Goal: Task Accomplishment & Management: Manage account settings

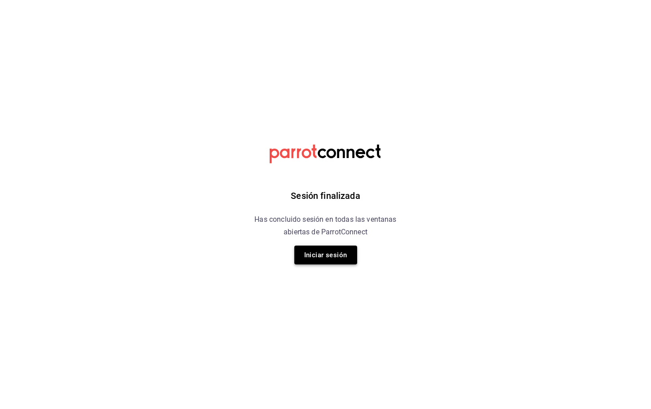
click at [329, 257] on button "Iniciar sesión" at bounding box center [325, 254] width 63 height 19
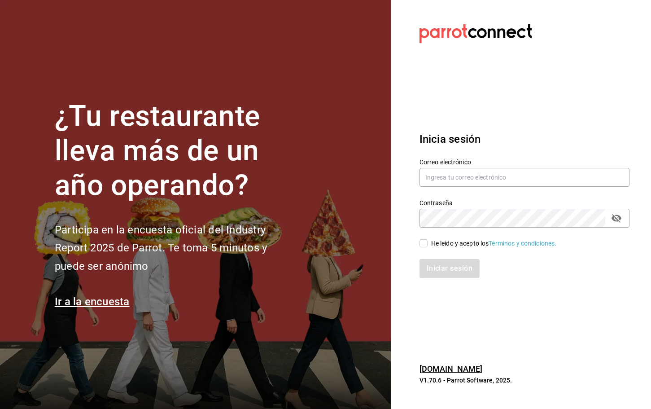
click at [476, 166] on div "Correo electrónico" at bounding box center [524, 173] width 210 height 30
click at [469, 173] on input "text" at bounding box center [524, 177] width 210 height 19
type input "inventariosmaple@gmail.com"
click at [424, 242] on input "He leído y acepto los Términos y condiciones." at bounding box center [423, 243] width 8 height 8
checkbox input "true"
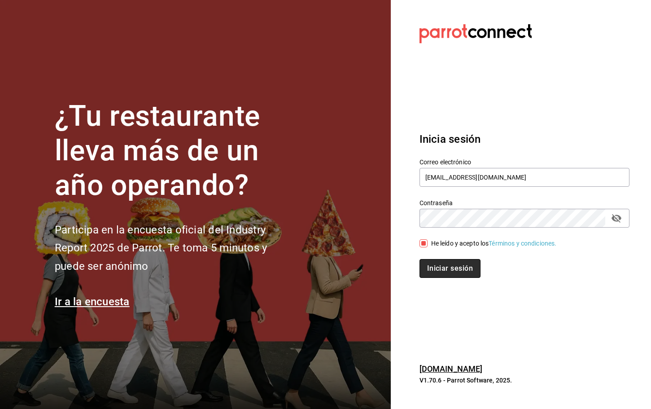
click at [439, 266] on button "Iniciar sesión" at bounding box center [449, 268] width 61 height 19
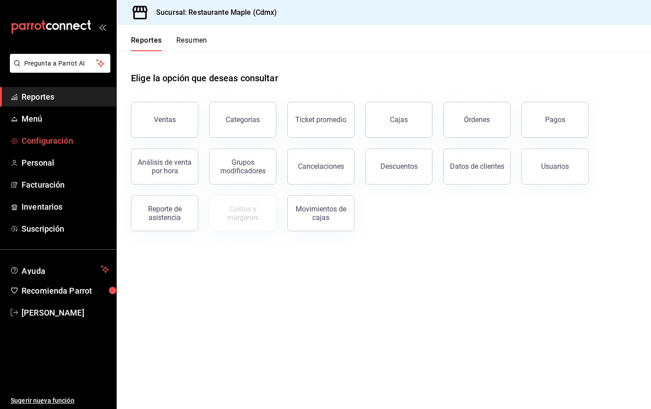
click at [55, 139] on span "Configuración" at bounding box center [65, 141] width 87 height 12
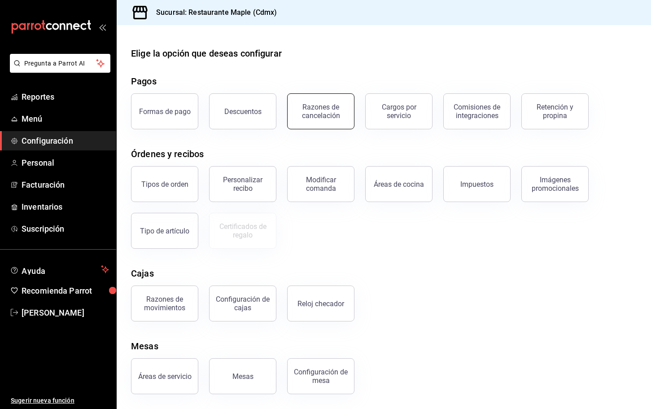
click at [326, 117] on div "Razones de cancelación" at bounding box center [321, 111] width 56 height 17
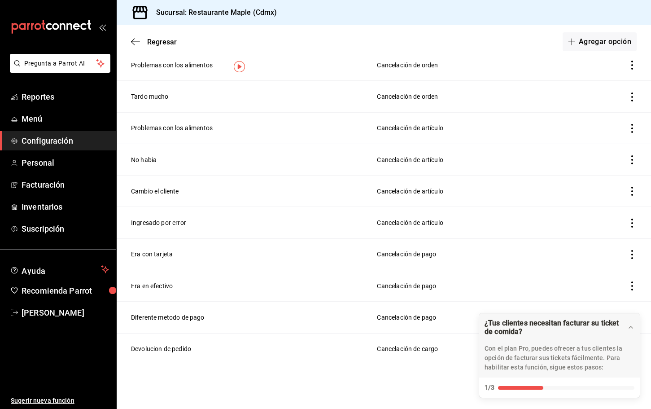
scroll to position [96, 0]
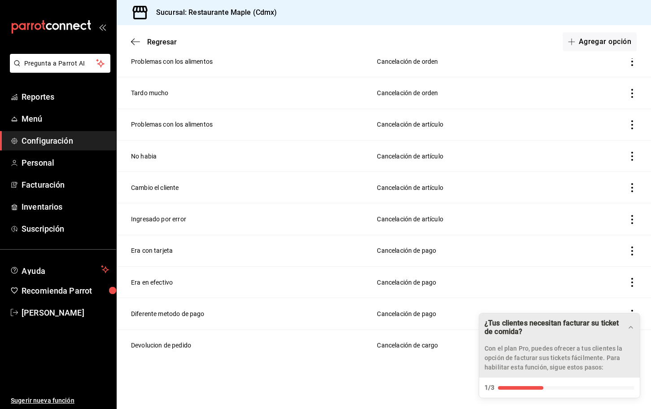
click at [632, 329] on icon "Drag to move checklist" at bounding box center [630, 326] width 7 height 7
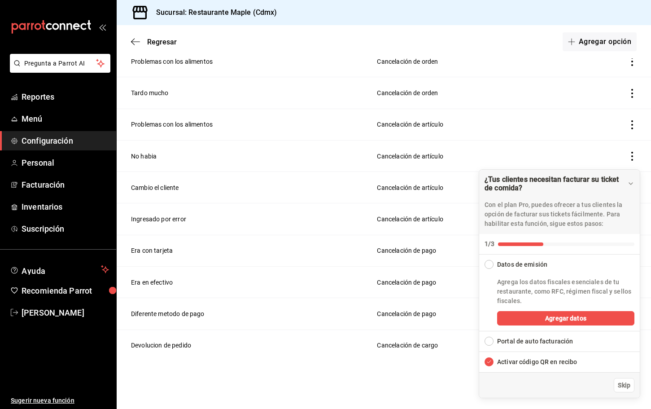
click at [626, 187] on div "¿Tus clientes necesitan facturar su ticket de comida?" at bounding box center [555, 183] width 143 height 17
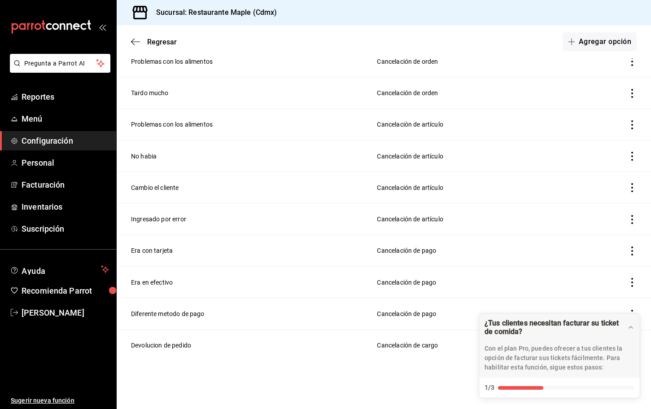
click at [359, 371] on div "Razones de cancelación Agrega razones de cancelación para orden, artículo, pago…" at bounding box center [384, 183] width 534 height 427
click at [629, 326] on icon "Drag to move checklist" at bounding box center [630, 326] width 7 height 7
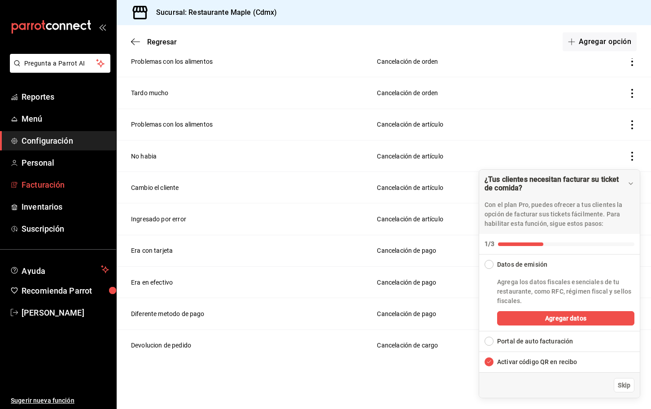
click at [58, 190] on span "Facturación" at bounding box center [65, 185] width 87 height 12
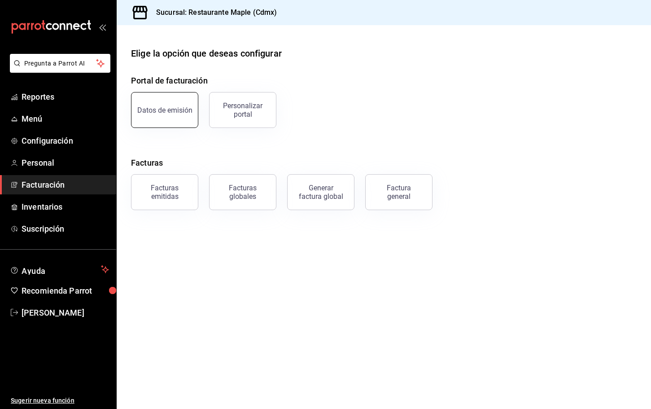
click at [182, 116] on button "Datos de emisión" at bounding box center [164, 110] width 67 height 36
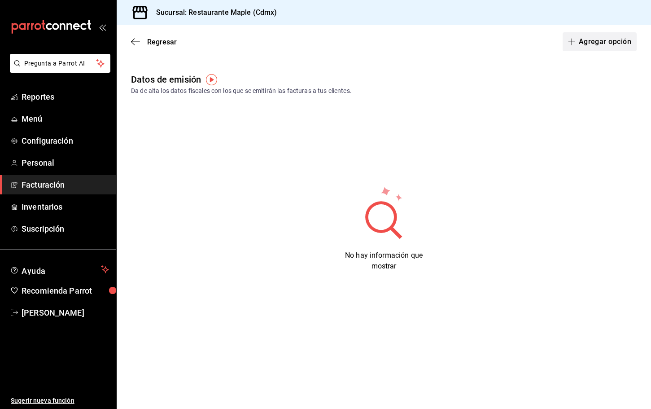
click at [604, 39] on button "Agregar opción" at bounding box center [599, 41] width 74 height 19
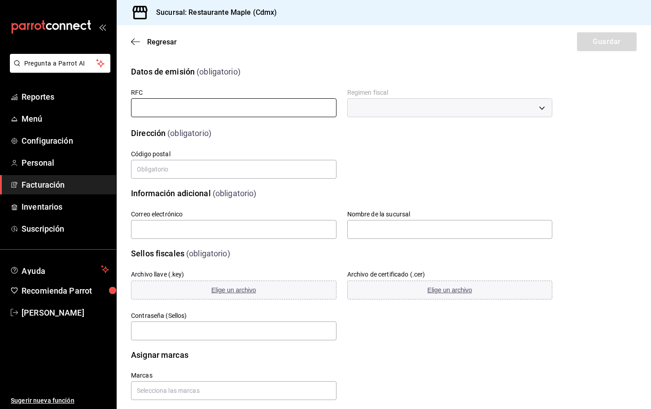
click at [168, 109] on input "text" at bounding box center [233, 107] width 205 height 19
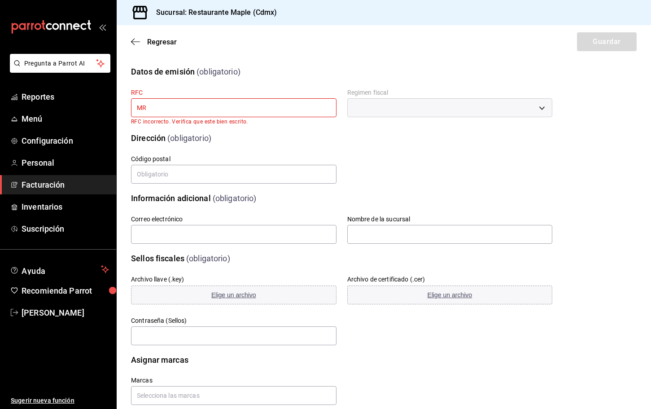
type input "M"
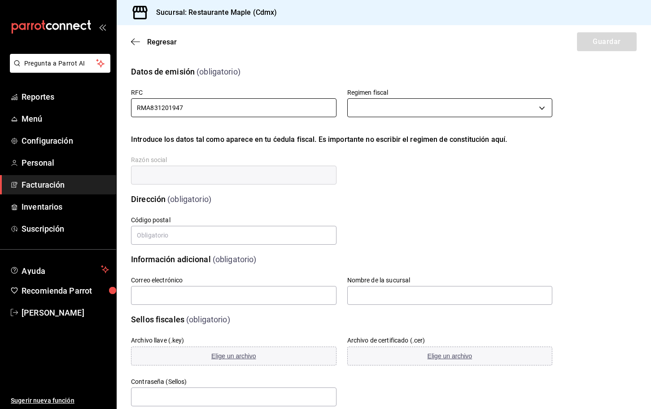
type input "RMA831201947"
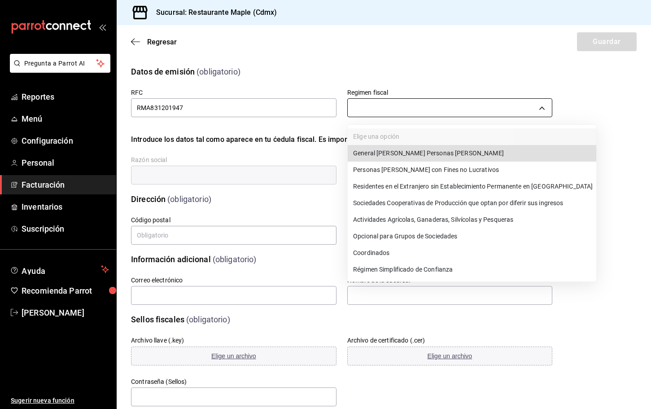
click at [379, 106] on body "Pregunta a Parrot AI Reportes Menú Configuración Personal Facturación Inventari…" at bounding box center [325, 204] width 651 height 409
click at [369, 154] on li "General de Ley Personas Morales" at bounding box center [472, 153] width 248 height 17
type input "601"
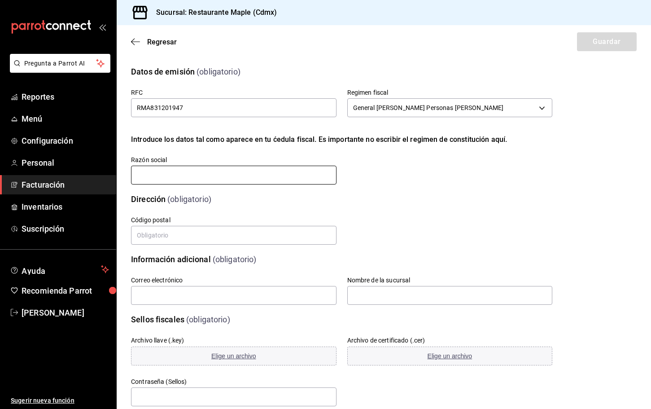
click at [195, 184] on input "text" at bounding box center [233, 175] width 205 height 19
click at [257, 202] on div "Calle # exterior # interior Código postal Estado Elige una opción 0 Municipio E…" at bounding box center [330, 220] width 443 height 52
click at [236, 176] on input "RESTAURANTE MAPLE S.A. DE C.V" at bounding box center [233, 175] width 205 height 19
drag, startPoint x: 240, startPoint y: 179, endPoint x: 204, endPoint y: 174, distance: 35.8
click at [204, 174] on input "RESTAURANTE MAPLE S.A. DE C.V" at bounding box center [233, 175] width 205 height 19
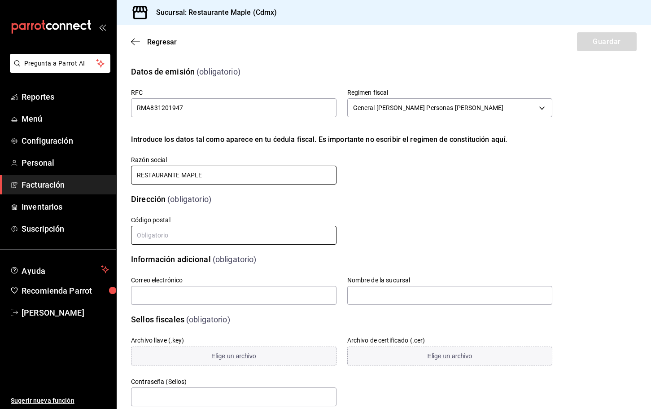
type input "RESTAURANTE MAPLE"
click at [182, 236] on input "text" at bounding box center [233, 235] width 205 height 19
type input "06060"
click at [172, 293] on input "text" at bounding box center [233, 295] width 205 height 19
click at [228, 269] on div "Correo electrónico" at bounding box center [228, 285] width 216 height 41
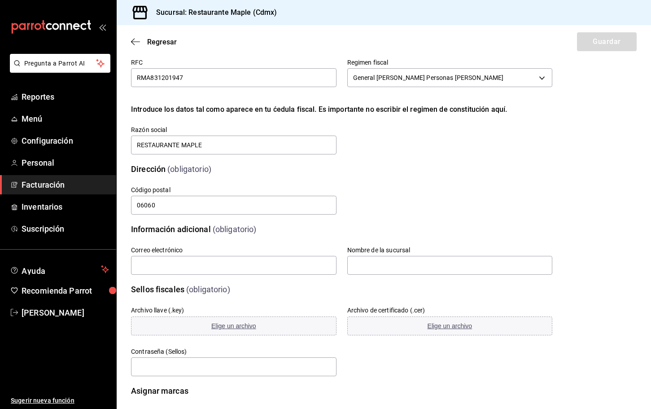
scroll to position [31, 0]
click at [228, 269] on input "text" at bounding box center [233, 264] width 205 height 19
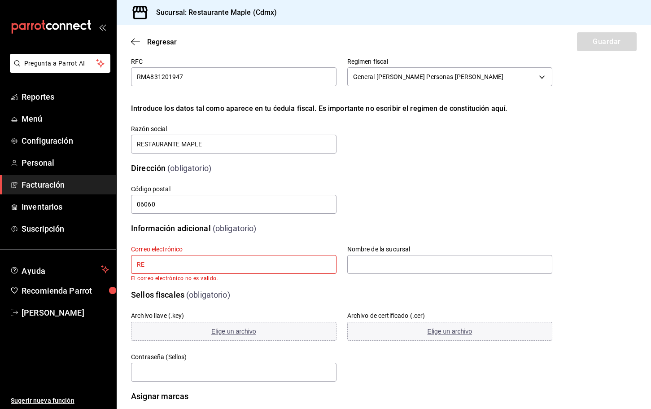
type input "R"
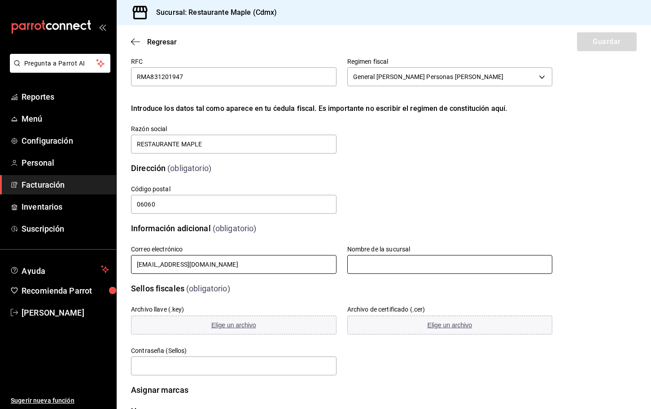
type input "restmaple@gmail.com"
click at [386, 271] on input "text" at bounding box center [449, 264] width 205 height 19
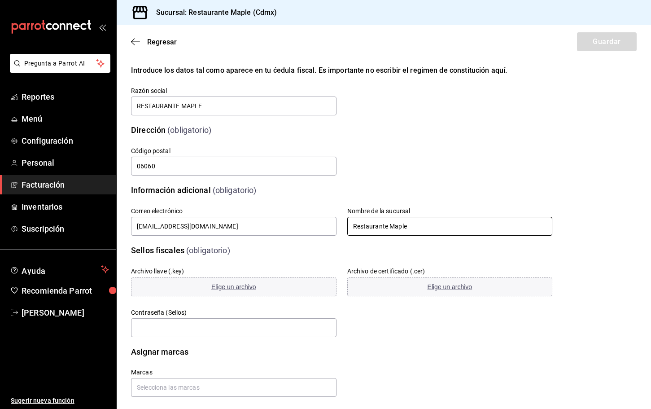
scroll to position [78, 0]
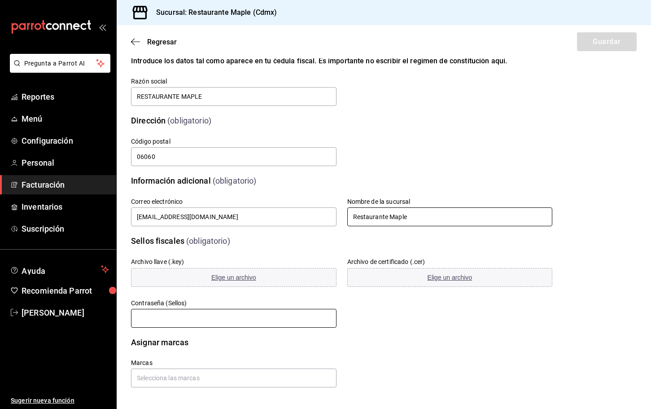
type input "Restaurante Maple"
click at [169, 318] on input "text" at bounding box center [233, 318] width 205 height 19
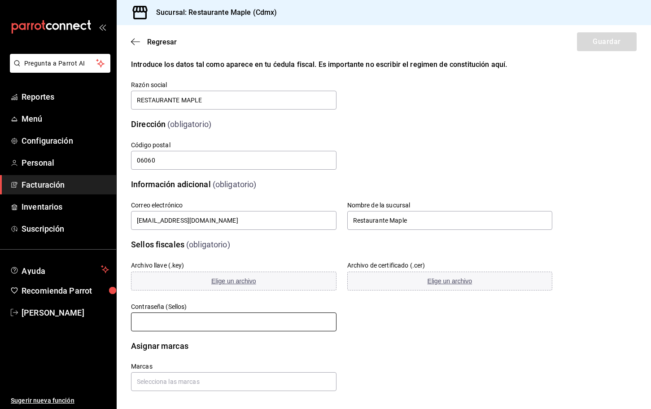
scroll to position [77, 0]
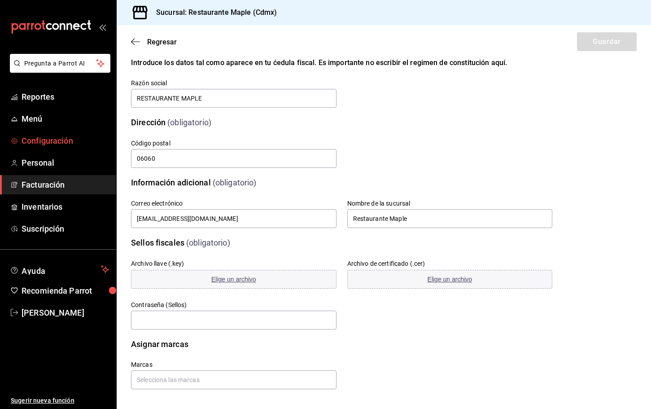
click at [52, 143] on span "Configuración" at bounding box center [65, 141] width 87 height 12
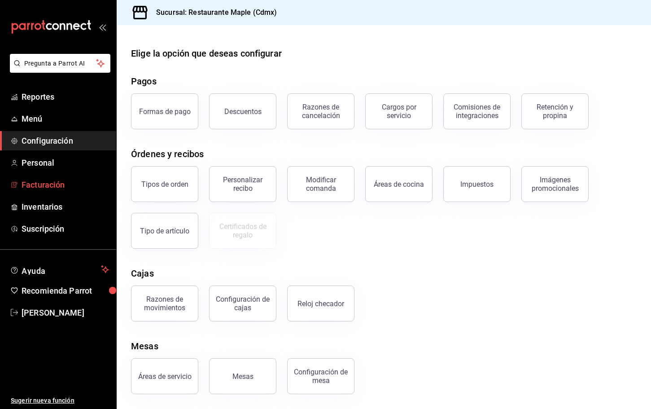
click at [34, 187] on span "Facturación" at bounding box center [65, 185] width 87 height 12
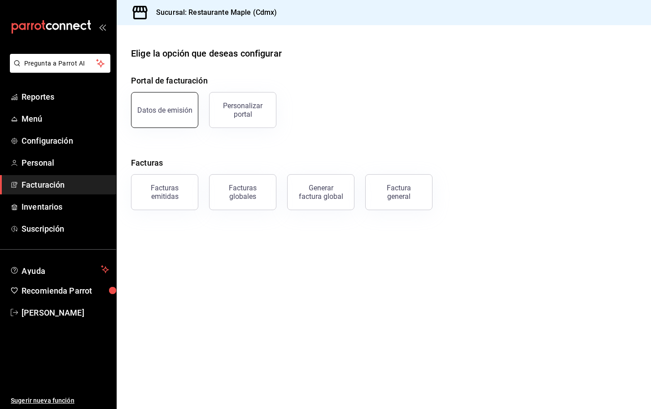
click at [191, 111] on button "Datos de emisión" at bounding box center [164, 110] width 67 height 36
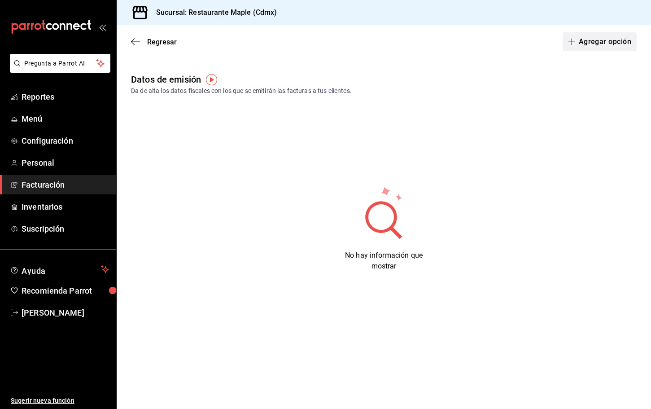
click at [600, 38] on button "Agregar opción" at bounding box center [599, 41] width 74 height 19
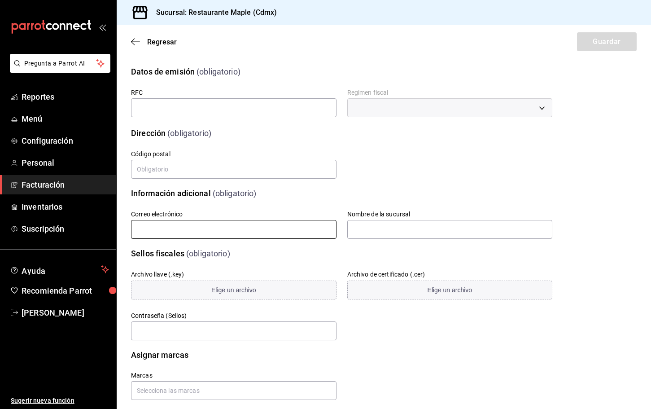
scroll to position [13, 0]
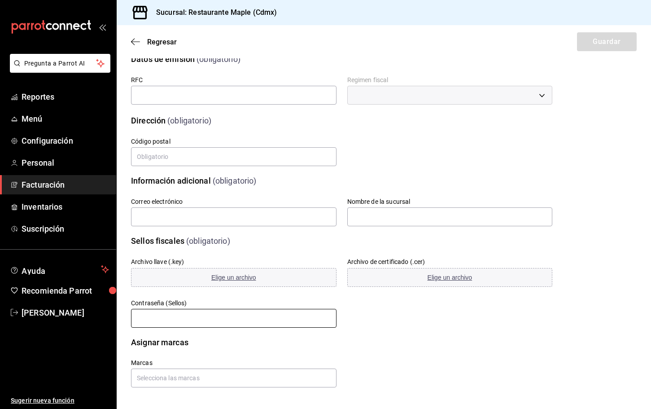
click at [134, 320] on input "text" at bounding box center [233, 318] width 205 height 19
click at [39, 144] on span "Configuración" at bounding box center [65, 141] width 87 height 12
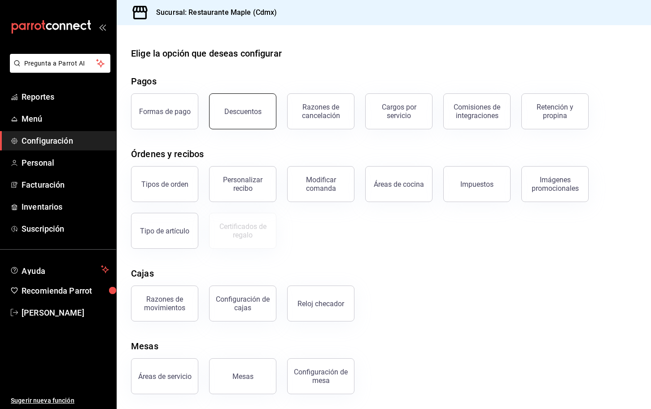
click at [243, 109] on div "Descuentos" at bounding box center [242, 111] width 37 height 9
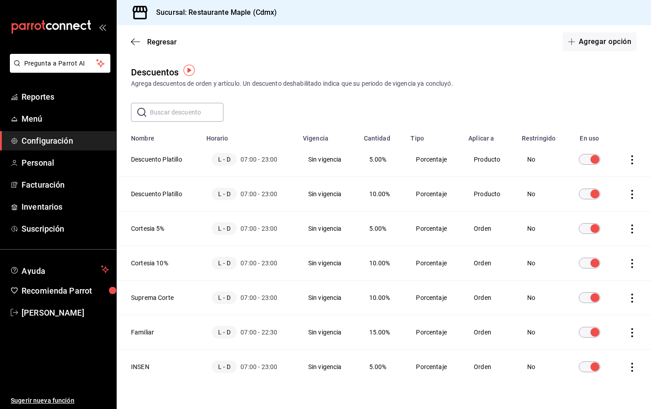
scroll to position [22, 0]
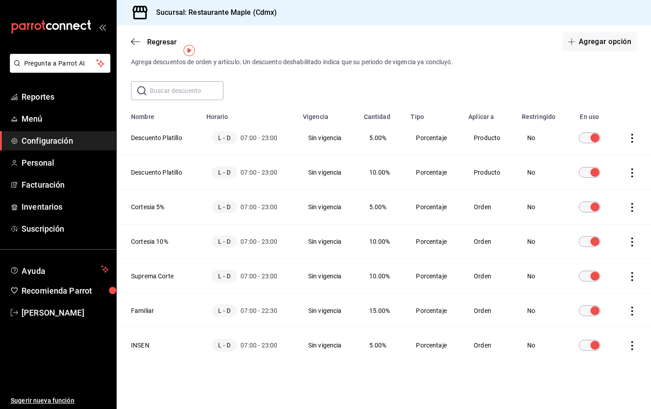
click at [632, 276] on icon "actions" at bounding box center [632, 276] width 2 height 9
click at [614, 266] on li "Duplicar" at bounding box center [598, 263] width 75 height 25
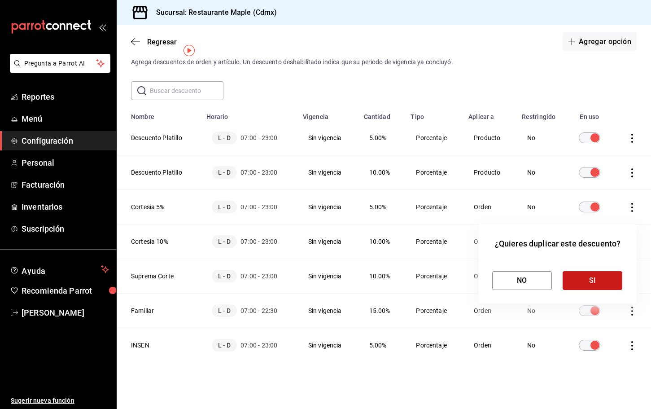
click at [601, 272] on button "SI" at bounding box center [592, 280] width 60 height 19
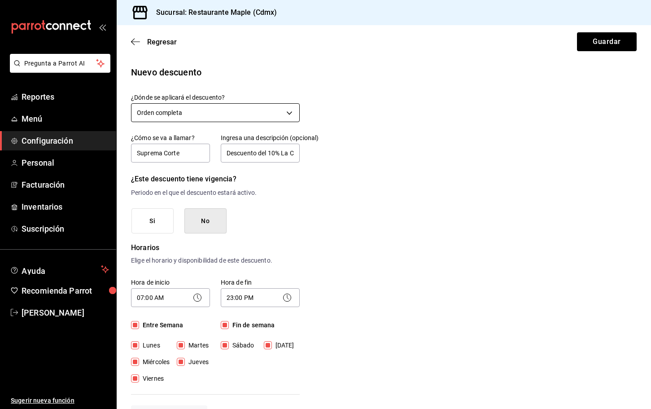
type input "Suprema Corte"
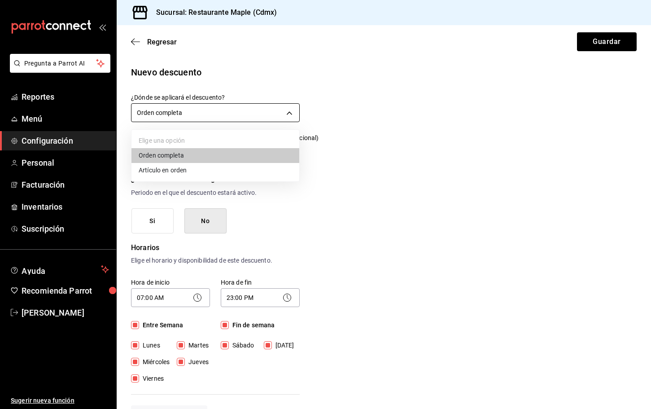
click at [284, 107] on body "Pregunta a Parrot AI Reportes Menú Configuración Personal Facturación Inventari…" at bounding box center [325, 204] width 651 height 409
click at [188, 166] on li "Artículo en orden" at bounding box center [215, 170] width 168 height 15
type input "ORDER_ITEM"
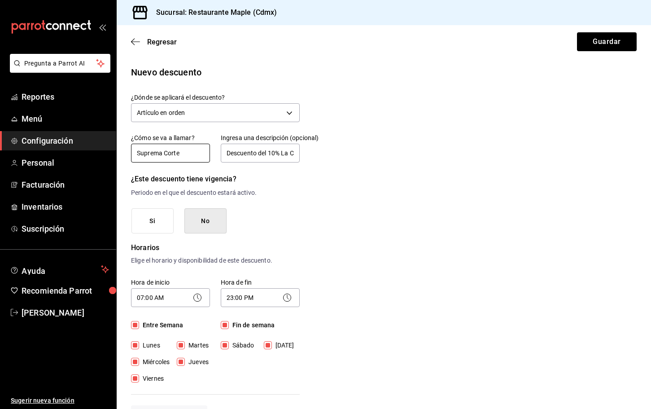
click at [193, 155] on input "Suprema Corte" at bounding box center [170, 153] width 79 height 19
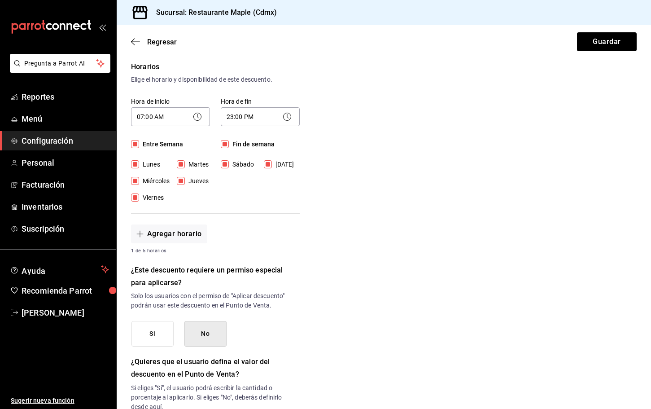
scroll to position [350, 0]
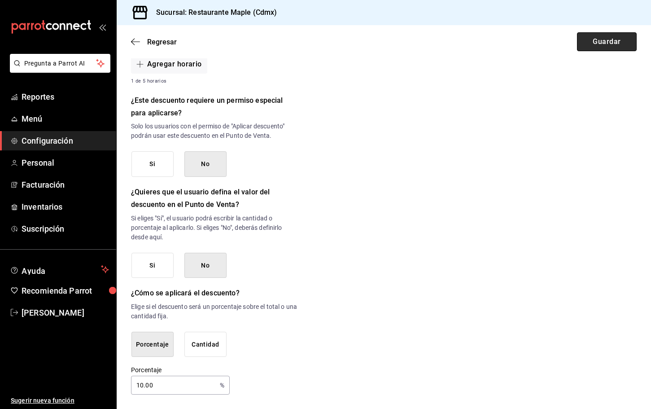
click at [593, 42] on button "Guardar" at bounding box center [607, 41] width 60 height 19
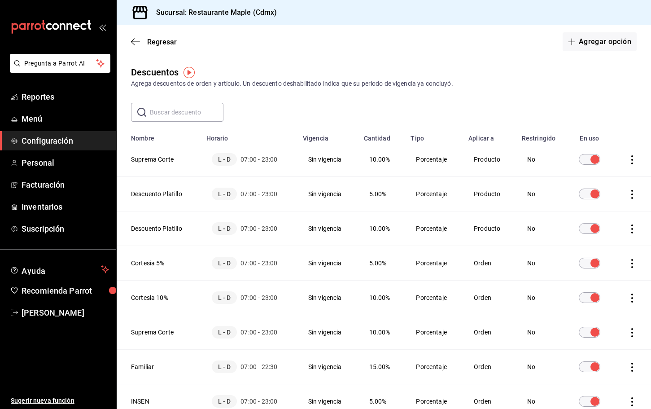
click at [160, 161] on th "Suprema Corte" at bounding box center [159, 159] width 84 height 35
click at [220, 153] on span "L - D" at bounding box center [225, 159] width 26 height 13
click at [225, 159] on span "L - D" at bounding box center [225, 159] width 26 height 13
click at [139, 159] on th "Suprema Corte" at bounding box center [159, 159] width 84 height 35
click at [631, 161] on icon "actions" at bounding box center [631, 159] width 9 height 9
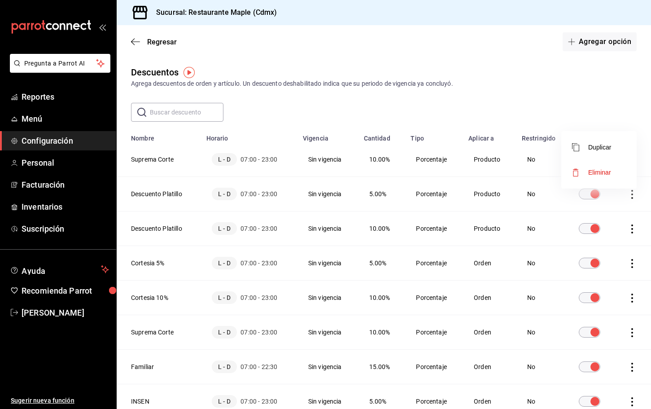
click at [623, 106] on div at bounding box center [325, 204] width 651 height 409
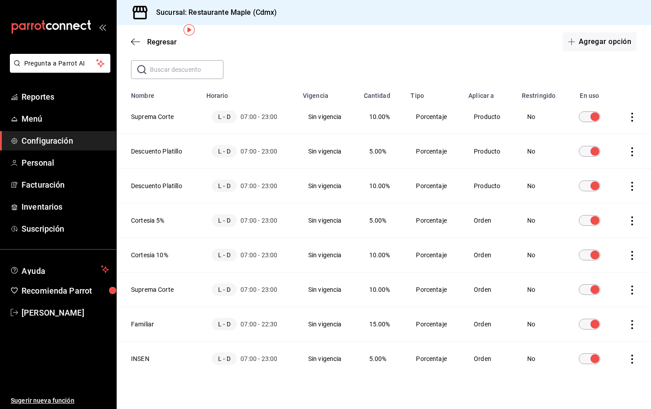
scroll to position [56, 0]
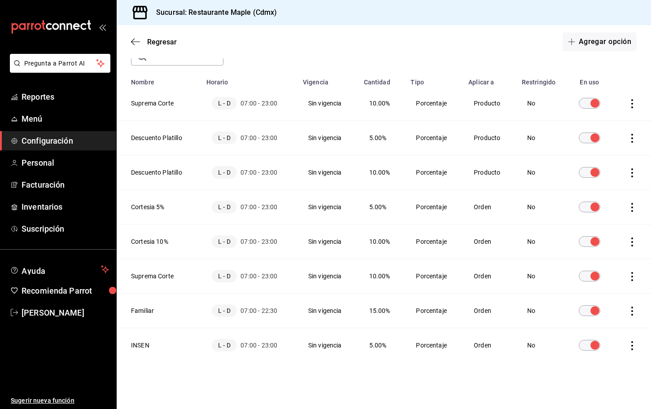
click at [635, 348] on icon "actions" at bounding box center [631, 345] width 9 height 9
click at [607, 336] on span "Duplicar" at bounding box center [591, 332] width 39 height 11
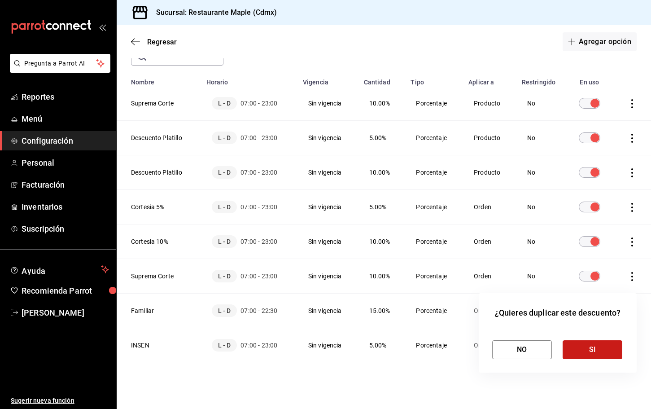
click at [584, 346] on button "SI" at bounding box center [592, 349] width 60 height 19
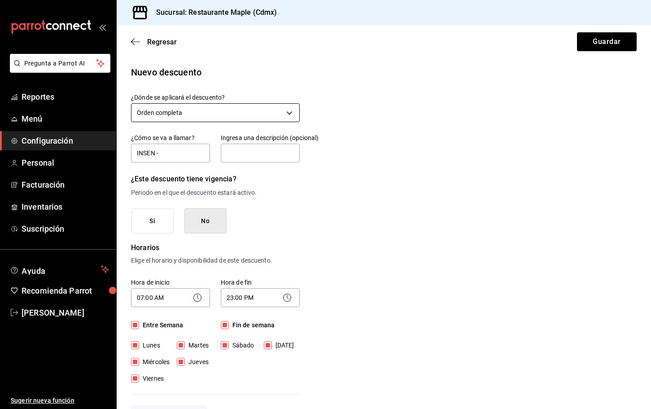
type input "INSEN -"
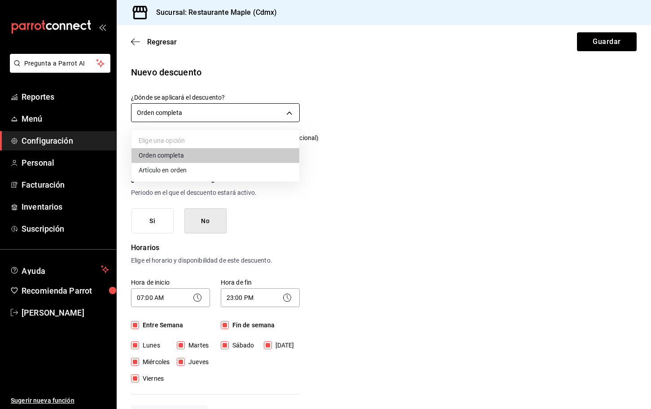
click at [241, 116] on body "Pregunta a Parrot AI Reportes Menú Configuración Personal Facturación Inventari…" at bounding box center [325, 204] width 651 height 409
click at [188, 166] on li "Artículo en orden" at bounding box center [215, 170] width 168 height 15
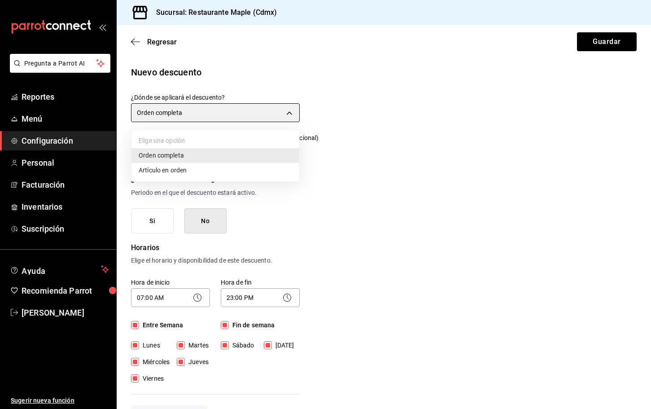
type input "ORDER_ITEM"
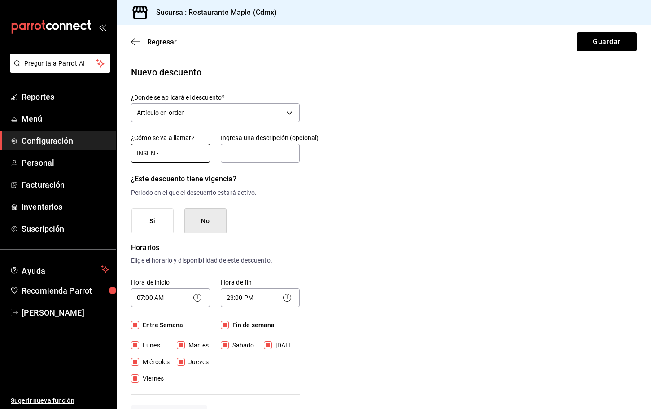
click at [168, 151] on input "INSEN -" at bounding box center [170, 153] width 79 height 19
type input "INSEN"
click at [594, 44] on button "Guardar" at bounding box center [607, 41] width 60 height 19
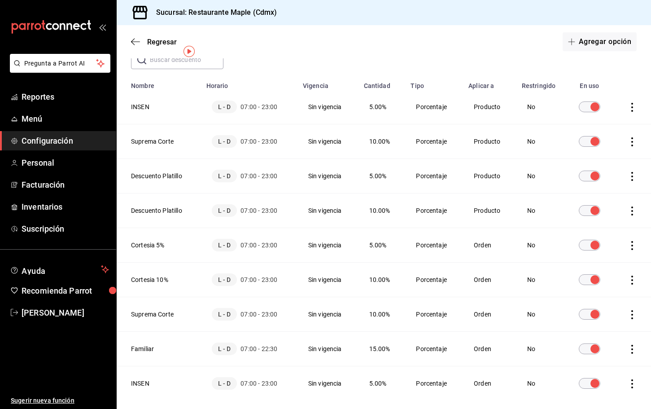
scroll to position [57, 0]
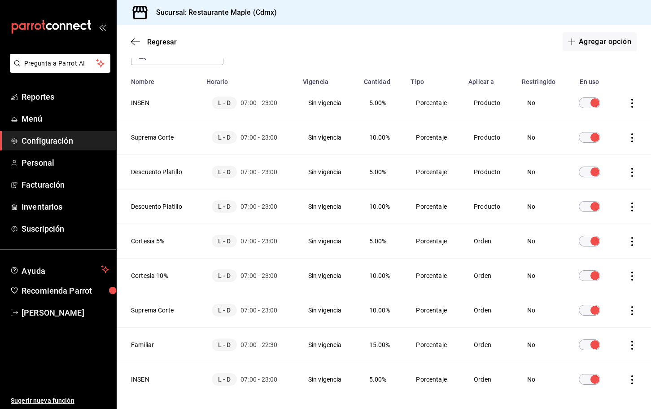
click at [627, 341] on td "discountsTable" at bounding box center [632, 344] width 38 height 35
click at [632, 341] on icon "actions" at bounding box center [632, 344] width 2 height 9
click at [601, 335] on span "Duplicar" at bounding box center [591, 332] width 39 height 11
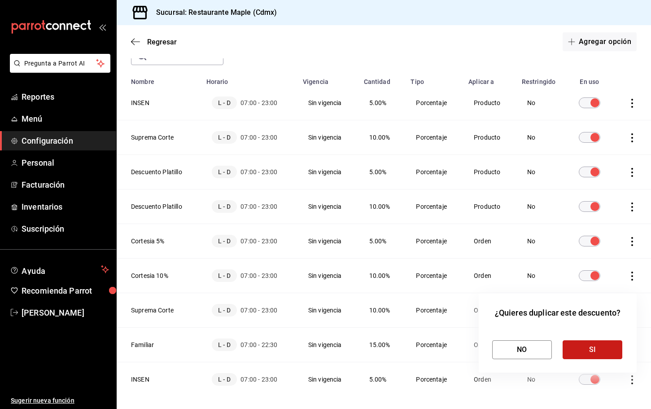
click at [587, 349] on button "SI" at bounding box center [592, 349] width 60 height 19
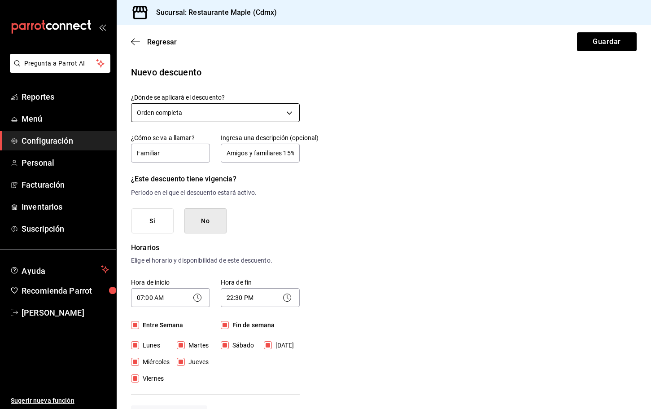
type input "Familiar"
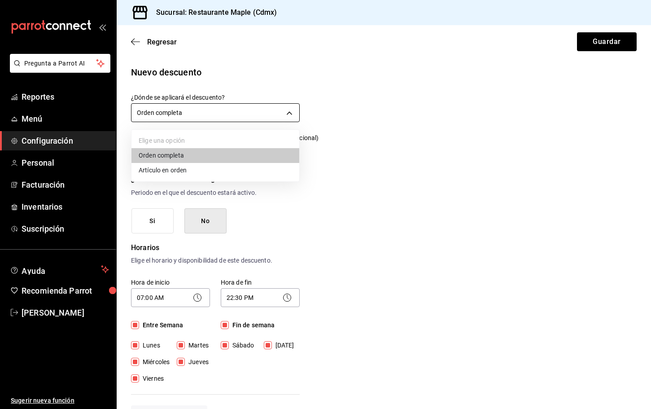
click at [222, 108] on body "Pregunta a Parrot AI Reportes Menú Configuración Personal Facturación Inventari…" at bounding box center [325, 204] width 651 height 409
click at [178, 169] on li "Artículo en orden" at bounding box center [215, 170] width 168 height 15
type input "ORDER_ITEM"
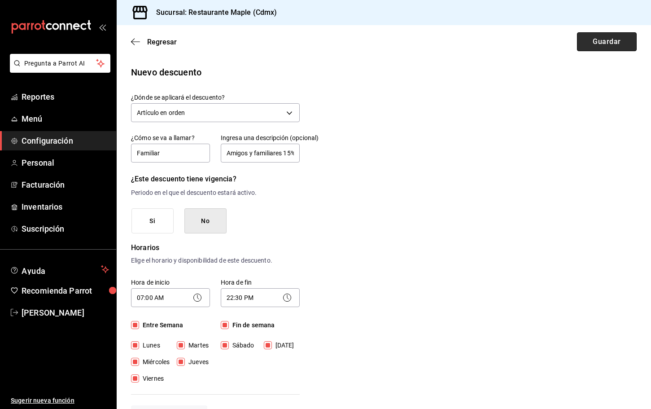
click at [599, 42] on button "Guardar" at bounding box center [607, 41] width 60 height 19
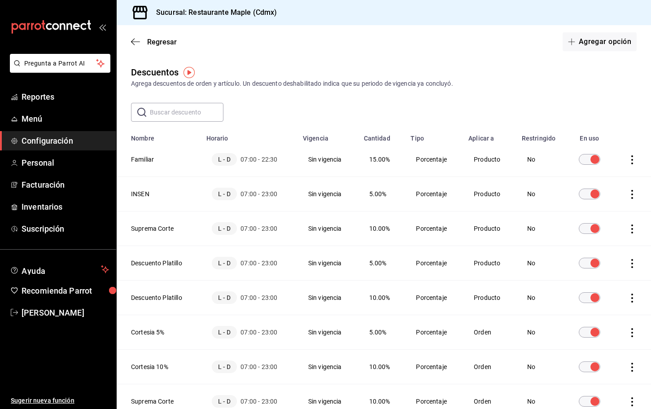
click at [68, 144] on span "Configuración" at bounding box center [65, 141] width 87 height 12
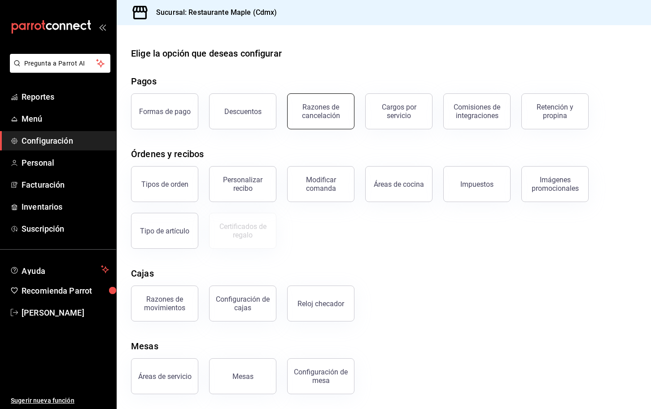
click at [334, 112] on div "Razones de cancelación" at bounding box center [321, 111] width 56 height 17
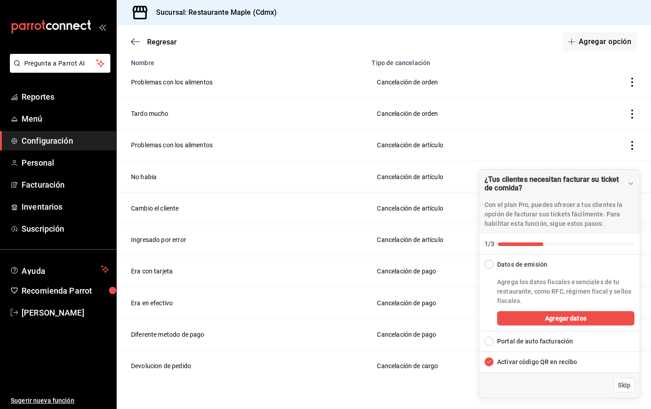
scroll to position [96, 0]
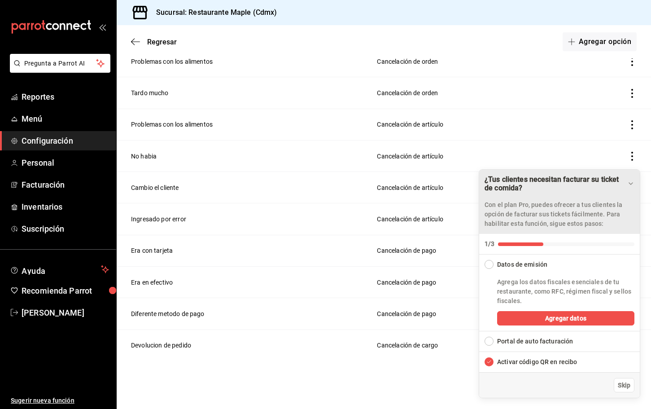
click at [632, 184] on icon "Drag to move checklist" at bounding box center [630, 183] width 7 height 7
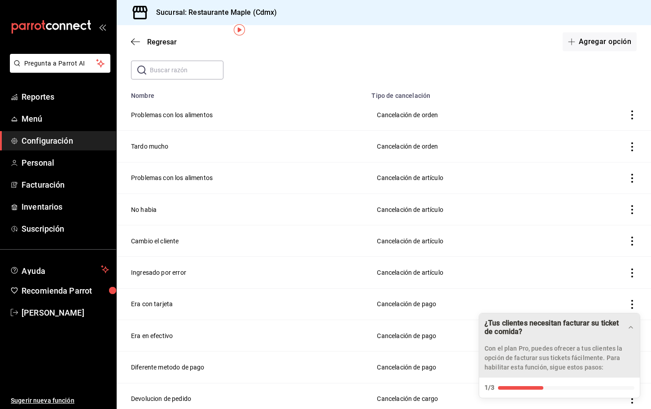
scroll to position [41, 0]
click at [588, 39] on button "Agregar opción" at bounding box center [599, 41] width 74 height 19
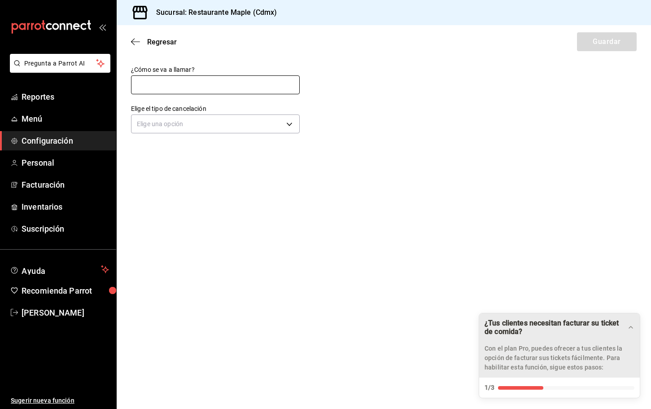
click at [220, 84] on input "text" at bounding box center [215, 84] width 169 height 19
type input "Corte"
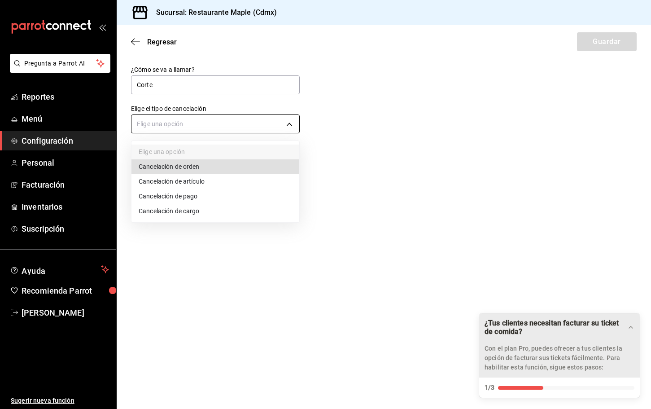
click at [223, 120] on body "Pregunta a Parrot AI Reportes Menú Configuración Personal Facturación Inventari…" at bounding box center [325, 204] width 651 height 409
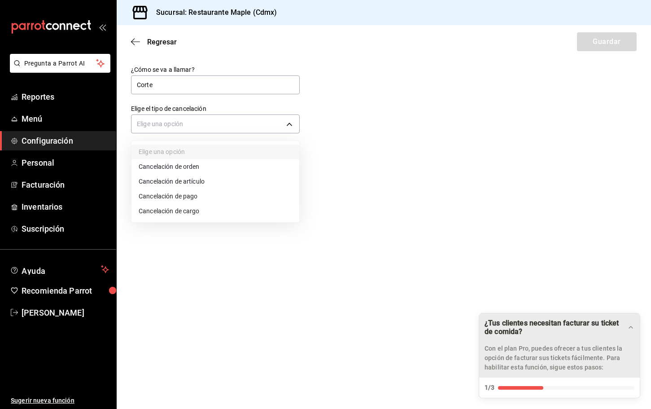
click at [199, 199] on li "Cancelación de pago" at bounding box center [215, 196] width 168 height 15
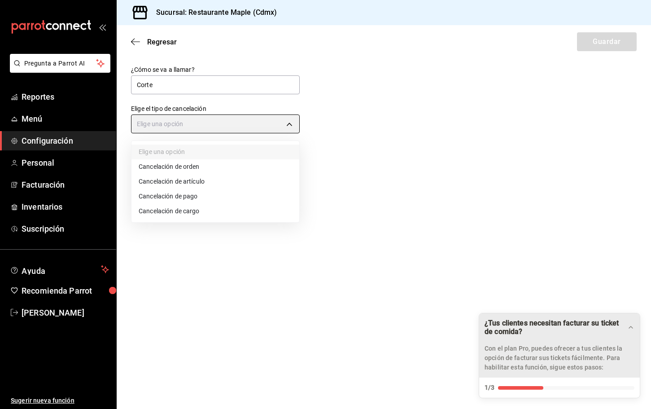
type input "ORDER_PAYMENT"
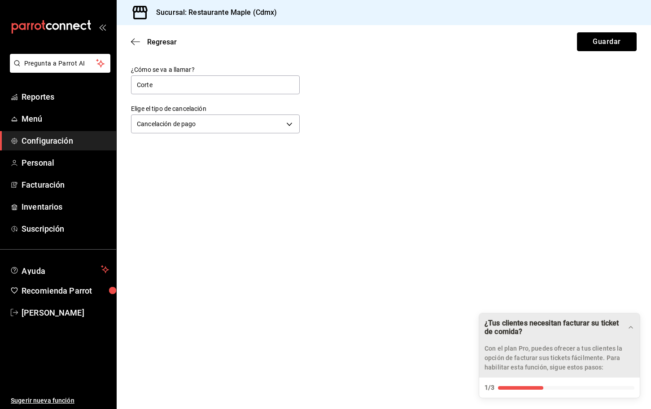
click at [584, 43] on button "Guardar" at bounding box center [607, 41] width 60 height 19
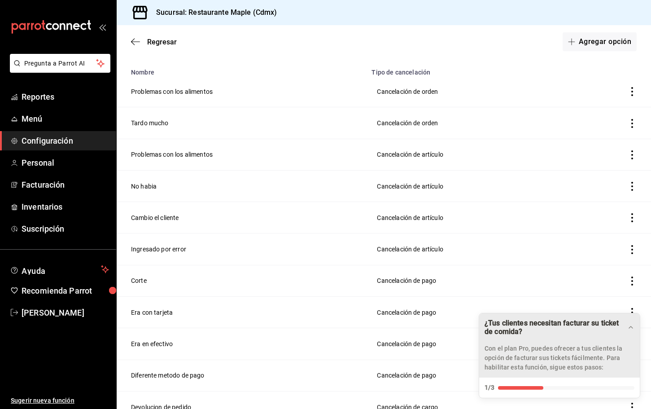
scroll to position [65, 0]
click at [638, 217] on td "voidReasonsTable" at bounding box center [611, 218] width 80 height 31
click at [633, 217] on icon "actions" at bounding box center [631, 218] width 9 height 9
click at [174, 214] on div at bounding box center [325, 204] width 651 height 409
click at [171, 216] on td "Cambio el cliente" at bounding box center [241, 218] width 249 height 31
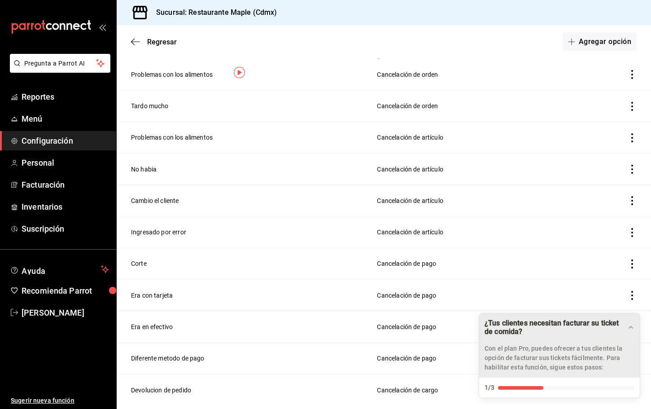
scroll to position [0, 0]
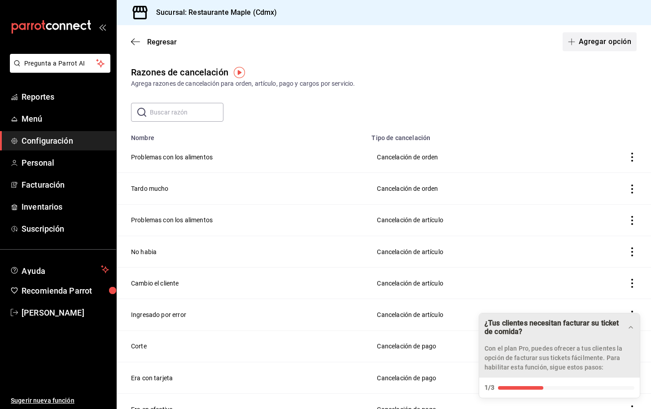
click at [607, 39] on button "Agregar opción" at bounding box center [599, 41] width 74 height 19
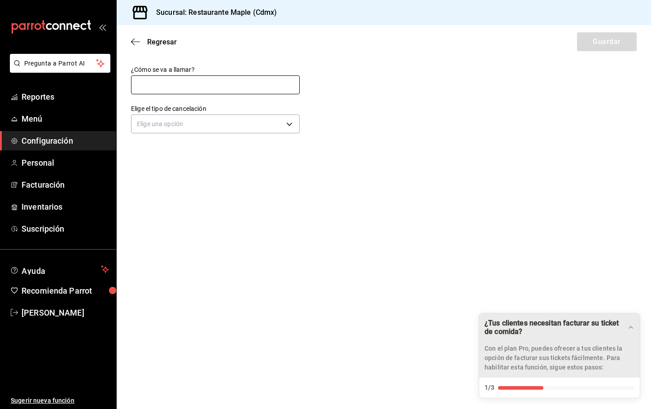
click at [170, 86] on input "text" at bounding box center [215, 84] width 169 height 19
type input "Llego frio"
click at [182, 123] on body "Pregunta a Parrot AI Reportes Menú Configuración Personal Facturación Inventari…" at bounding box center [325, 204] width 651 height 409
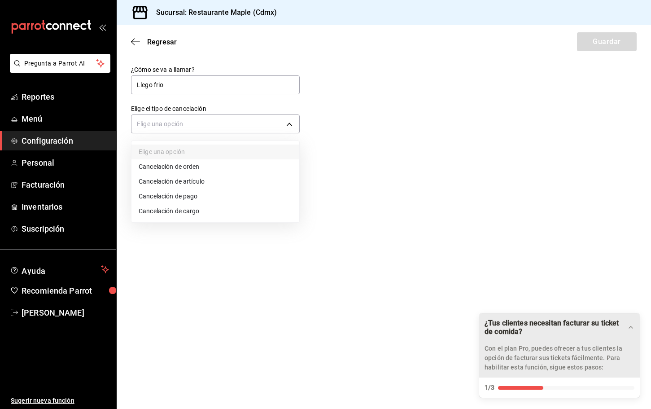
click at [182, 180] on li "Cancelación de artículo" at bounding box center [215, 181] width 168 height 15
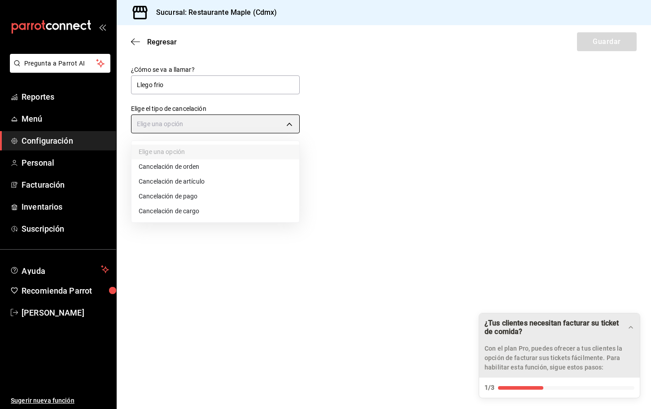
type input "ORDER_ITEM"
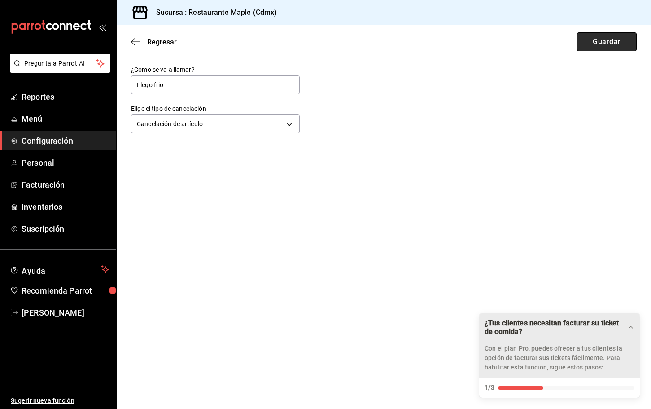
click at [587, 45] on button "Guardar" at bounding box center [607, 41] width 60 height 19
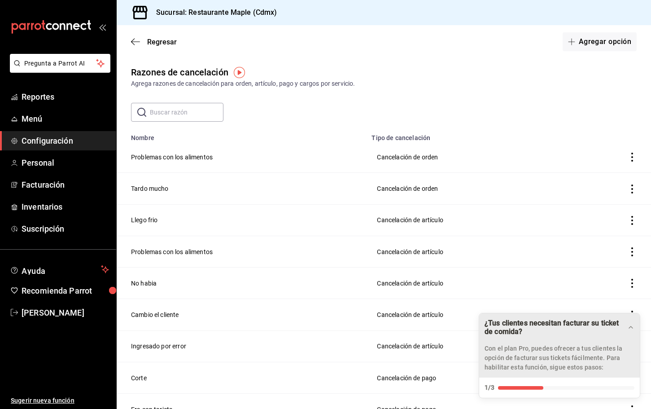
click at [45, 143] on span "Configuración" at bounding box center [65, 141] width 87 height 12
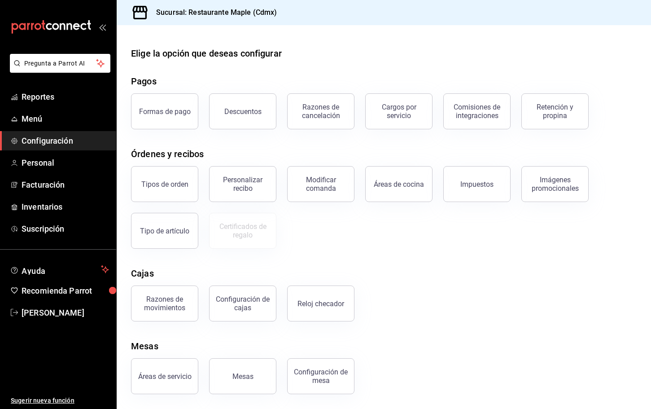
click at [401, 112] on div "Cargos por servicio" at bounding box center [399, 111] width 56 height 17
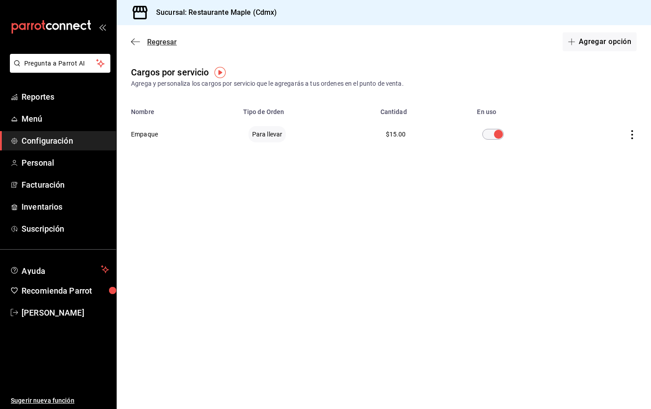
click at [133, 44] on icon "button" at bounding box center [133, 42] width 4 height 7
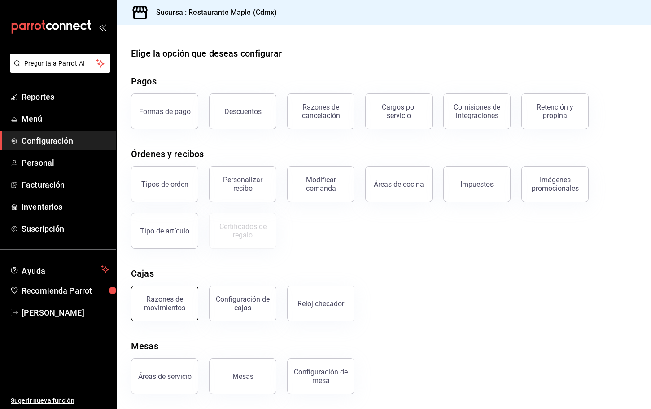
click at [166, 305] on div "Razones de movimientos" at bounding box center [165, 303] width 56 height 17
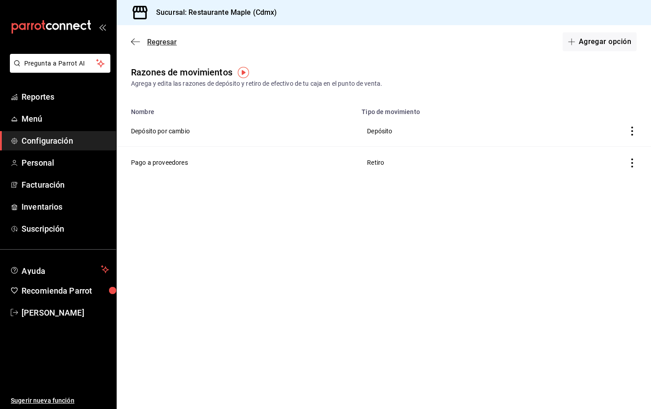
click at [133, 44] on icon "button" at bounding box center [135, 42] width 9 height 8
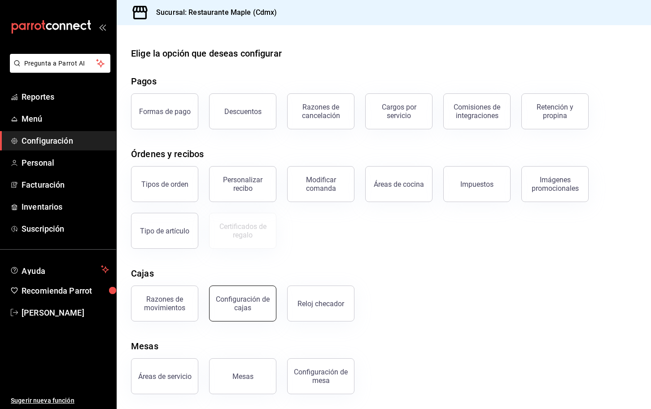
click at [256, 306] on div "Configuración de cajas" at bounding box center [243, 303] width 56 height 17
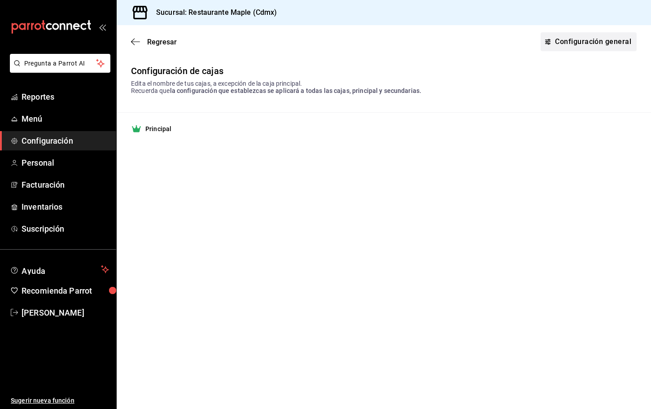
click at [567, 45] on link "Configuración general" at bounding box center [588, 41] width 96 height 19
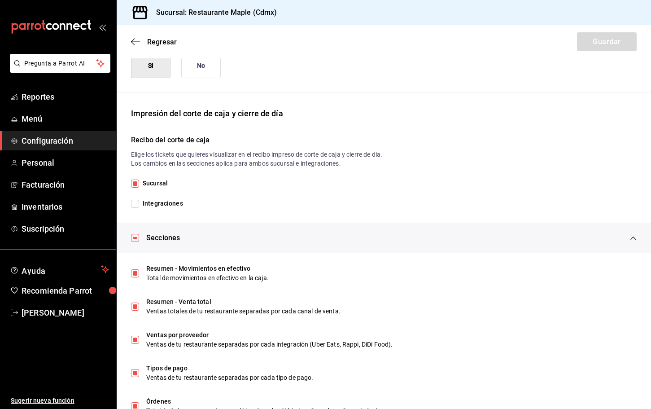
scroll to position [135, 0]
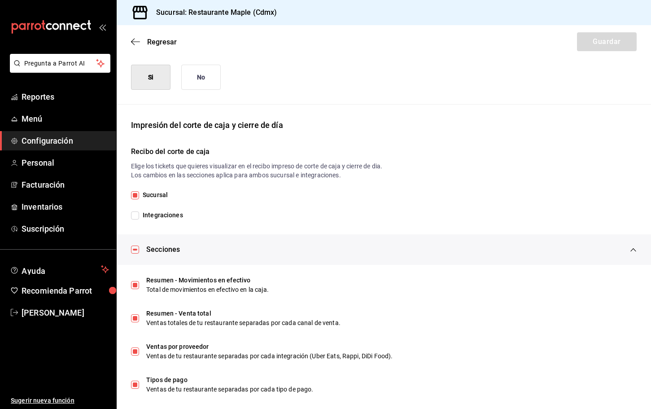
click at [136, 219] on label "Integraciones" at bounding box center [380, 214] width 498 height 9
click at [136, 219] on input "Integraciones" at bounding box center [135, 215] width 8 height 8
click at [136, 219] on label "Integraciones" at bounding box center [380, 214] width 498 height 9
click at [136, 219] on input "Integraciones" at bounding box center [135, 215] width 8 height 8
checkbox input "false"
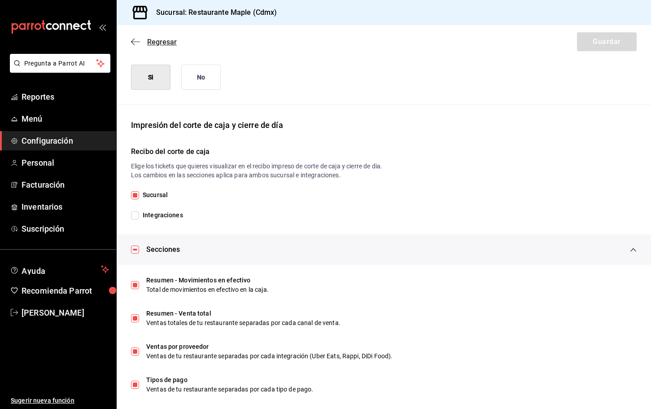
click at [135, 41] on icon "button" at bounding box center [135, 41] width 9 height 0
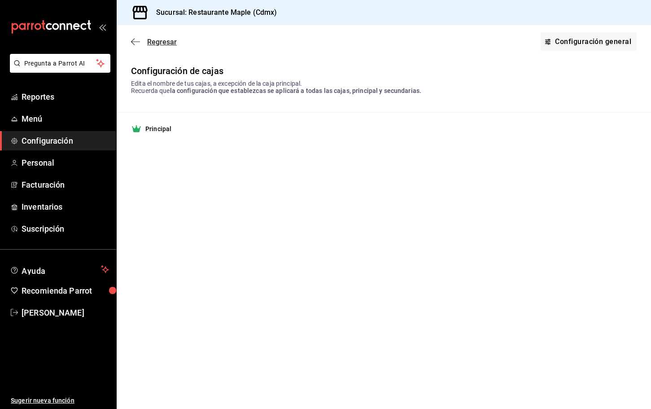
click at [136, 40] on icon "button" at bounding box center [135, 42] width 9 height 8
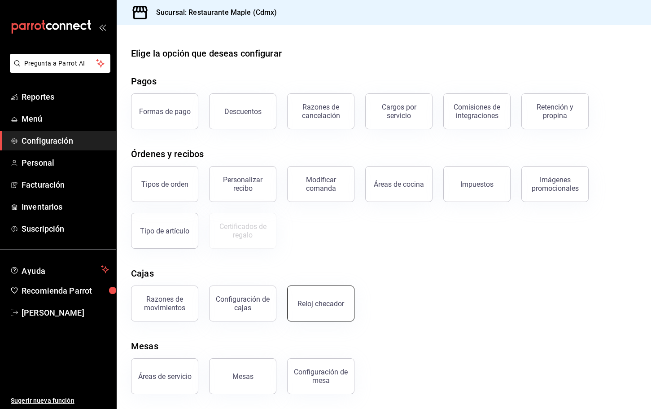
click at [328, 304] on div "Reloj checador" at bounding box center [320, 303] width 47 height 9
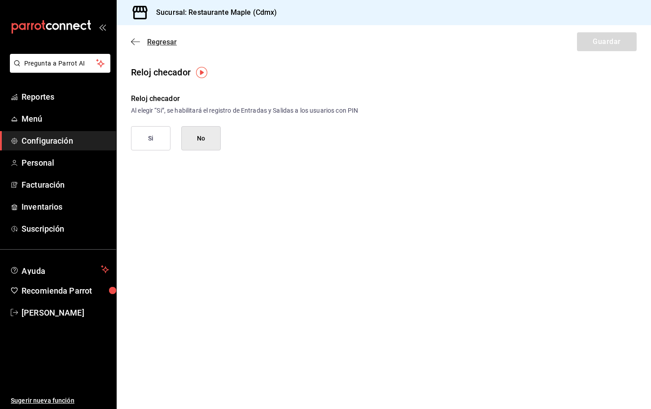
click at [135, 39] on icon "button" at bounding box center [135, 42] width 9 height 8
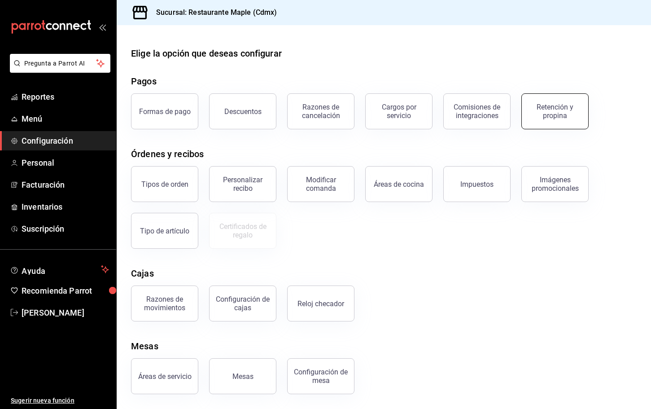
click at [549, 120] on button "Retención y propina" at bounding box center [554, 111] width 67 height 36
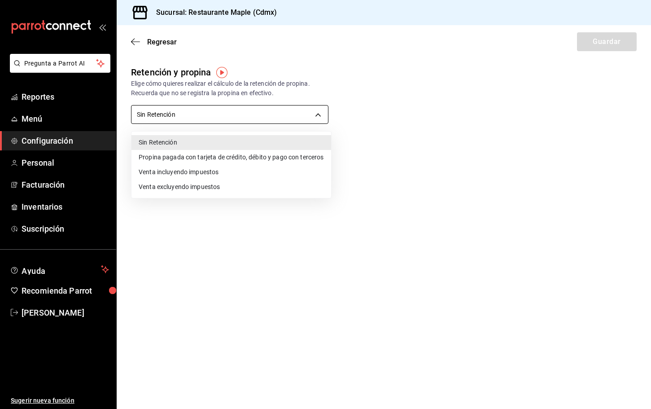
click at [262, 119] on body "Pregunta a Parrot AI Reportes Menú Configuración Personal Facturación Inventari…" at bounding box center [325, 204] width 651 height 409
click at [456, 80] on div at bounding box center [325, 204] width 651 height 409
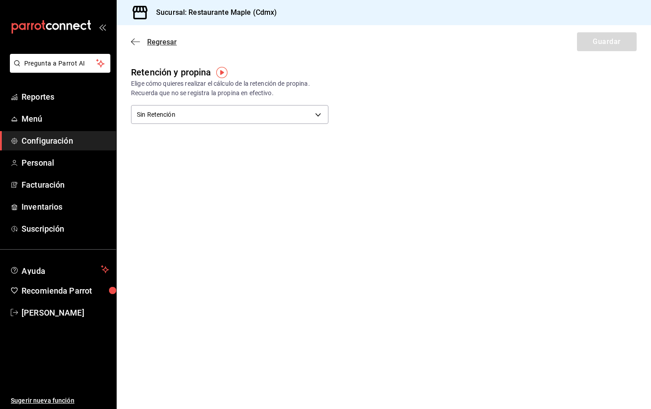
click at [139, 44] on icon "button" at bounding box center [135, 42] width 9 height 8
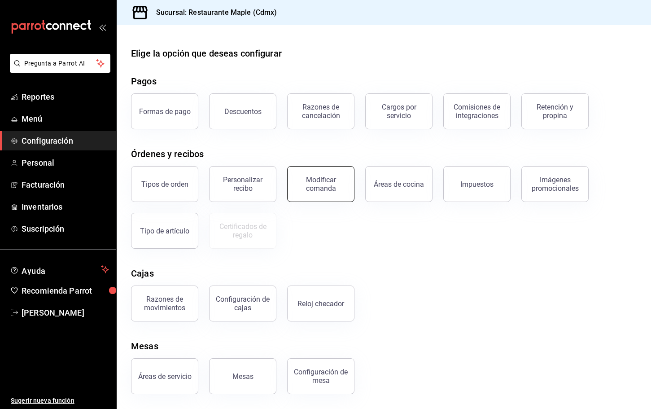
click at [303, 169] on button "Modificar comanda" at bounding box center [320, 184] width 67 height 36
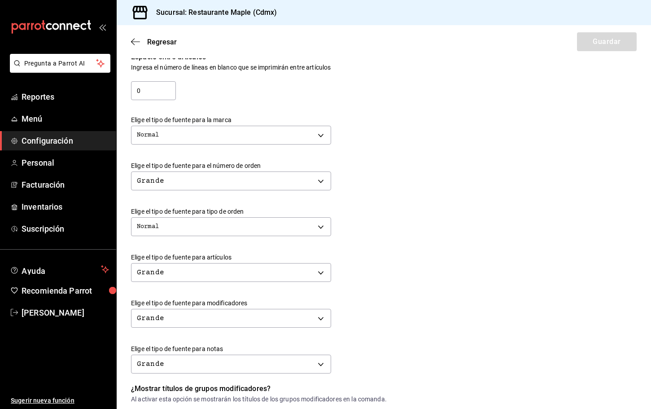
scroll to position [170, 0]
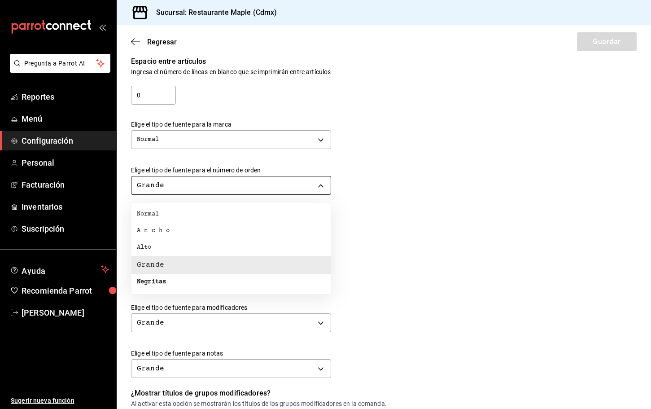
click at [231, 192] on body "Pregunta a Parrot AI Reportes Menú Configuración Personal Facturación Inventari…" at bounding box center [325, 204] width 651 height 409
click at [212, 218] on li "Normal" at bounding box center [230, 214] width 199 height 17
type input "NORMAL"
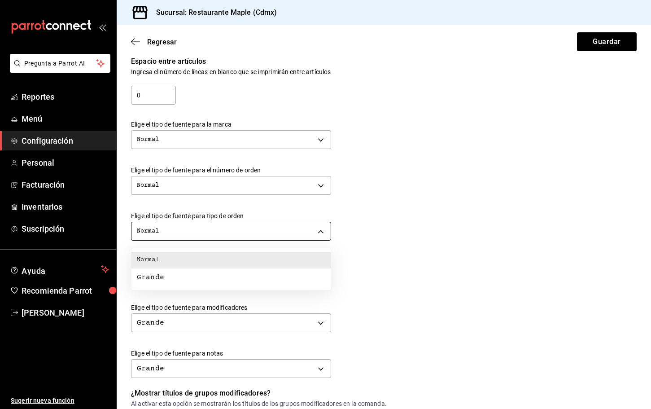
click at [211, 230] on body "Pregunta a Parrot AI Reportes Menú Configuración Personal Facturación Inventari…" at bounding box center [325, 204] width 651 height 409
click at [210, 230] on div at bounding box center [325, 204] width 651 height 409
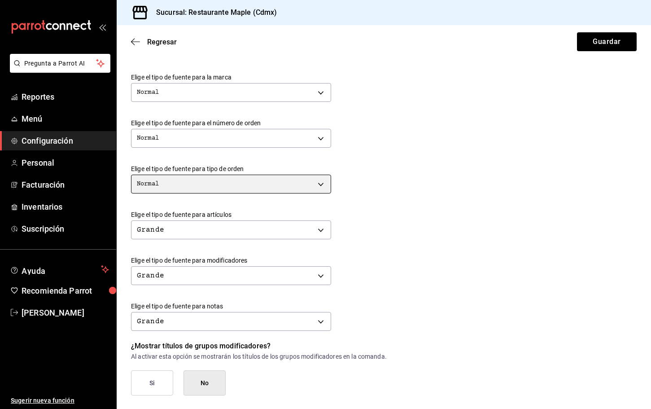
scroll to position [217, 0]
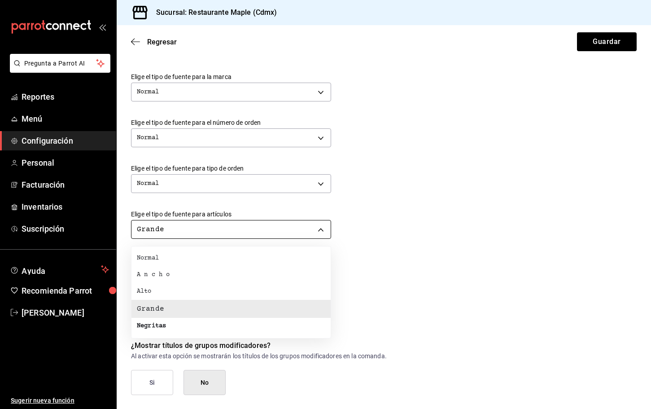
click at [214, 235] on body "Pregunta a Parrot AI Reportes Menú Configuración Personal Facturación Inventari…" at bounding box center [325, 204] width 651 height 409
click at [197, 257] on li "Normal" at bounding box center [230, 258] width 199 height 17
type input "NORMAL"
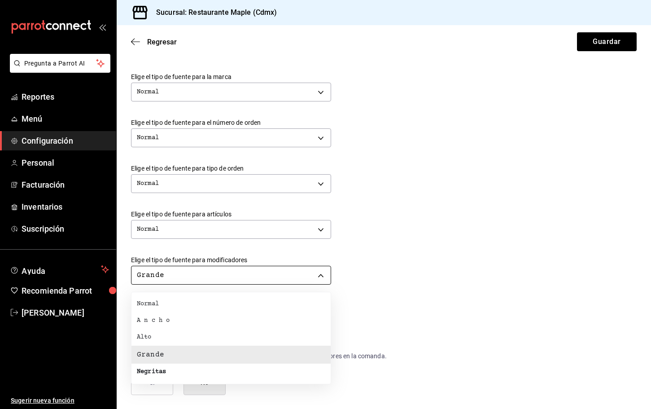
click at [199, 270] on body "Pregunta a Parrot AI Reportes Menú Configuración Personal Facturación Inventari…" at bounding box center [325, 204] width 651 height 409
click at [176, 299] on li "Normal" at bounding box center [230, 304] width 199 height 17
type input "NORMAL"
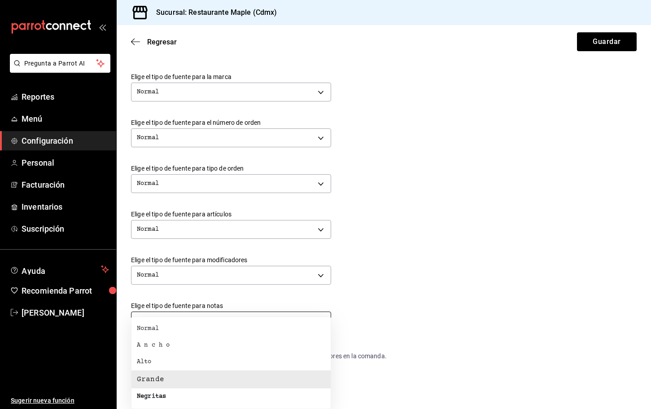
click at [184, 322] on body "Pregunta a Parrot AI Reportes Menú Configuración Personal Facturación Inventari…" at bounding box center [325, 204] width 651 height 409
click at [166, 324] on li "Normal" at bounding box center [230, 328] width 199 height 17
type input "NORMAL"
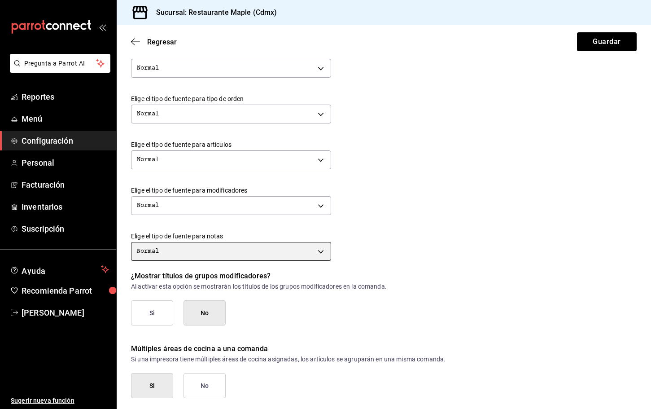
scroll to position [308, 0]
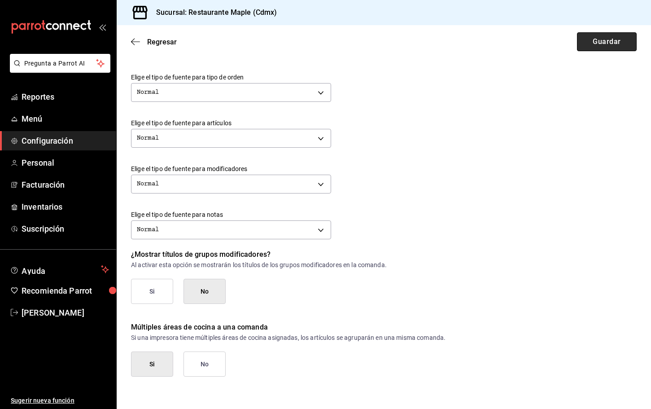
click at [618, 46] on button "Guardar" at bounding box center [607, 41] width 60 height 19
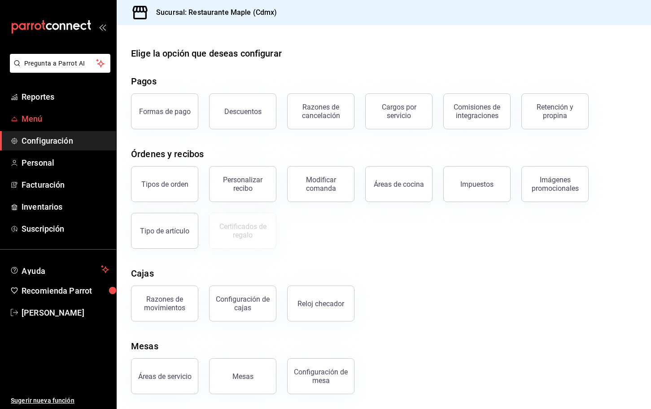
click at [43, 119] on span "Menú" at bounding box center [65, 119] width 87 height 12
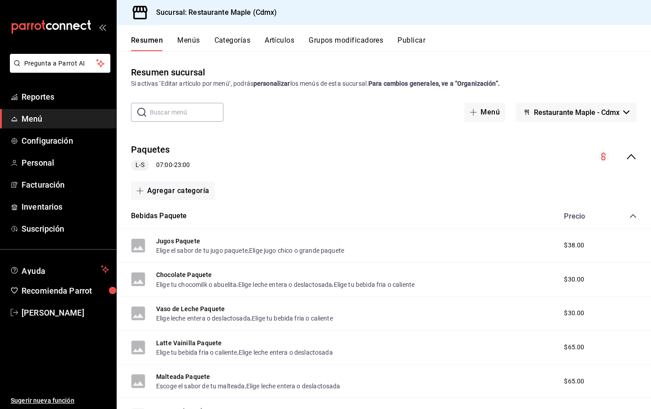
click at [238, 38] on button "Categorías" at bounding box center [232, 43] width 36 height 15
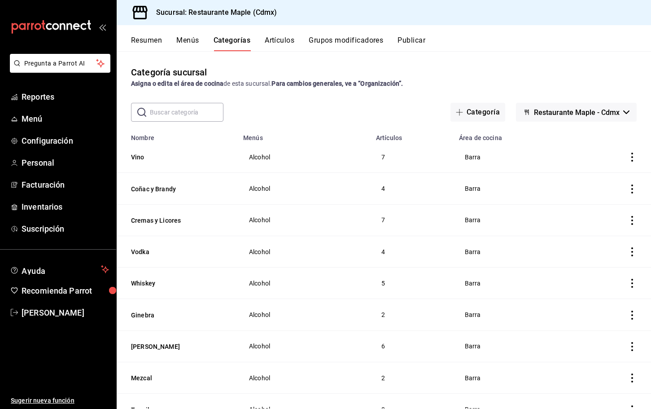
click at [157, 43] on button "Resumen" at bounding box center [146, 43] width 31 height 15
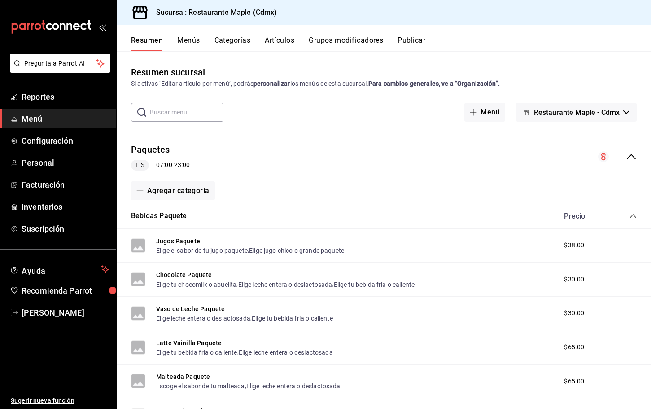
click at [632, 217] on icon "collapse-category-row" at bounding box center [632, 215] width 7 height 7
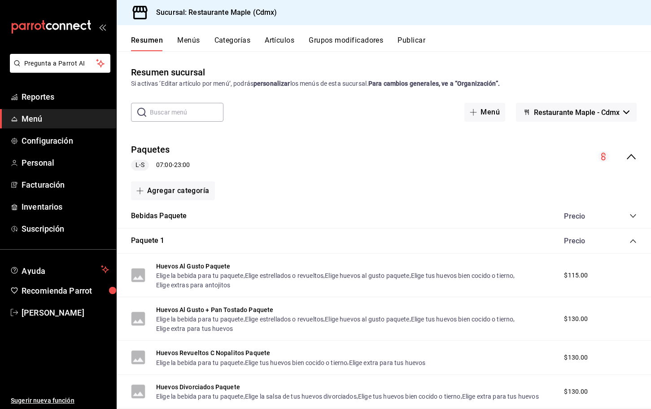
click at [636, 241] on icon "collapse-category-row" at bounding box center [632, 240] width 7 height 7
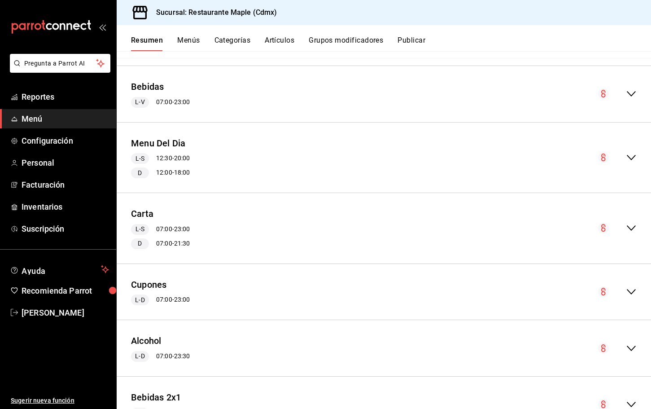
scroll to position [285, 0]
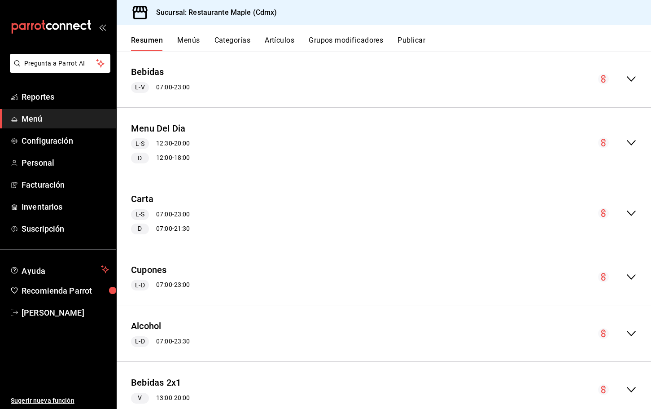
click at [631, 146] on icon "collapse-menu-row" at bounding box center [631, 142] width 11 height 11
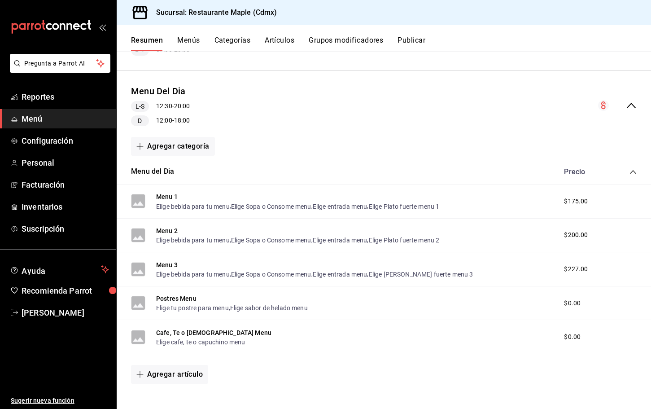
scroll to position [333, 0]
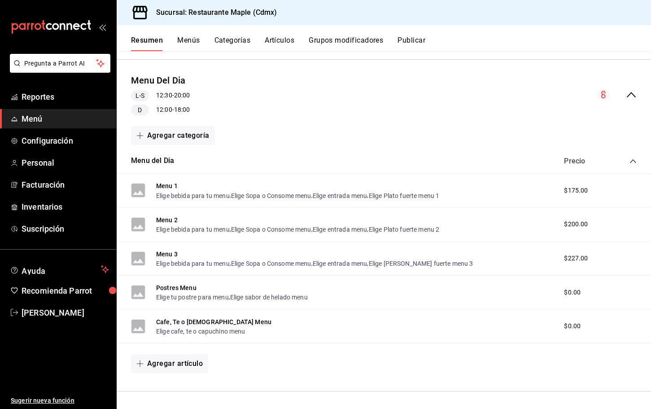
click at [353, 42] on button "Grupos modificadores" at bounding box center [346, 43] width 74 height 15
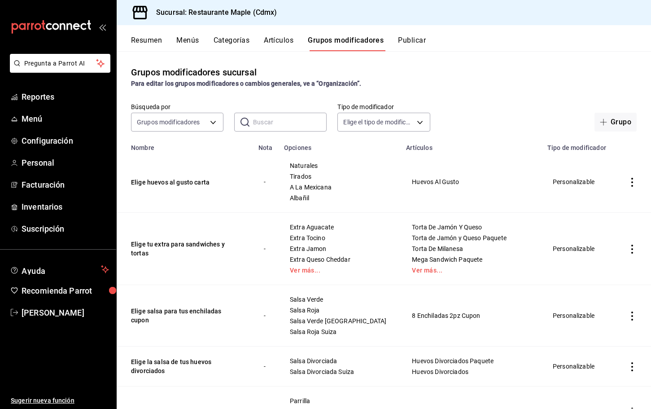
click at [276, 119] on input "text" at bounding box center [290, 122] width 74 height 18
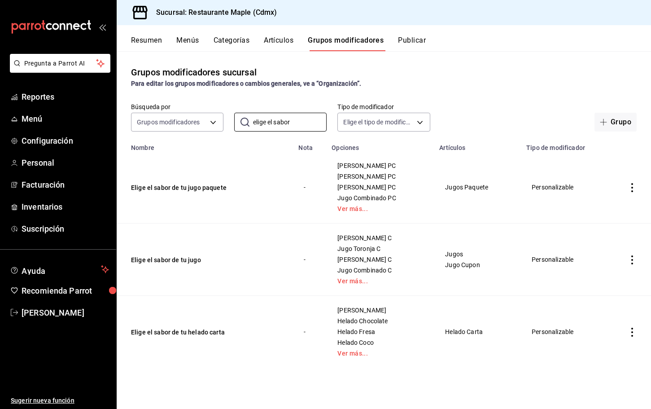
type input "elige el sabor"
click at [191, 44] on button "Menús" at bounding box center [187, 43] width 22 height 15
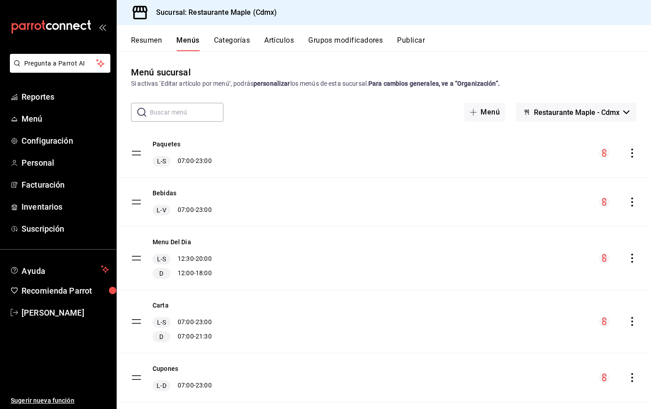
click at [151, 47] on button "Resumen" at bounding box center [146, 43] width 31 height 15
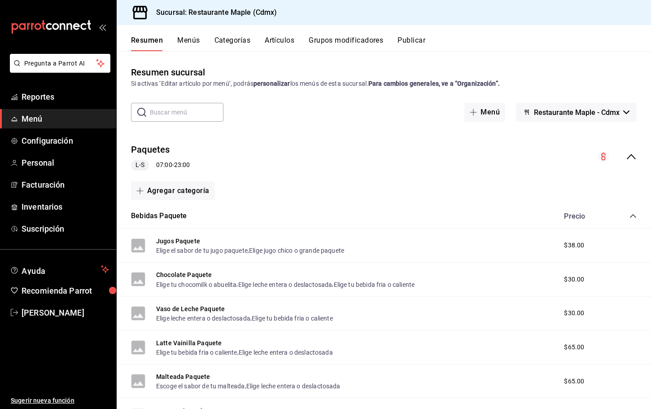
click at [632, 218] on icon "collapse-category-row" at bounding box center [632, 215] width 7 height 7
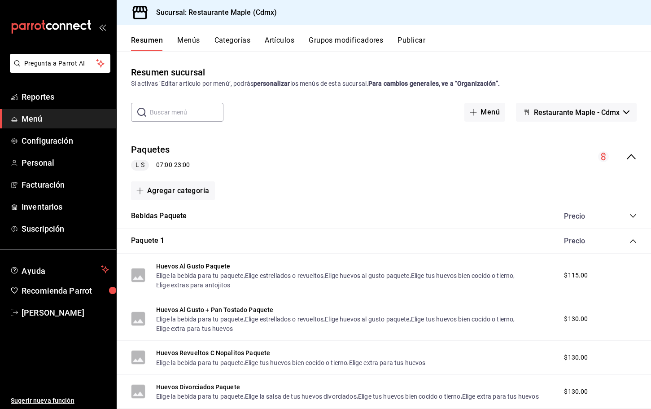
click at [631, 240] on icon "collapse-category-row" at bounding box center [633, 241] width 6 height 4
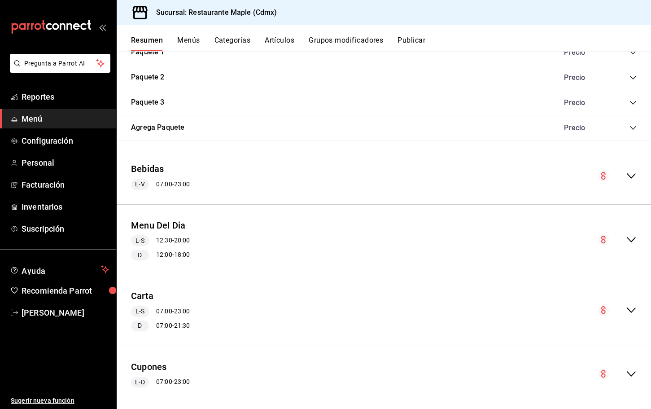
scroll to position [190, 0]
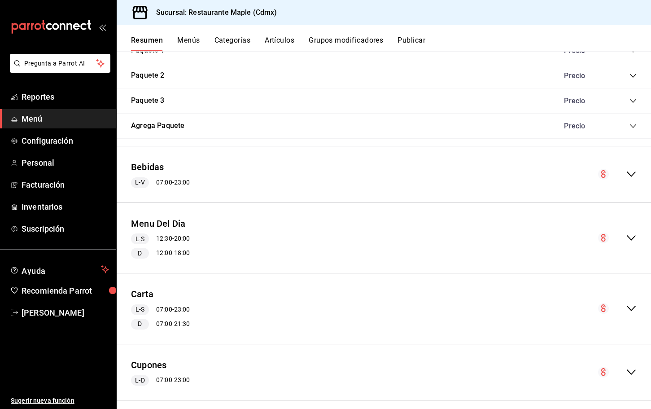
click at [623, 234] on div "collapse-menu-row" at bounding box center [617, 237] width 39 height 11
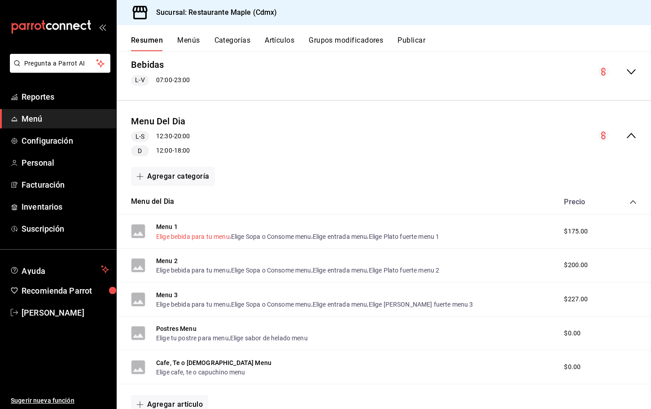
scroll to position [299, 0]
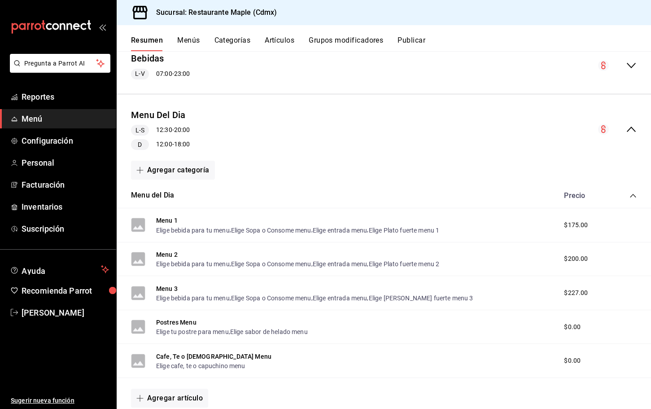
click at [335, 35] on div "Resumen Menús Categorías Artículos Grupos modificadores Publicar" at bounding box center [384, 38] width 534 height 26
click at [335, 39] on button "Grupos modificadores" at bounding box center [346, 43] width 74 height 15
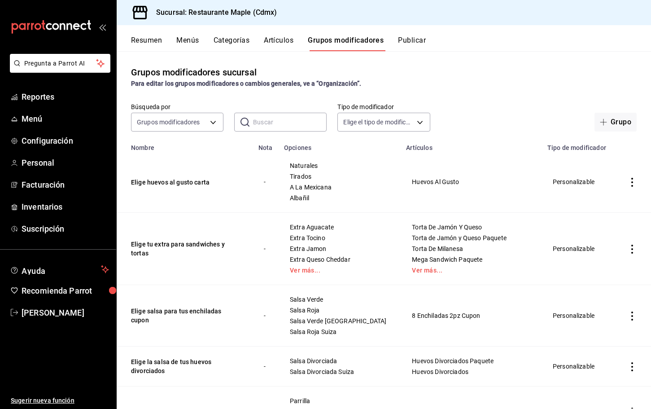
click at [259, 121] on input "text" at bounding box center [290, 122] width 74 height 18
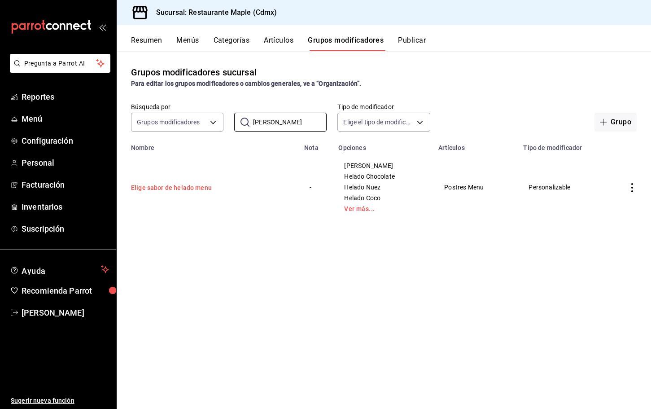
type input "elige sabo"
click at [169, 190] on button "Elige sabor de helado menu" at bounding box center [185, 187] width 108 height 9
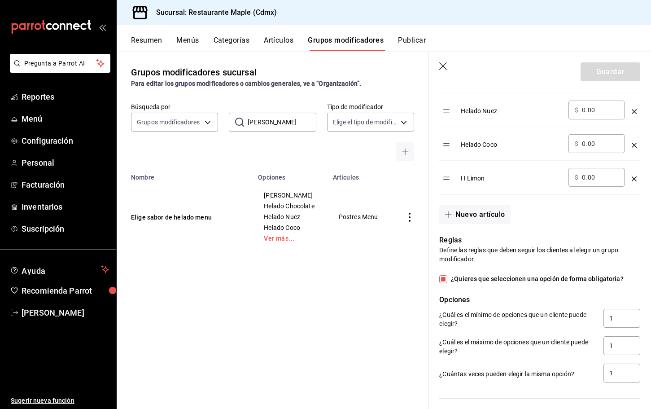
scroll to position [455, 0]
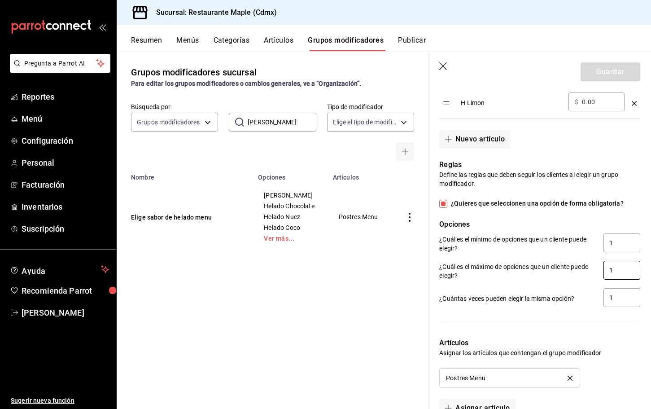
click at [617, 266] on input "1" at bounding box center [621, 270] width 37 height 19
type input "20"
click at [615, 302] on input "1" at bounding box center [621, 297] width 37 height 19
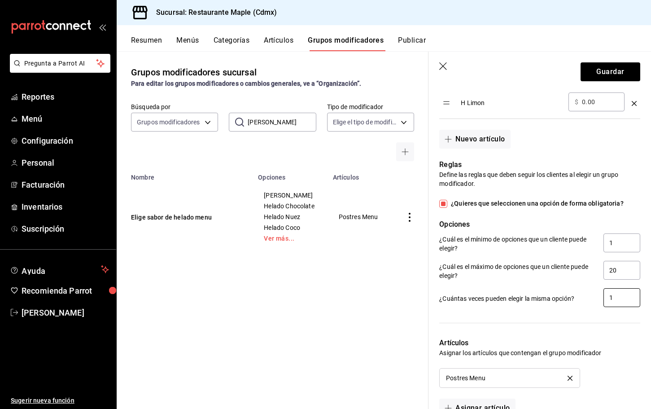
click at [615, 302] on input "1" at bounding box center [621, 297] width 37 height 19
type input "20"
click at [605, 61] on header "Guardar" at bounding box center [539, 70] width 222 height 37
click at [605, 65] on button "Guardar" at bounding box center [610, 71] width 60 height 19
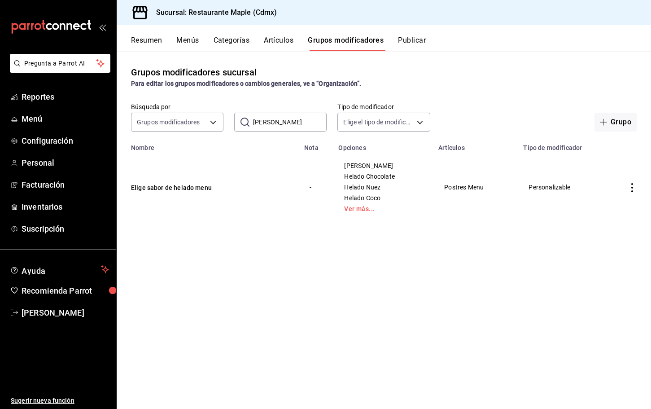
click at [295, 119] on input "elige sabo" at bounding box center [290, 122] width 74 height 18
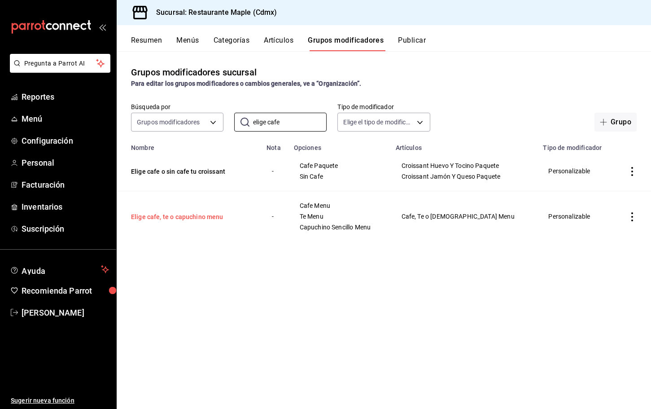
type input "elige cafe"
click at [200, 220] on button "Elige cafe, te o capuchino menu" at bounding box center [185, 216] width 108 height 9
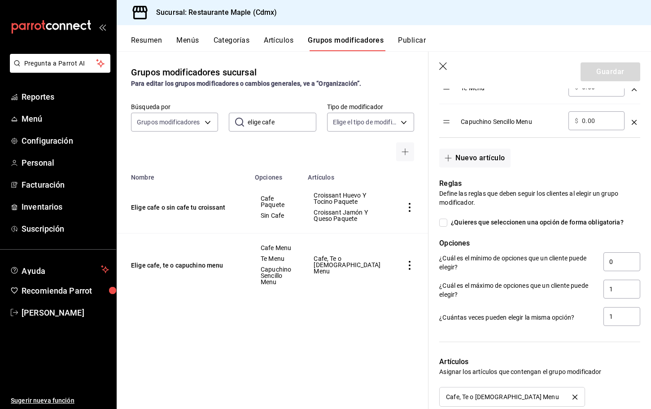
scroll to position [370, 0]
click at [617, 290] on input "1" at bounding box center [621, 288] width 37 height 19
type input "20"
click at [618, 318] on input "1" at bounding box center [621, 315] width 37 height 19
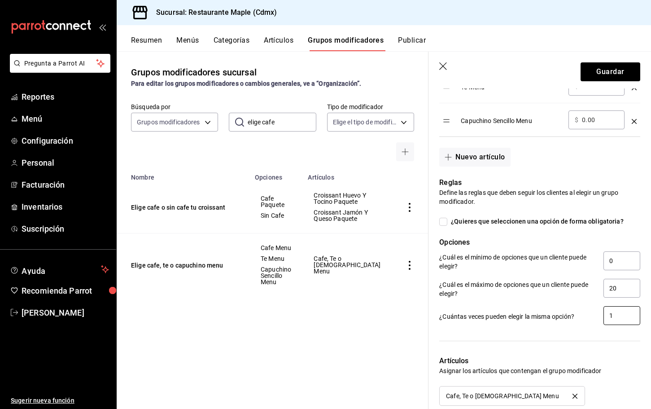
click at [618, 318] on input "1" at bounding box center [621, 315] width 37 height 19
type input "20"
click at [442, 225] on input "¿Quieres que seleccionen una opción de forma obligatoria?" at bounding box center [443, 222] width 8 height 8
checkbox input "true"
type input "1"
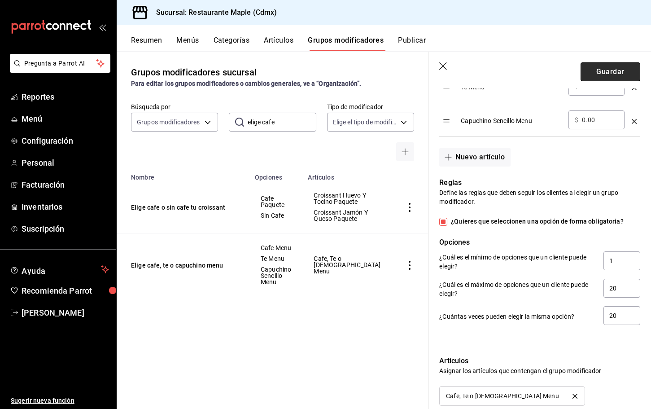
click at [602, 69] on button "Guardar" at bounding box center [610, 71] width 60 height 19
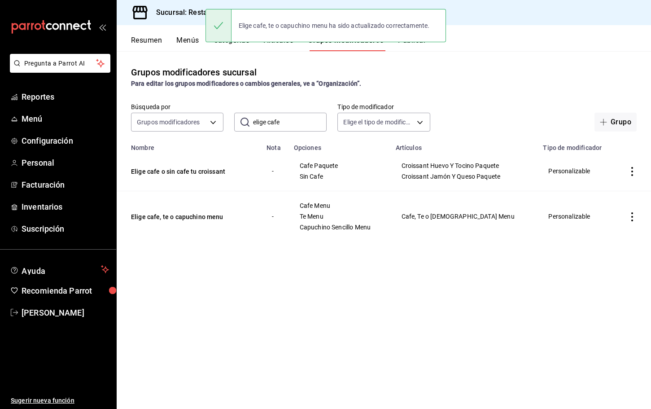
click at [418, 47] on button "Publicar" at bounding box center [412, 43] width 28 height 15
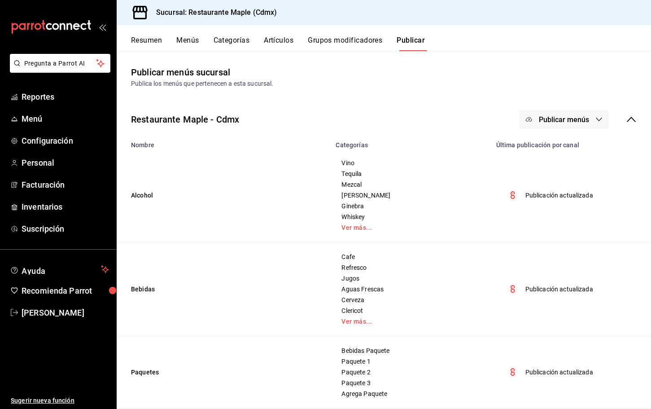
click at [540, 117] on span "Publicar menús" at bounding box center [564, 119] width 50 height 9
click at [551, 157] on li "Punto de venta" at bounding box center [564, 148] width 83 height 25
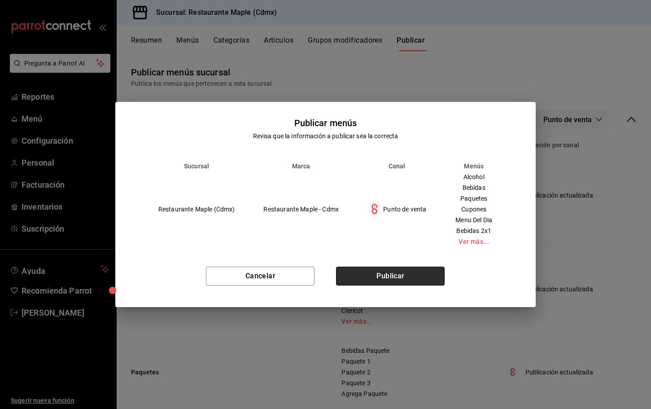
click at [409, 274] on button "Publicar" at bounding box center [390, 275] width 109 height 19
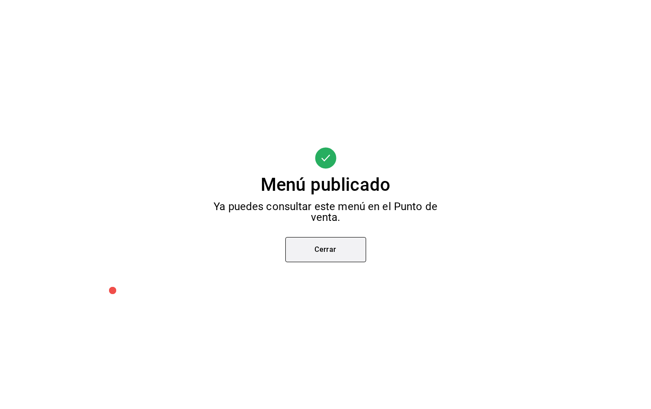
click at [342, 256] on button "Cerrar" at bounding box center [325, 249] width 81 height 25
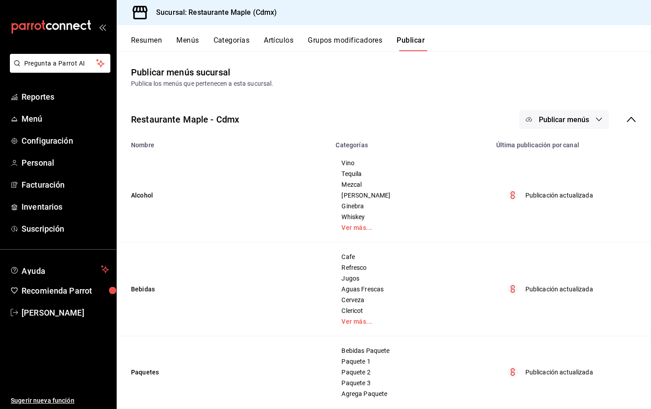
click at [148, 39] on button "Resumen" at bounding box center [146, 43] width 31 height 15
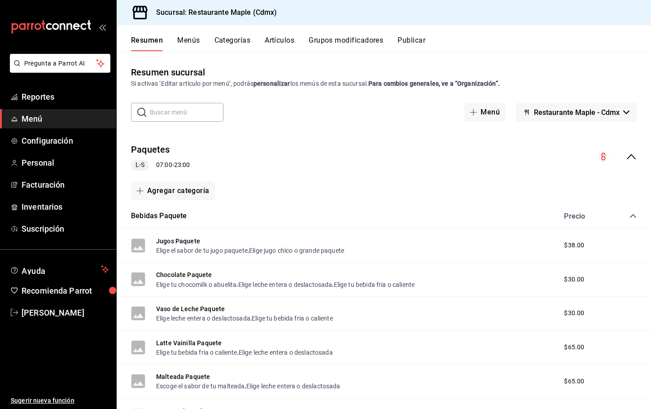
click at [632, 217] on icon "collapse-category-row" at bounding box center [632, 215] width 7 height 7
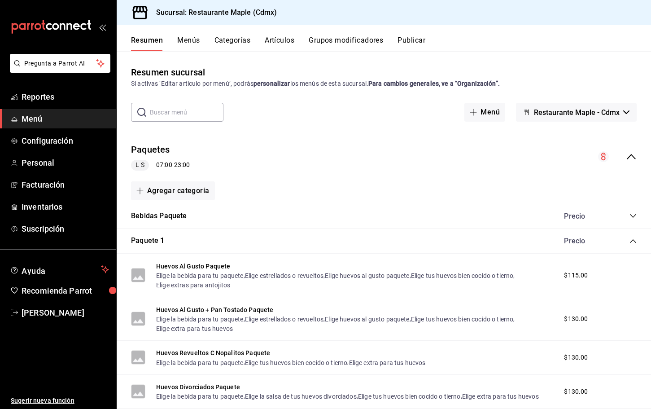
click at [186, 40] on button "Menús" at bounding box center [188, 43] width 22 height 15
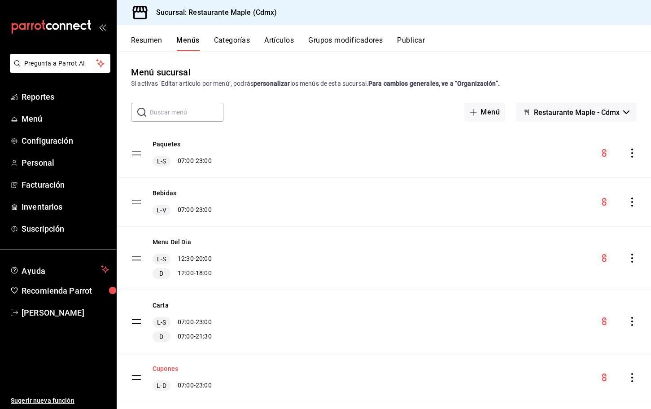
click at [156, 367] on button "Cupones" at bounding box center [165, 368] width 26 height 9
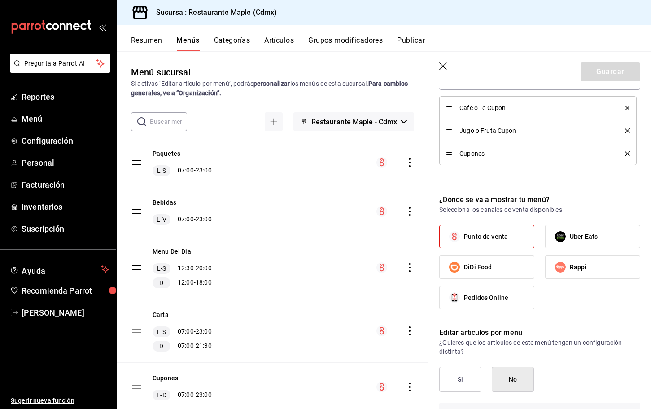
scroll to position [263, 0]
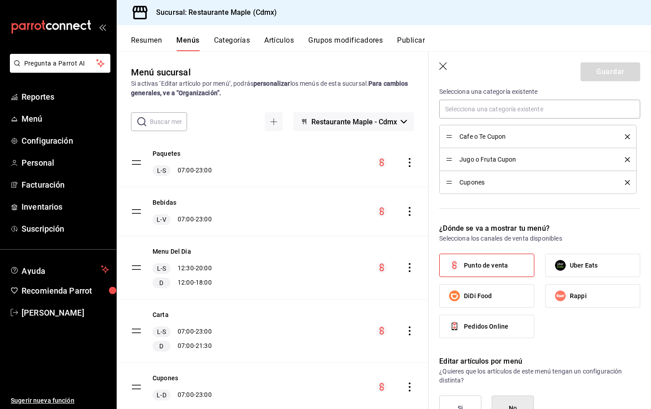
click at [443, 66] on icon "button" at bounding box center [443, 66] width 8 height 8
checkbox input "false"
type input "1758147402322"
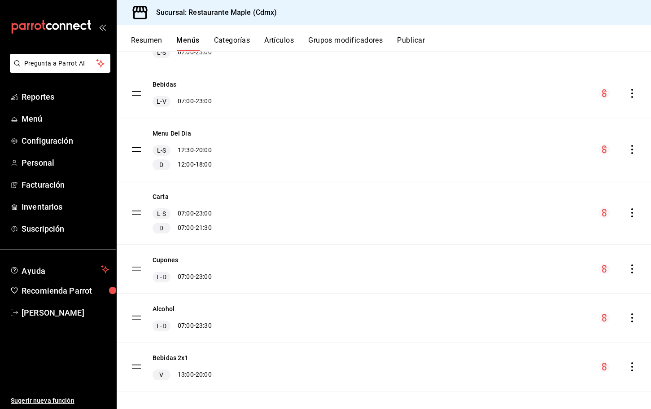
scroll to position [112, 0]
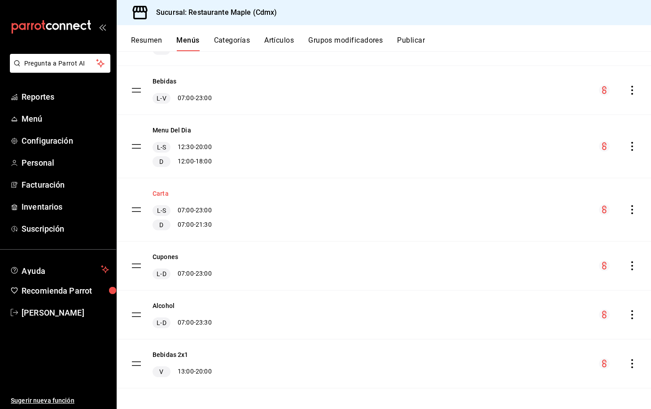
click at [161, 195] on button "Carta" at bounding box center [160, 193] width 16 height 9
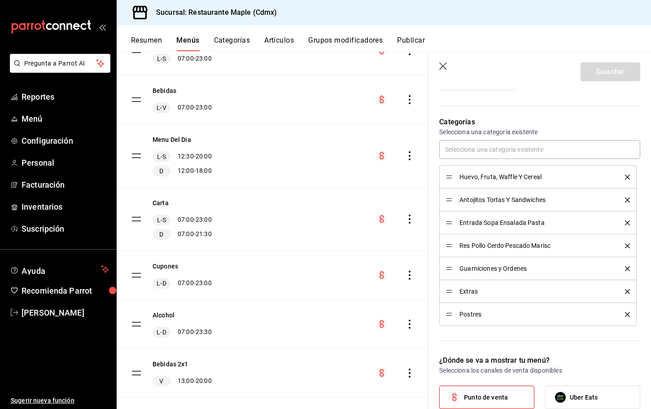
scroll to position [359, 0]
click at [248, 37] on button "Categorías" at bounding box center [232, 43] width 36 height 15
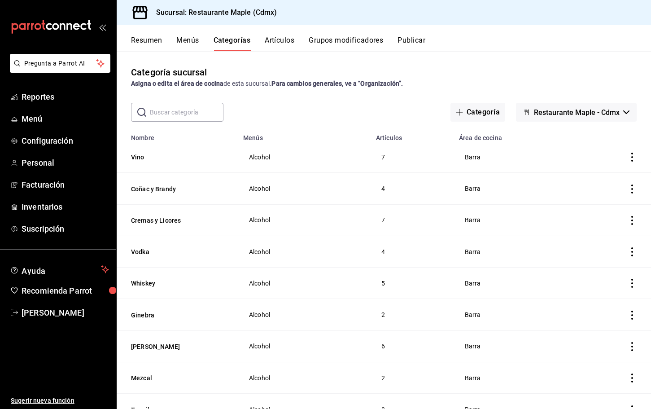
click at [171, 112] on input "text" at bounding box center [187, 112] width 74 height 18
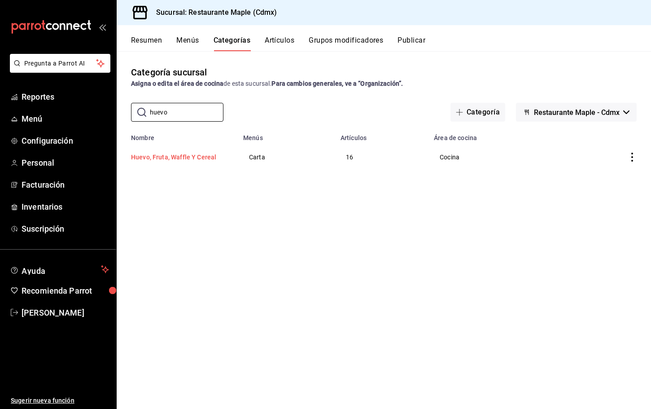
type input "huevo"
click at [163, 156] on button "Huevo, Fruta, Waffle Y Cereal" at bounding box center [176, 156] width 90 height 9
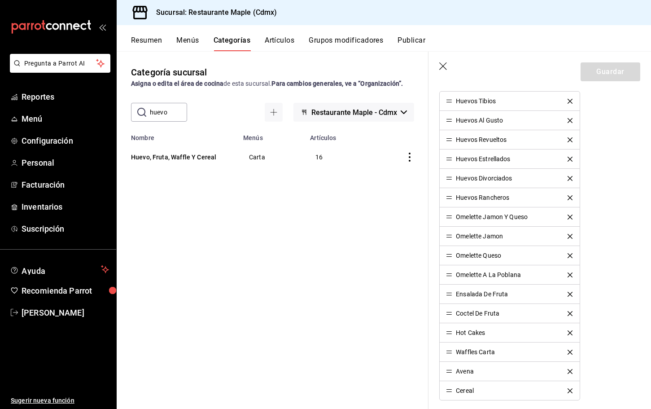
scroll to position [354, 0]
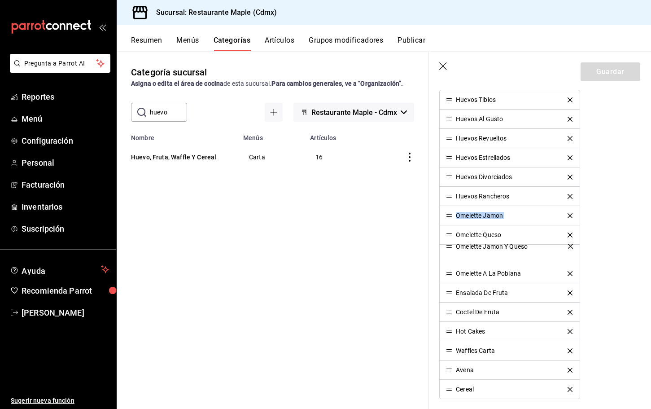
drag, startPoint x: 452, startPoint y: 214, endPoint x: 453, endPoint y: 244, distance: 30.5
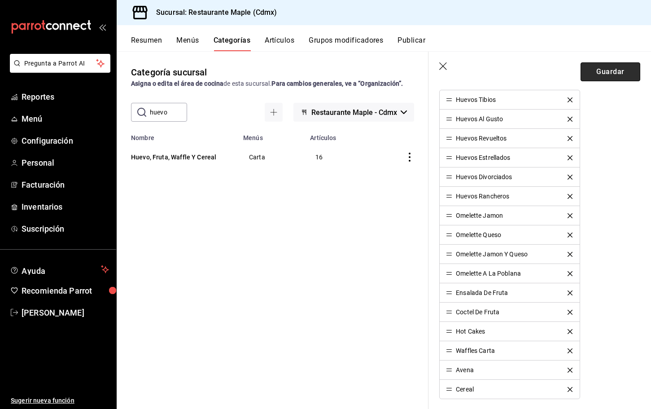
click at [596, 70] on button "Guardar" at bounding box center [610, 71] width 60 height 19
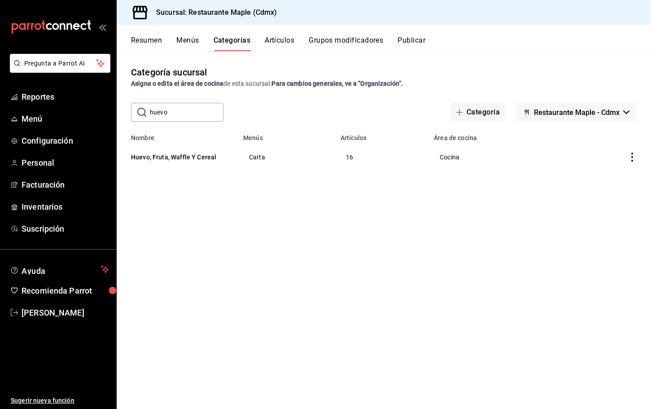
click at [352, 40] on button "Grupos modificadores" at bounding box center [346, 43] width 74 height 15
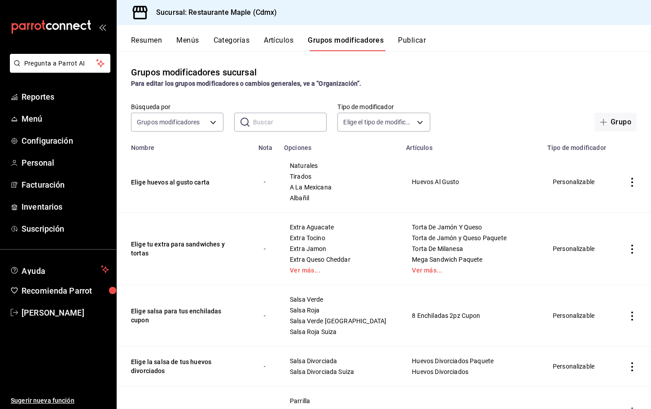
click at [263, 118] on input "text" at bounding box center [290, 122] width 74 height 18
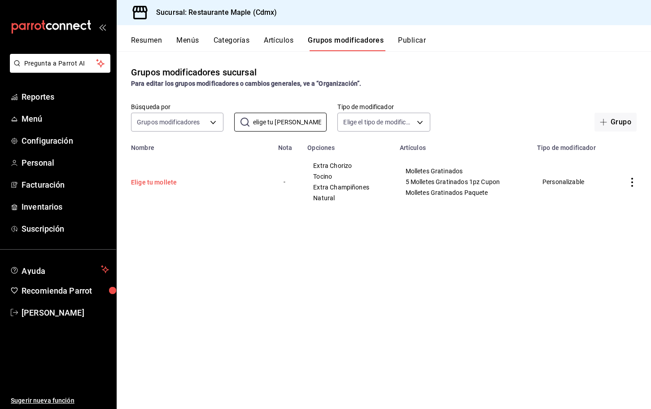
type input "elige tu mollet"
click at [168, 185] on button "Elige tu mollete" at bounding box center [185, 182] width 108 height 9
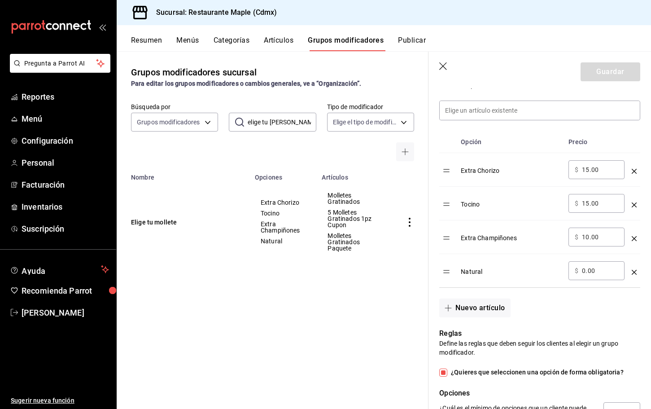
scroll to position [253, 0]
drag, startPoint x: 448, startPoint y: 203, endPoint x: 449, endPoint y: 171, distance: 31.8
click at [449, 171] on table "Opción Precio Extra Chorizo ​ $ 15.00 ​ Tocino ​ $ 15.00 ​ Extra Champiñones ​ …" at bounding box center [539, 208] width 201 height 156
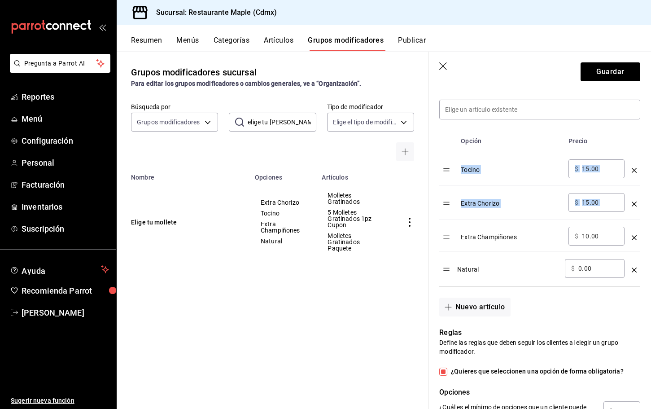
click at [504, 286] on hr at bounding box center [539, 286] width 201 height 0
drag, startPoint x: 447, startPoint y: 271, endPoint x: 446, endPoint y: 166, distance: 104.5
click at [446, 166] on table "Opción Precio Tocino ​ $ 15.00 ​ Extra Chorizo ​ $ 15.00 ​ Extra Champiñones ​ …" at bounding box center [539, 208] width 201 height 156
click at [606, 73] on button "Guardar" at bounding box center [610, 71] width 60 height 19
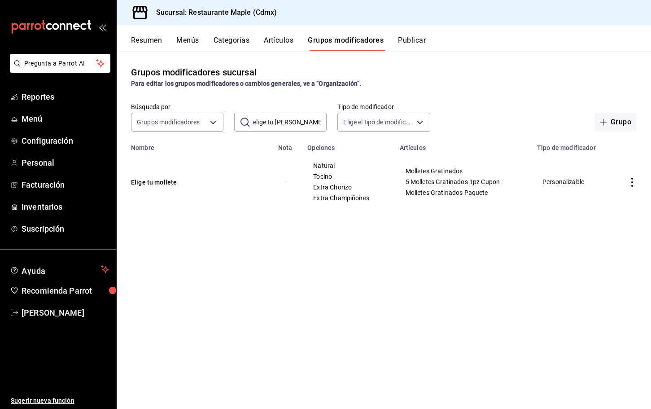
click at [244, 40] on button "Categorías" at bounding box center [231, 43] width 36 height 15
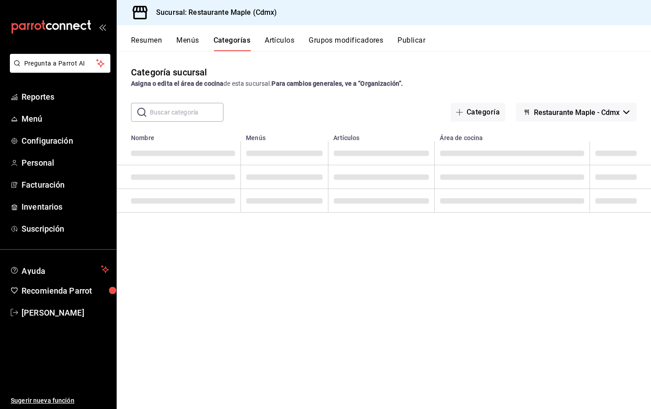
click at [176, 109] on input "text" at bounding box center [187, 112] width 74 height 18
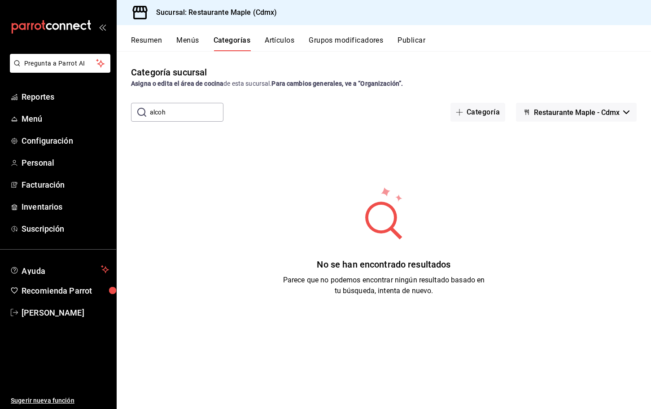
type input "alcohol"
click at [172, 109] on input "alcohol" at bounding box center [187, 112] width 74 height 18
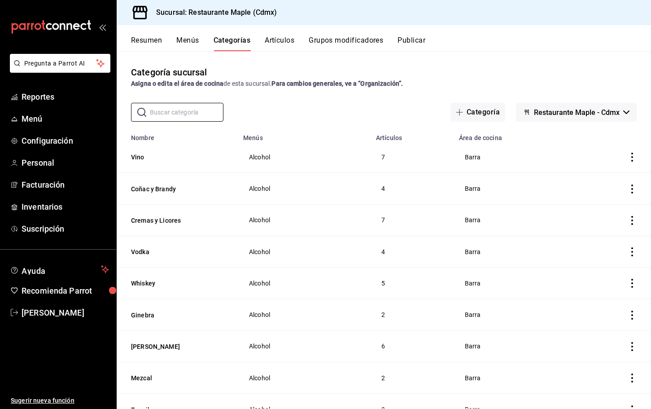
click at [266, 108] on div "​ ​ Categoría Restaurante Maple - Cdmx" at bounding box center [384, 112] width 534 height 19
click at [139, 154] on button "Vino" at bounding box center [176, 156] width 90 height 9
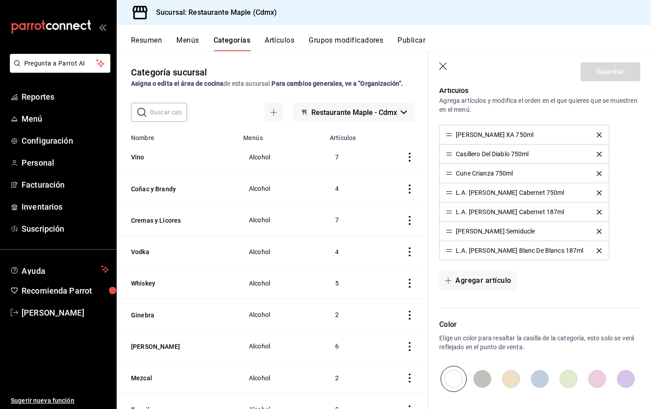
scroll to position [415, 0]
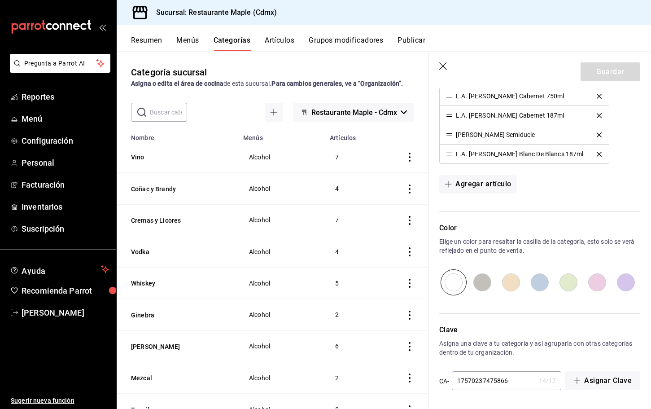
click at [544, 282] on input "radio" at bounding box center [539, 282] width 29 height 26
radio input "true"
click at [563, 282] on input "radio" at bounding box center [568, 282] width 29 height 26
radio input "true"
click at [600, 75] on button "Guardar" at bounding box center [610, 71] width 60 height 19
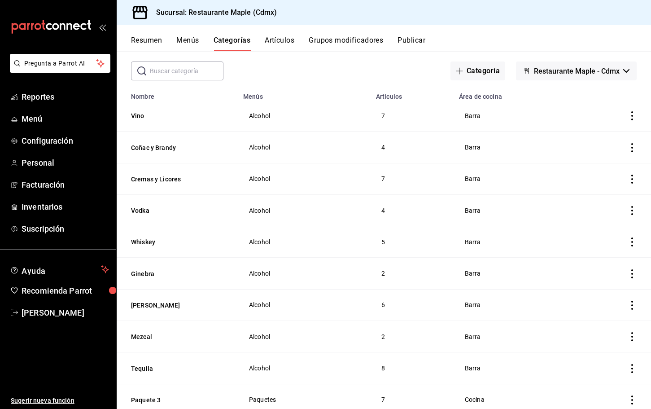
scroll to position [42, 0]
click at [141, 368] on button "Tequila" at bounding box center [176, 367] width 90 height 9
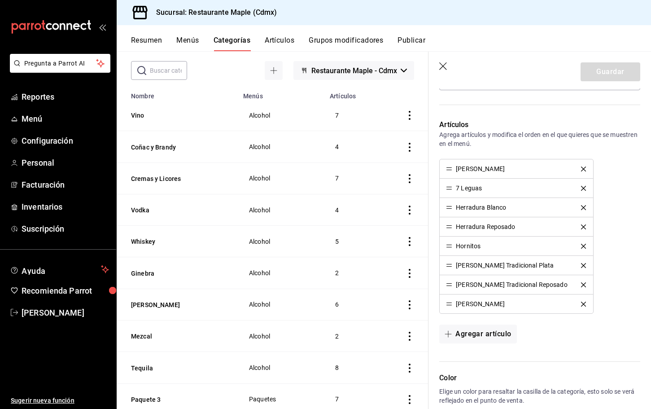
scroll to position [323, 0]
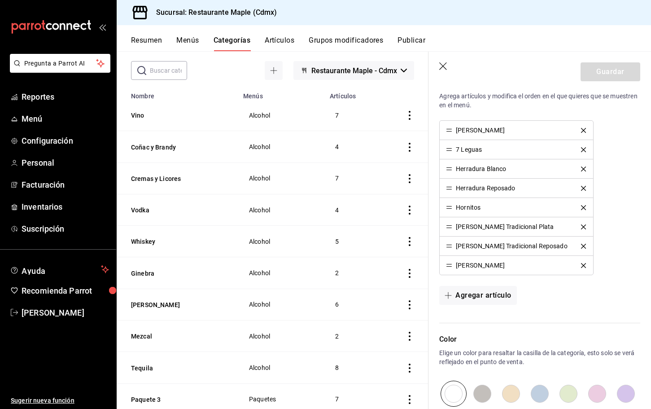
click at [508, 390] on input "radio" at bounding box center [511, 393] width 29 height 26
radio input "true"
click at [593, 70] on button "Guardar" at bounding box center [610, 71] width 60 height 19
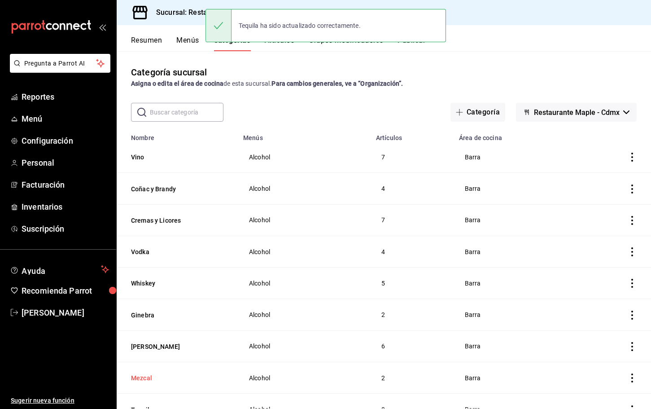
click at [139, 379] on button "Mezcal" at bounding box center [176, 377] width 90 height 9
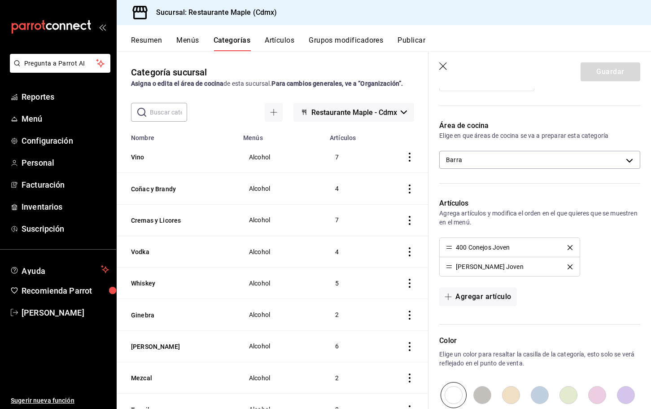
scroll to position [208, 0]
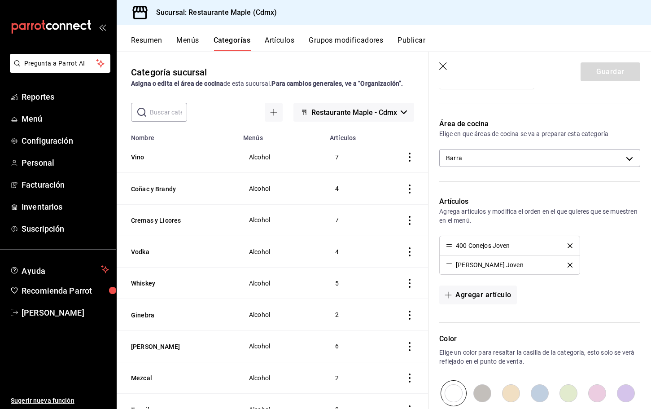
click at [538, 387] on input "radio" at bounding box center [539, 393] width 29 height 26
radio input "true"
click at [594, 73] on button "Guardar" at bounding box center [610, 71] width 60 height 19
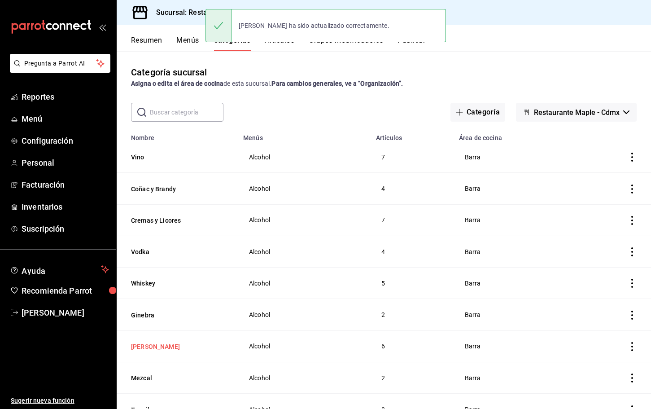
click at [137, 347] on button "Ron" at bounding box center [176, 346] width 90 height 9
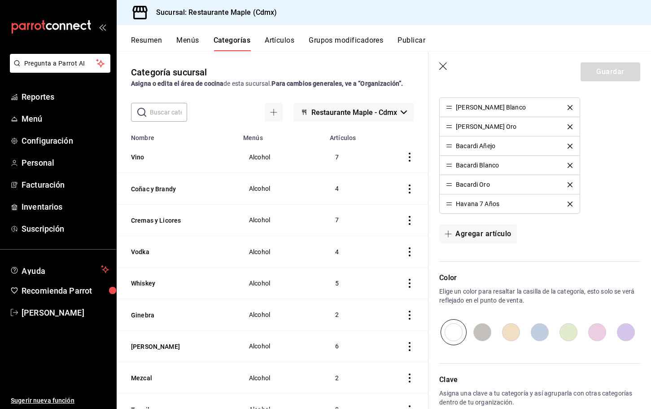
scroll to position [396, 0]
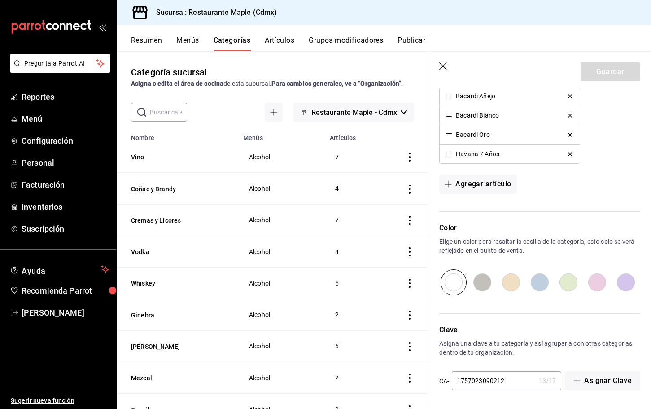
click at [591, 283] on input "radio" at bounding box center [597, 282] width 29 height 26
radio input "true"
click at [602, 80] on button "Guardar" at bounding box center [610, 71] width 60 height 19
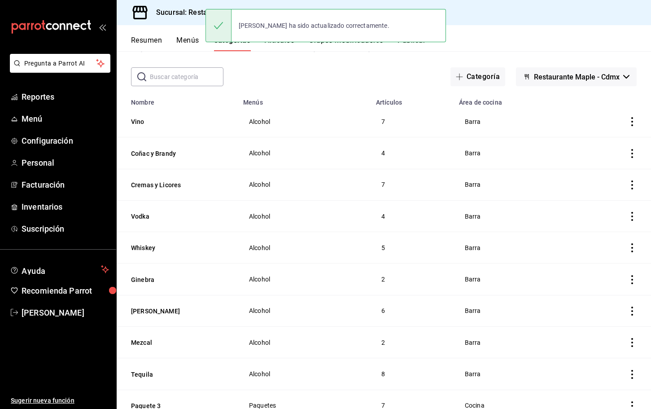
scroll to position [36, 0]
click at [141, 306] on button "Ron" at bounding box center [176, 309] width 90 height 9
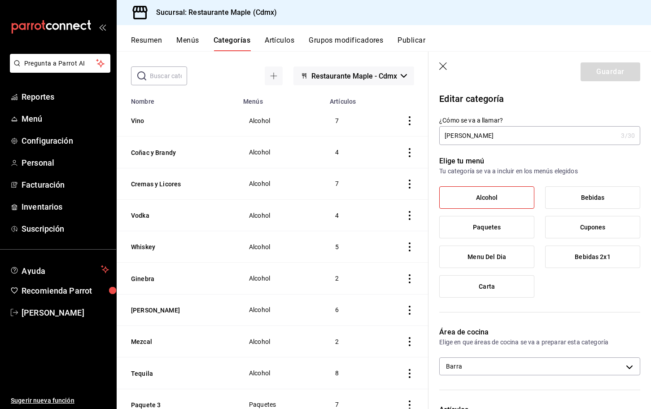
click at [443, 63] on icon "button" at bounding box center [443, 66] width 9 height 9
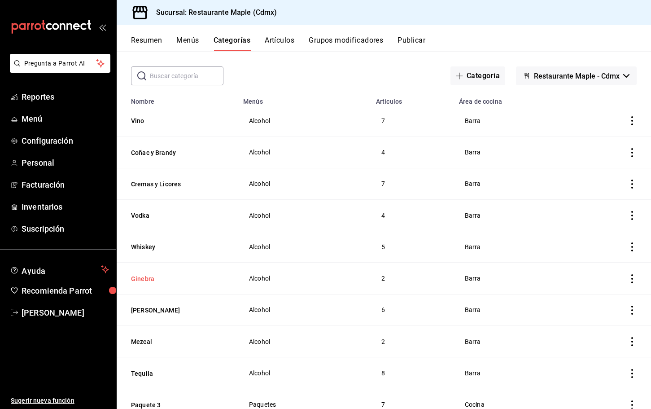
click at [146, 279] on button "Ginebra" at bounding box center [176, 278] width 90 height 9
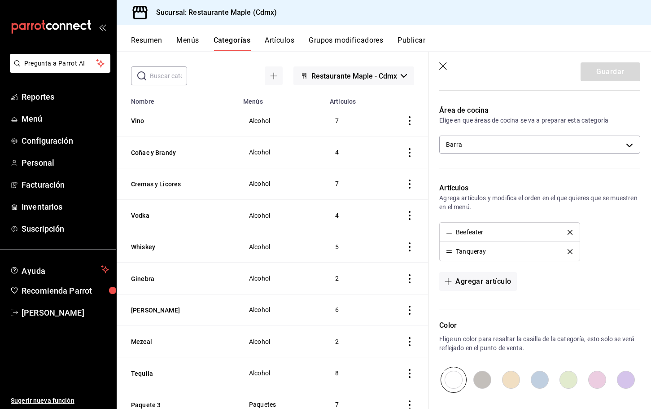
scroll to position [319, 0]
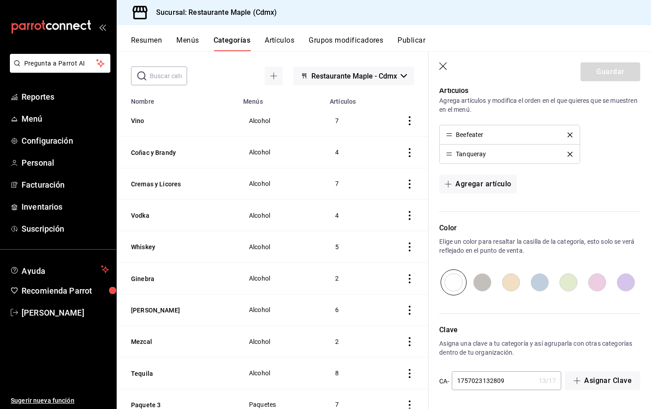
click at [622, 286] on input "radio" at bounding box center [625, 282] width 29 height 26
radio input "true"
click at [616, 70] on button "Guardar" at bounding box center [610, 71] width 60 height 19
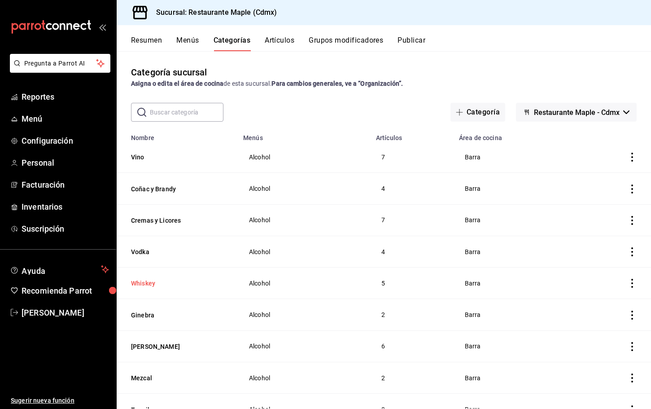
click at [145, 282] on button "Whiskey" at bounding box center [176, 283] width 90 height 9
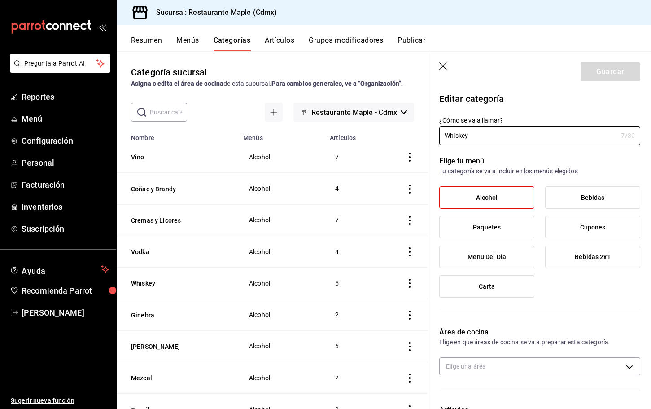
type input "ce3c12c7-d614-4fea-8a6a-41341f9dcb30"
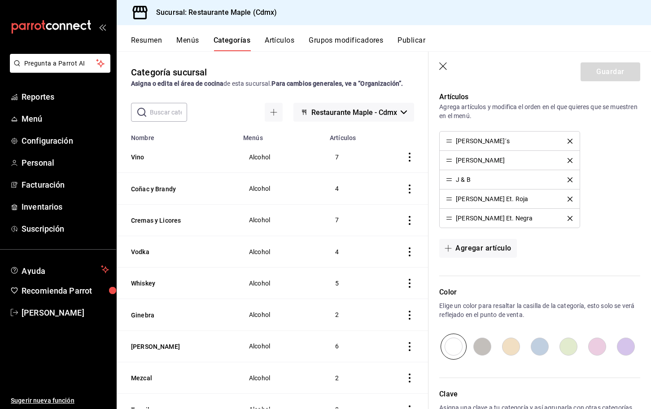
scroll to position [324, 0]
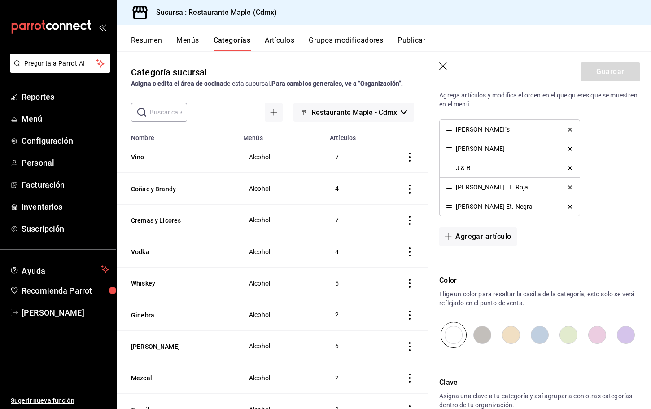
click at [483, 333] on input "radio" at bounding box center [482, 335] width 29 height 26
radio input "true"
click at [608, 71] on button "Guardar" at bounding box center [610, 71] width 60 height 19
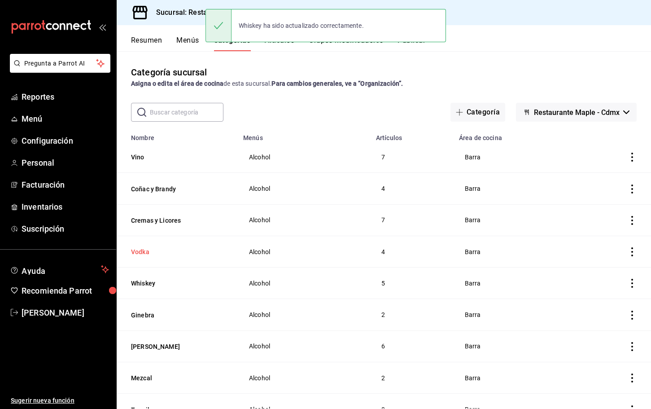
click at [142, 253] on button "Vodka" at bounding box center [176, 251] width 90 height 9
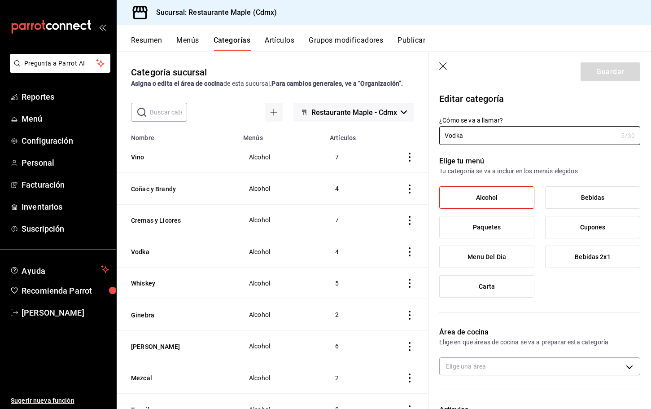
type input "ce3c12c7-d614-4fea-8a6a-41341f9dcb30"
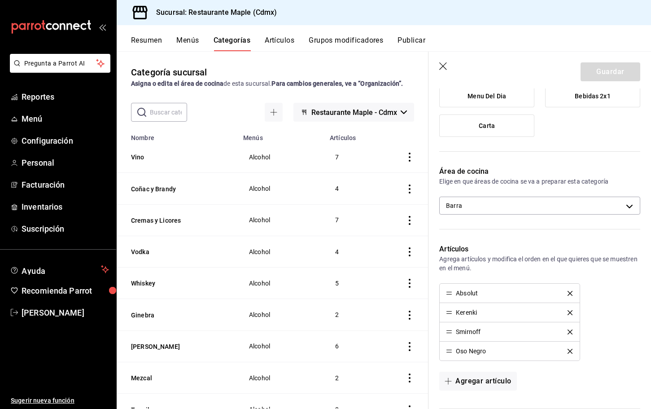
scroll to position [357, 0]
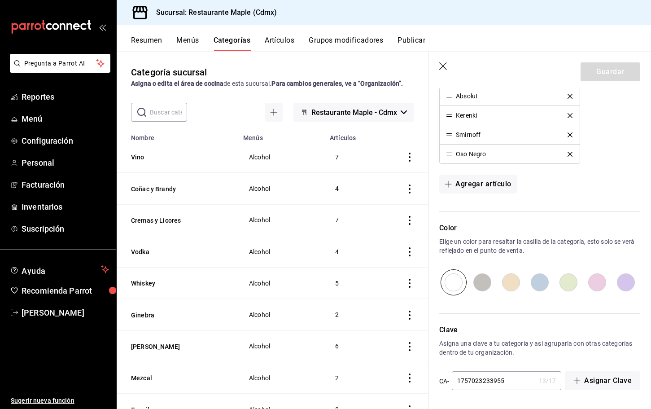
click at [568, 274] on input "radio" at bounding box center [568, 282] width 29 height 26
radio input "true"
click at [598, 74] on button "Guardar" at bounding box center [610, 71] width 60 height 19
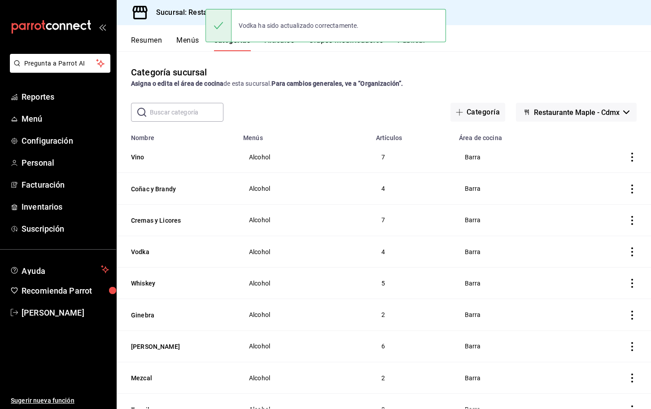
click at [158, 221] on button "Cremas y Licores" at bounding box center [176, 220] width 90 height 9
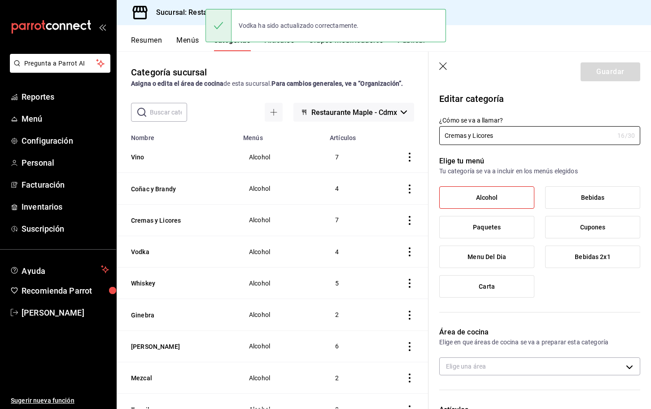
type input "ce3c12c7-d614-4fea-8a6a-41341f9dcb30"
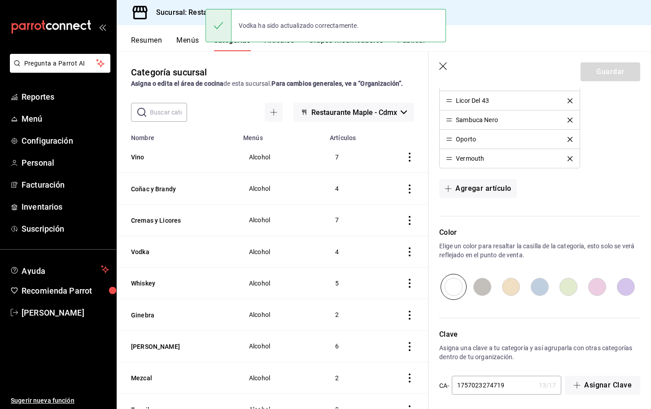
scroll to position [415, 0]
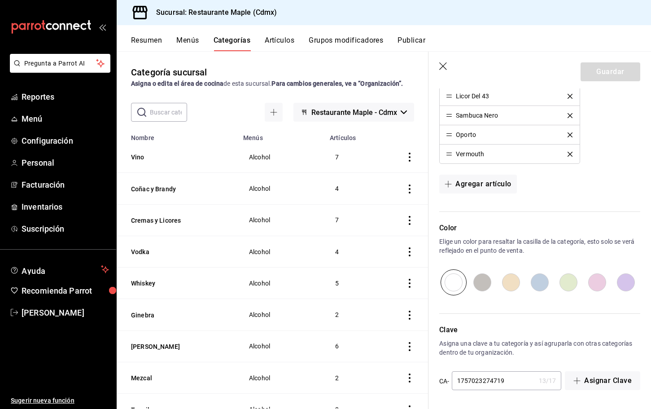
click at [512, 282] on input "radio" at bounding box center [511, 282] width 29 height 26
radio input "true"
click at [608, 71] on button "Guardar" at bounding box center [610, 71] width 60 height 19
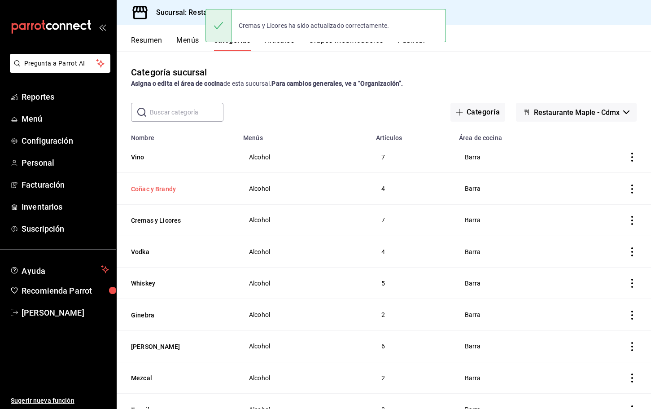
click at [169, 187] on button "Coñac y Brandy" at bounding box center [176, 188] width 90 height 9
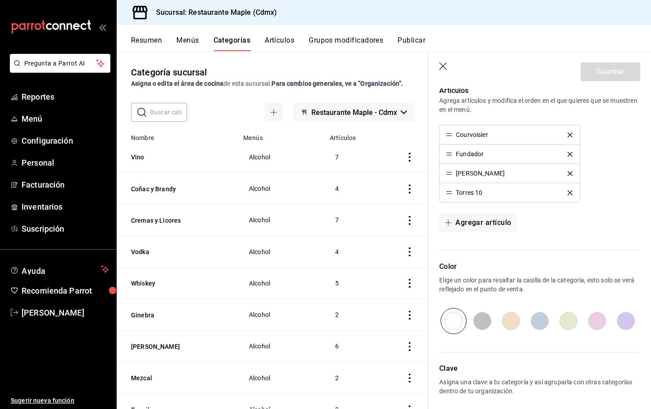
scroll to position [357, 0]
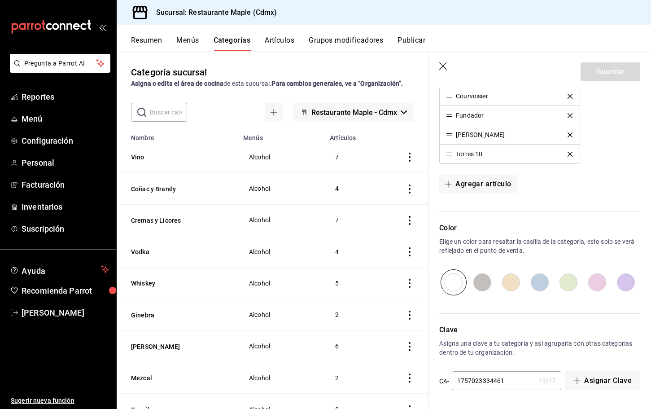
click at [618, 286] on input "radio" at bounding box center [625, 282] width 29 height 26
radio input "true"
click at [593, 72] on button "Guardar" at bounding box center [610, 71] width 60 height 19
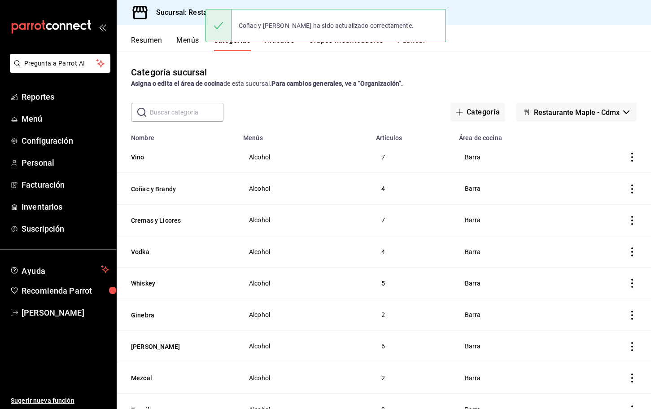
click at [417, 46] on button "Publicar" at bounding box center [411, 43] width 28 height 15
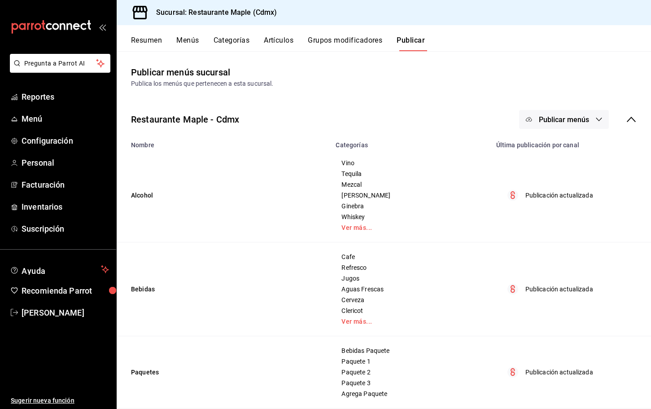
click at [567, 117] on span "Publicar menús" at bounding box center [564, 119] width 50 height 9
click at [562, 158] on li "Punto de venta" at bounding box center [564, 148] width 83 height 25
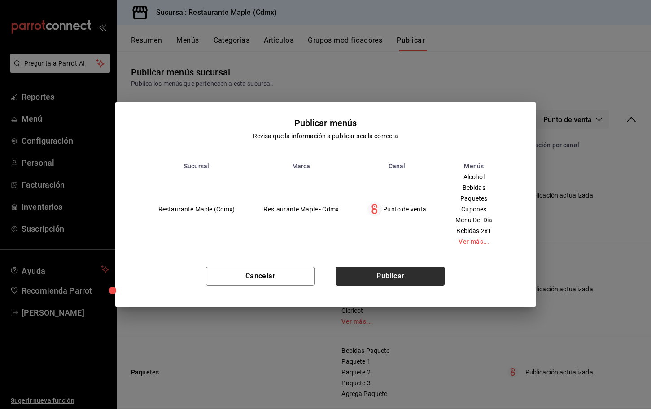
click at [405, 266] on div "Cancelar Publicar" at bounding box center [325, 279] width 420 height 55
click at [402, 276] on button "Publicar" at bounding box center [390, 275] width 109 height 19
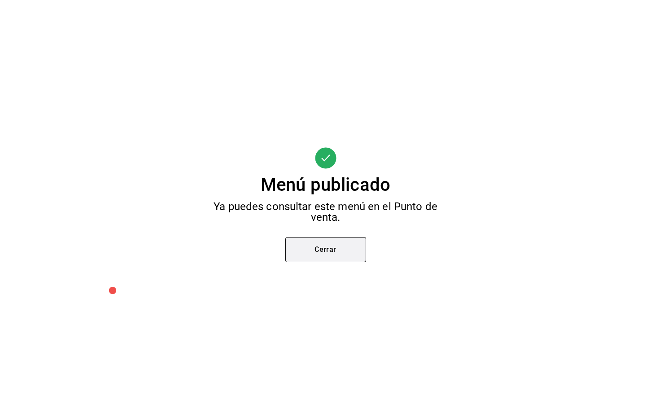
click at [335, 251] on button "Cerrar" at bounding box center [325, 249] width 81 height 25
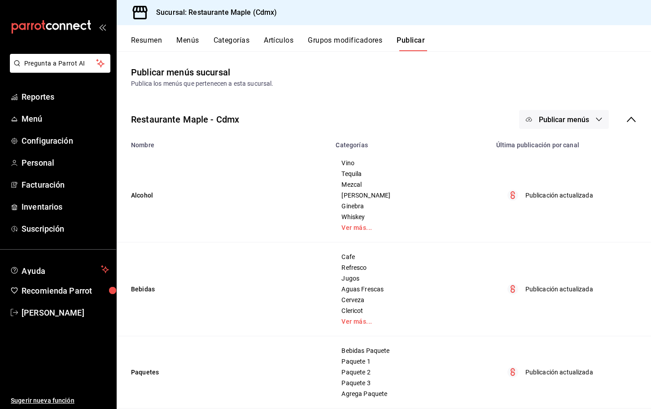
click at [231, 43] on button "Categorías" at bounding box center [231, 43] width 36 height 15
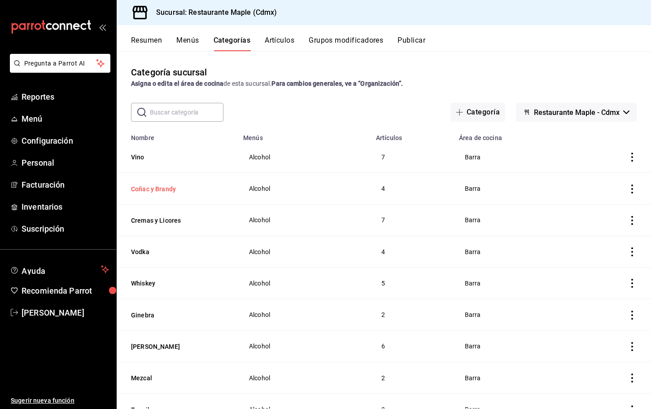
click at [171, 185] on button "Coñac y Brandy" at bounding box center [176, 188] width 90 height 9
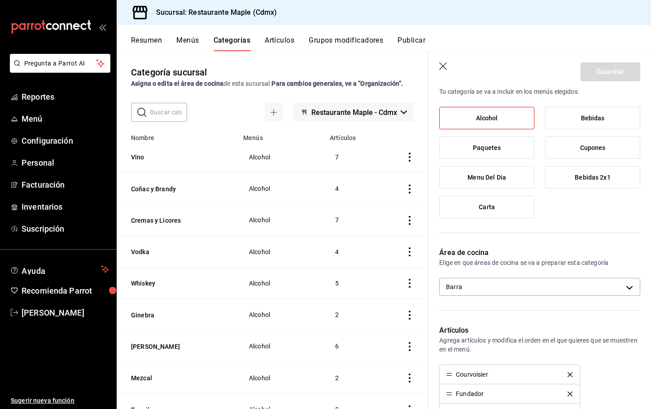
scroll to position [357, 0]
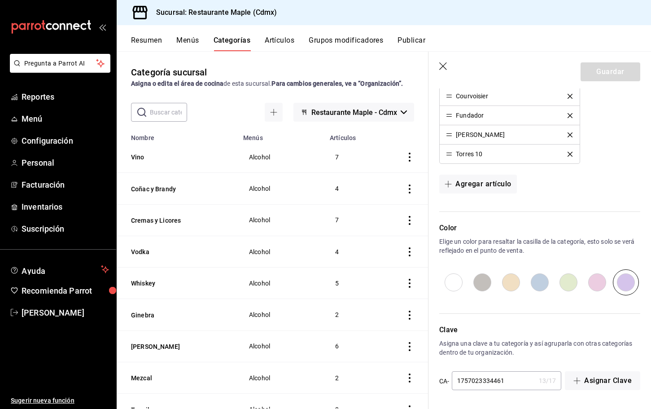
click at [598, 276] on input "radio" at bounding box center [597, 282] width 29 height 26
radio input "true"
click at [605, 68] on button "Guardar" at bounding box center [610, 71] width 60 height 19
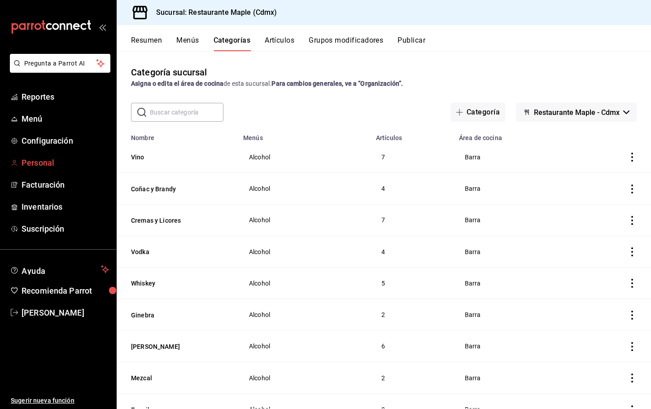
click at [42, 167] on span "Personal" at bounding box center [65, 163] width 87 height 12
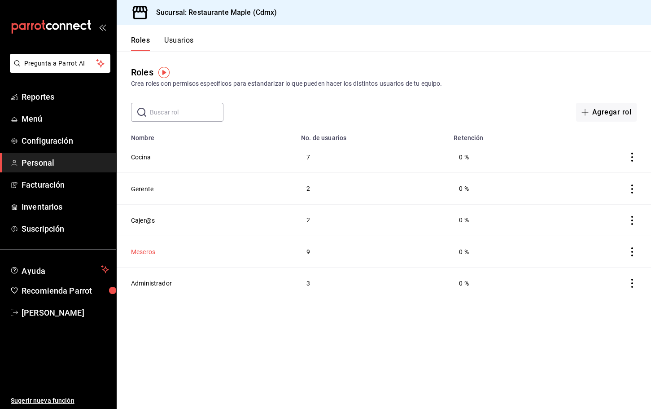
click at [141, 254] on button "Meseros" at bounding box center [143, 251] width 24 height 9
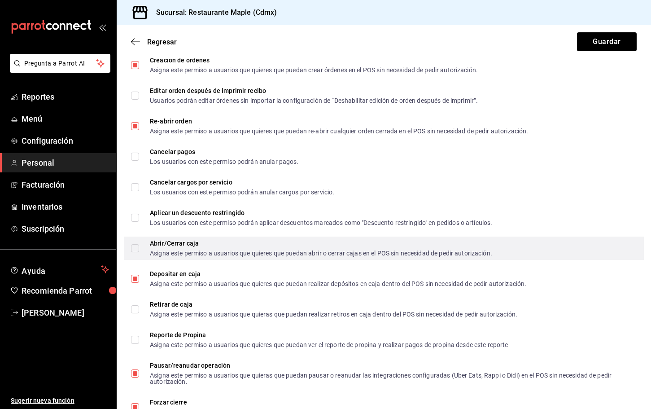
scroll to position [653, 0]
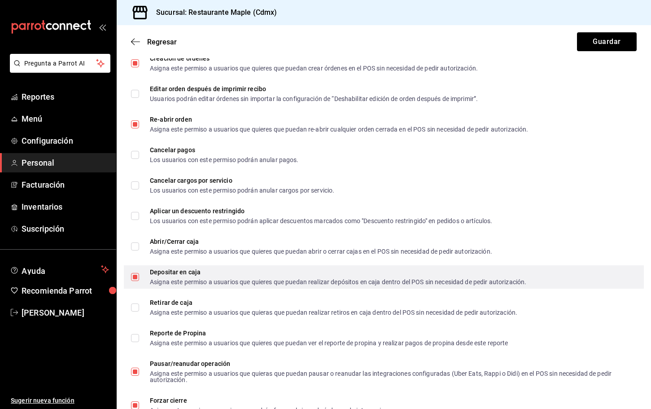
click at [135, 279] on input "Depositar en caja Asigna este permiso a usuarios que quieres que puedan realiza…" at bounding box center [135, 277] width 8 height 8
checkbox input "false"
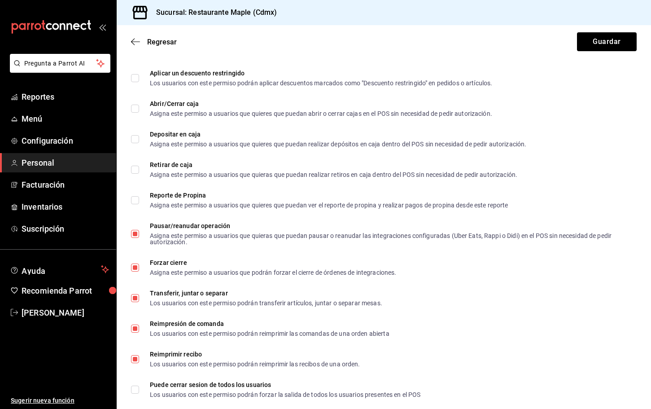
scroll to position [793, 0]
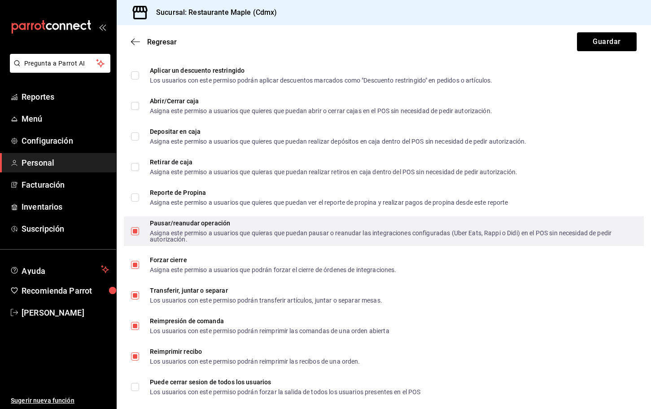
click at [136, 230] on input "Pausar/reanudar operación Asigna este permiso a usuarios que quieras que puedan…" at bounding box center [135, 231] width 8 height 8
checkbox input "false"
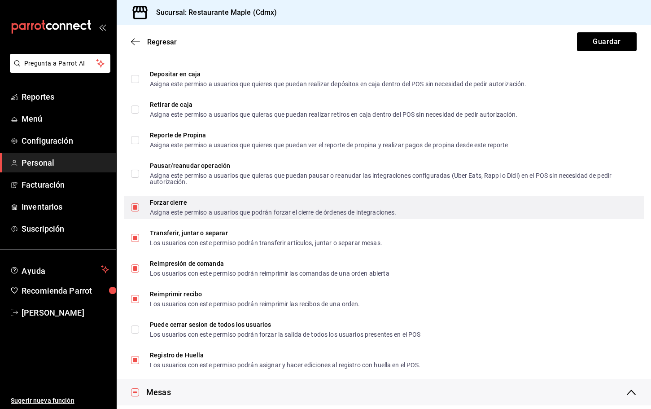
scroll to position [851, 0]
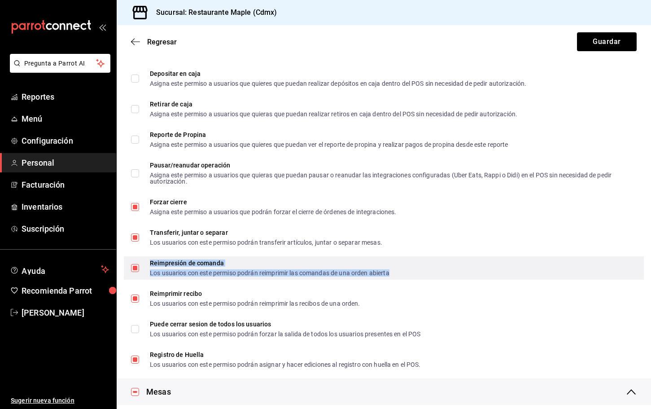
drag, startPoint x: 262, startPoint y: 267, endPoint x: 365, endPoint y: 257, distance: 103.2
click at [293, 260] on div "Reimpresión de comanda Los usuarios con este permiso podrán reimprimir las coma…" at bounding box center [270, 268] width 240 height 16
click at [481, 257] on div "Reimpresión de comanda Los usuarios con este permiso podrán reimprimir las coma…" at bounding box center [384, 267] width 520 height 23
checkbox input "true"
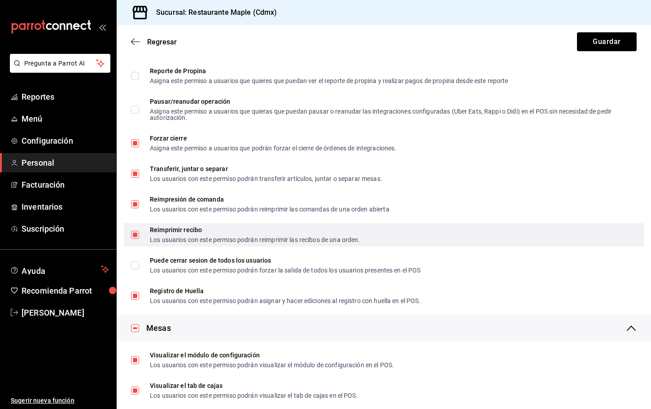
scroll to position [919, 0]
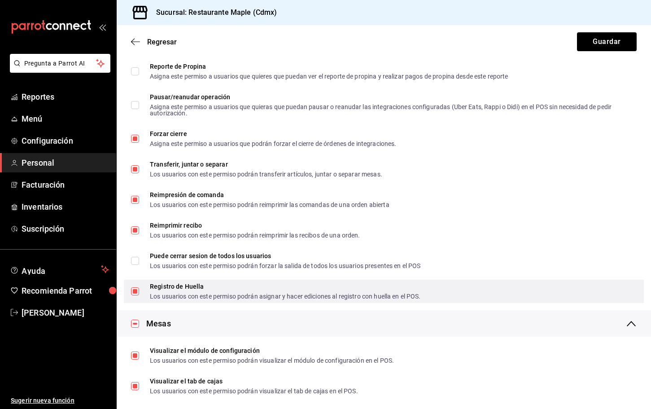
click at [136, 290] on input "Registro de Huella Los usuarios con este permiso podrán asignar y hacer edicion…" at bounding box center [135, 291] width 8 height 8
checkbox input "false"
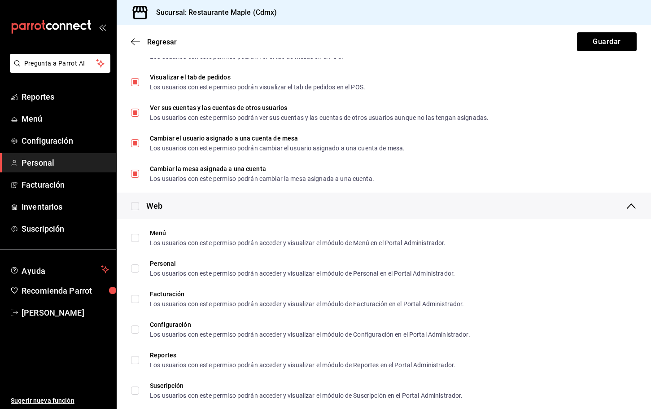
scroll to position [1294, 0]
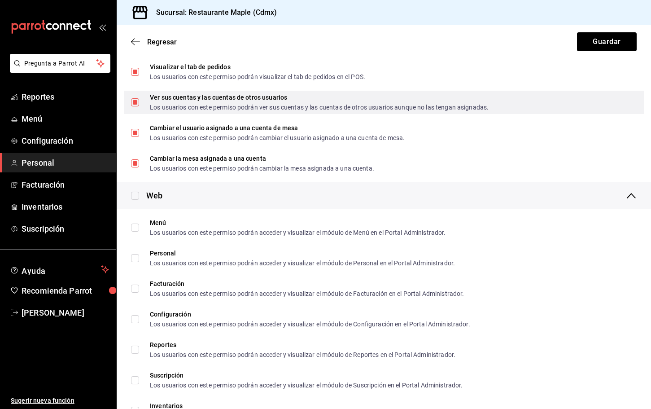
click at [136, 104] on input "Ver sus cuentas y las cuentas de otros usuarios Los usuarios con este permiso p…" at bounding box center [135, 102] width 8 height 8
checkbox input "false"
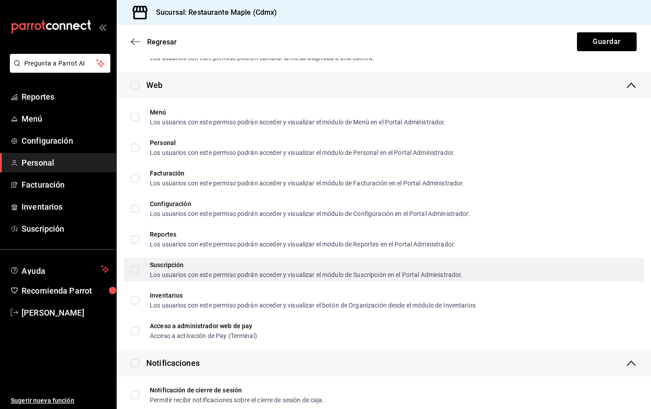
scroll to position [1454, 0]
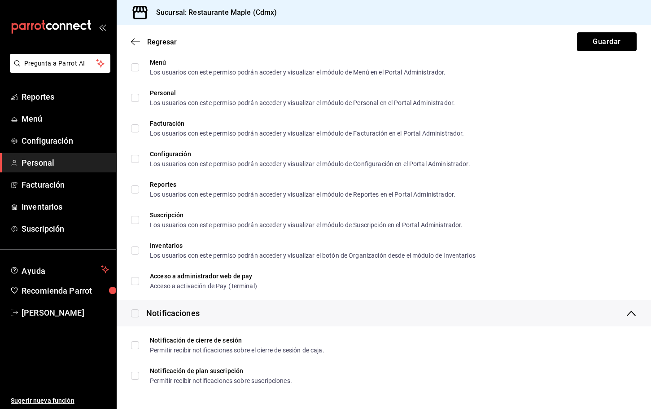
click at [593, 39] on button "Guardar" at bounding box center [607, 41] width 60 height 19
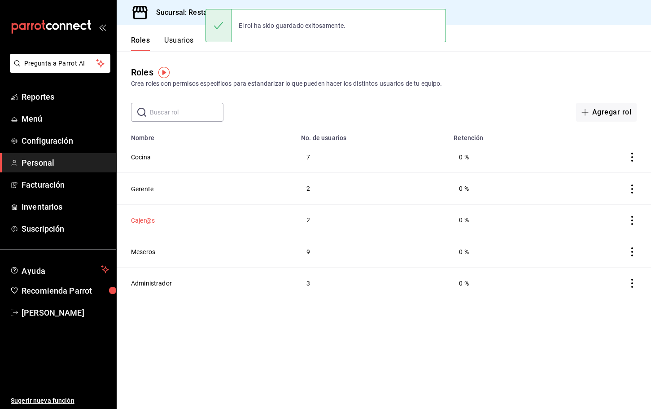
click at [142, 221] on button "Cajer@s" at bounding box center [143, 220] width 24 height 9
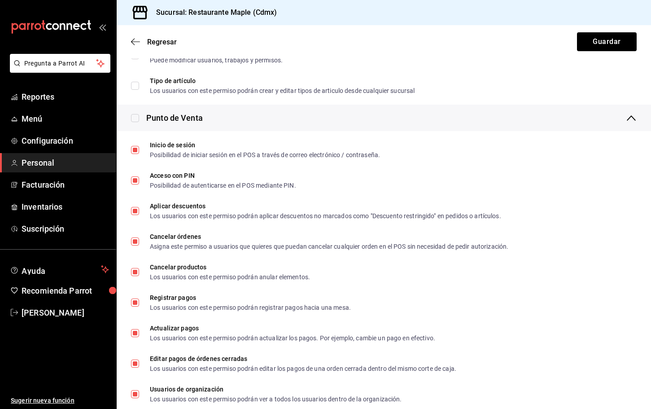
scroll to position [255, 0]
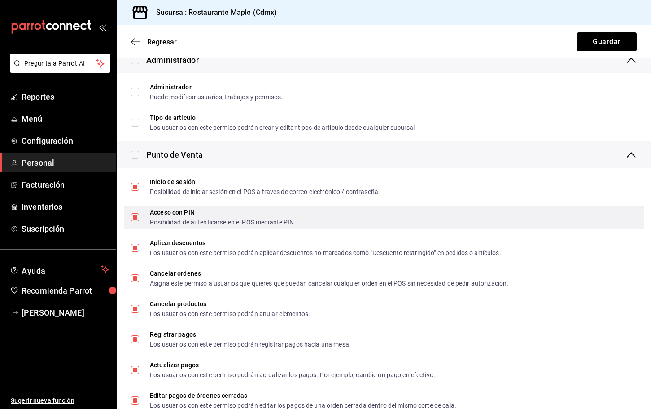
click at [137, 220] on input "Acceso con PIN Posibilidad de autenticarse en el POS mediante PIN." at bounding box center [135, 217] width 8 height 8
checkbox input "false"
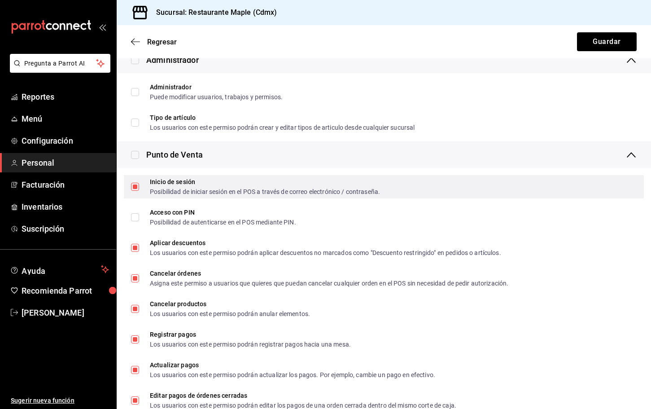
click at [138, 185] on input "Inicio de sesión Posibilidad de iniciar sesión en el POS a través de correo ele…" at bounding box center [135, 187] width 8 height 8
checkbox input "false"
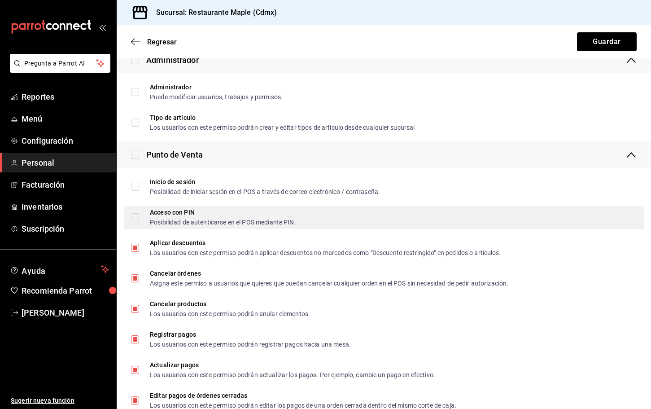
click at [138, 215] on input "Acceso con PIN Posibilidad de autenticarse en el POS mediante PIN." at bounding box center [135, 217] width 8 height 8
checkbox input "true"
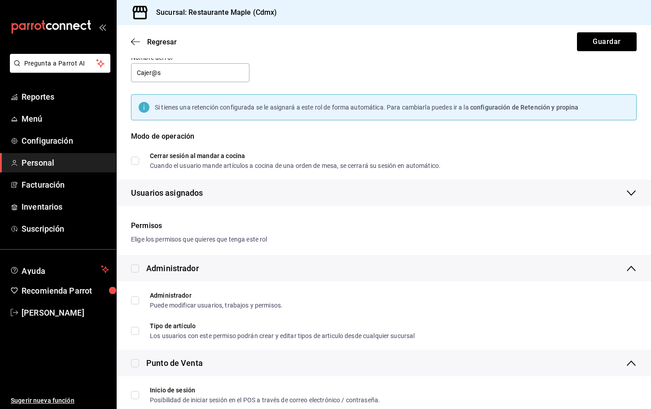
scroll to position [0, 0]
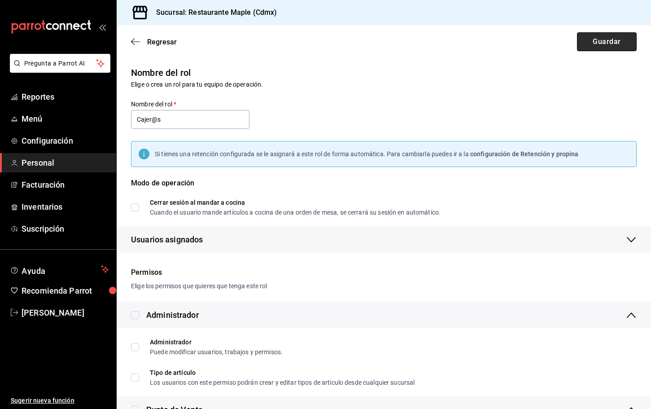
click at [594, 36] on button "Guardar" at bounding box center [607, 41] width 60 height 19
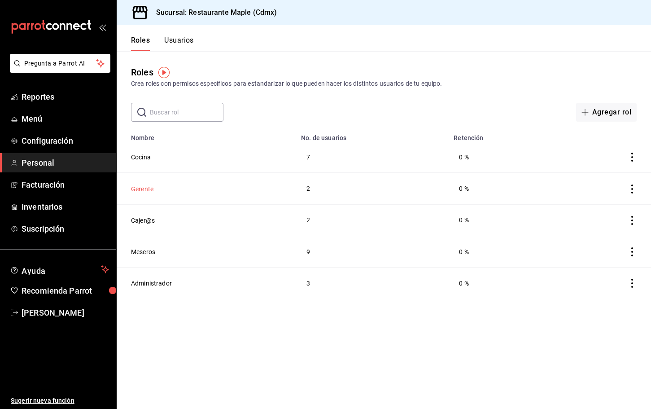
click at [143, 187] on button "Gerente" at bounding box center [142, 188] width 22 height 9
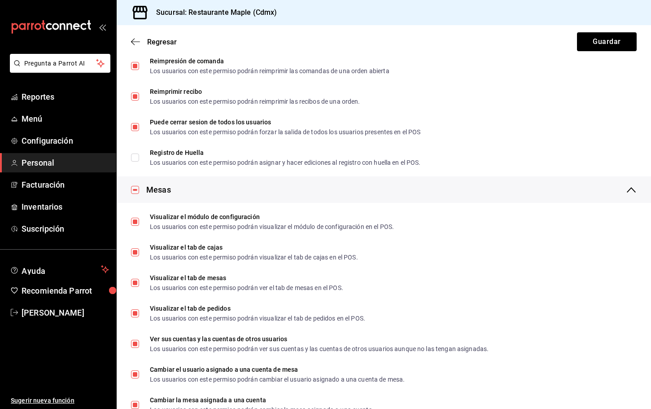
scroll to position [1262, 0]
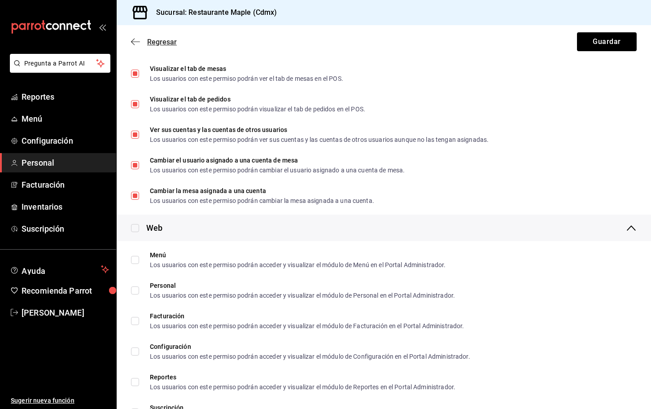
click at [132, 40] on icon "button" at bounding box center [135, 42] width 9 height 8
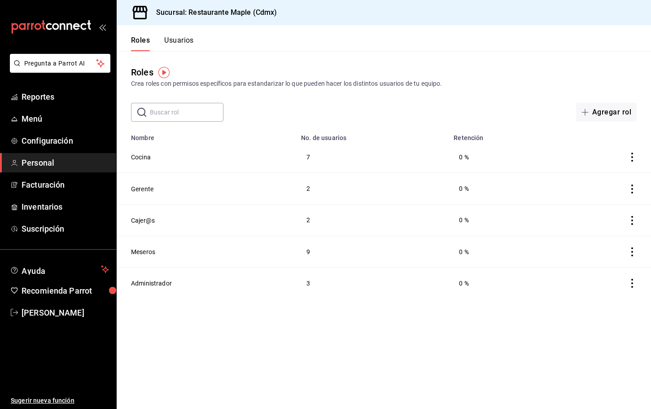
click at [177, 43] on button "Usuarios" at bounding box center [179, 43] width 30 height 15
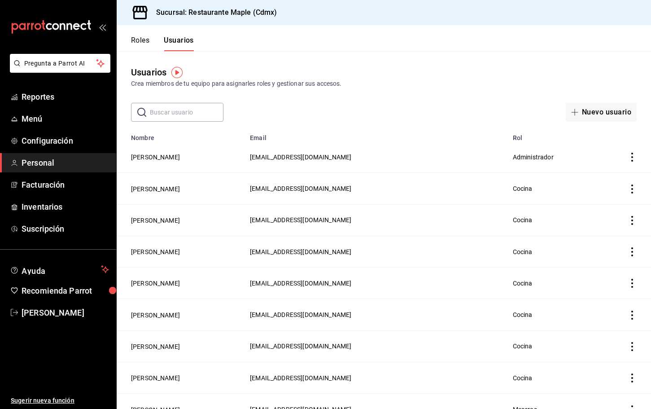
click at [146, 43] on button "Roles" at bounding box center [140, 43] width 18 height 15
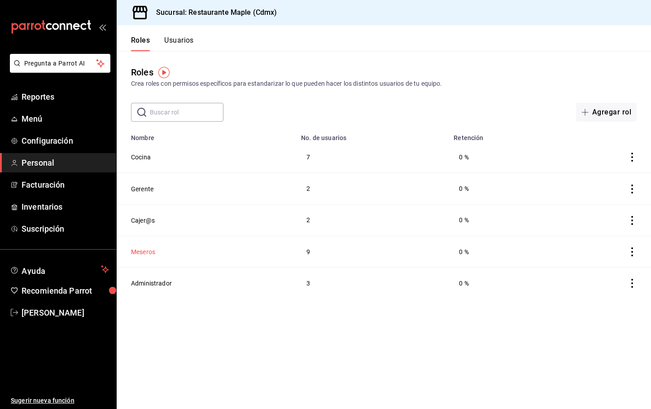
click at [141, 248] on button "Meseros" at bounding box center [143, 251] width 24 height 9
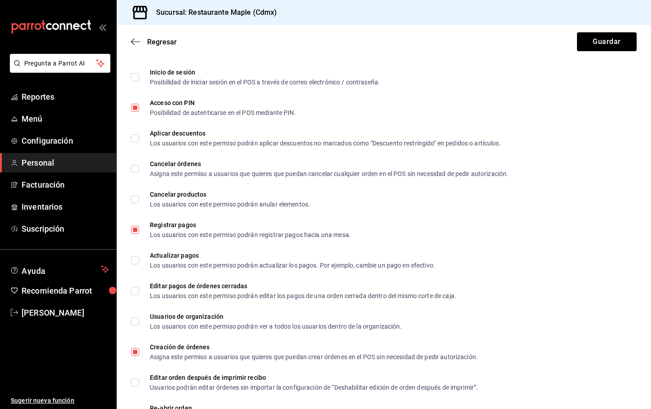
scroll to position [343, 0]
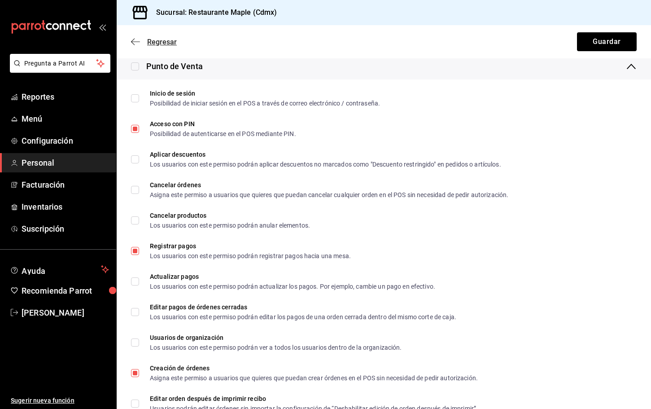
click at [135, 44] on icon "button" at bounding box center [135, 42] width 9 height 8
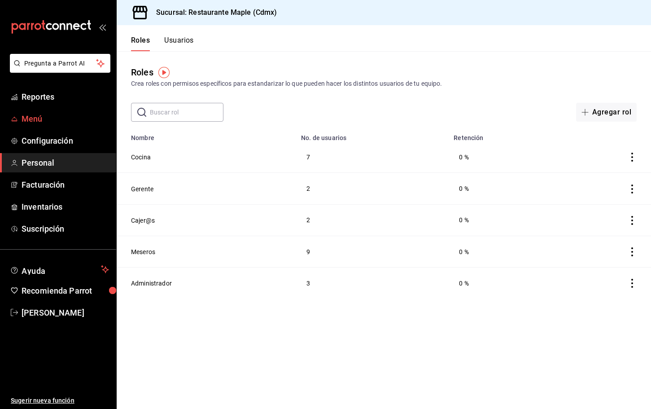
click at [42, 125] on link "Menú" at bounding box center [58, 118] width 116 height 19
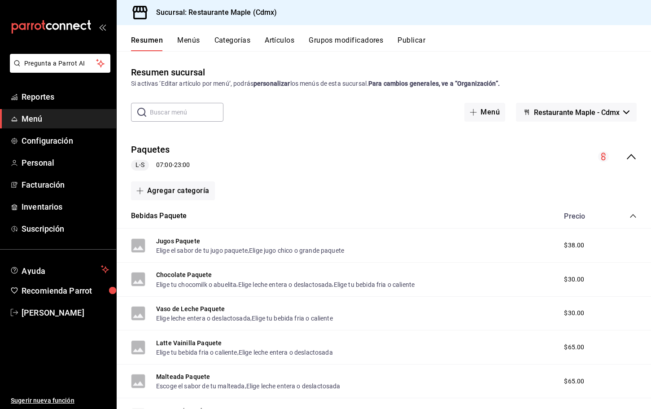
click at [186, 39] on button "Menús" at bounding box center [188, 43] width 22 height 15
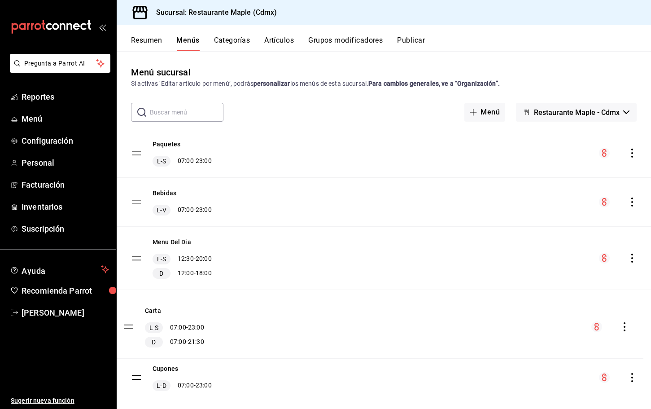
click at [127, 325] on tbody "Paquetes L-S 07:00 - 23:00 Bebidas L-V 07:00 - 23:00 Menu Del Dia L-S 12:30 - 2…" at bounding box center [384, 314] width 534 height 371
click at [46, 206] on span "Inventarios" at bounding box center [65, 206] width 87 height 12
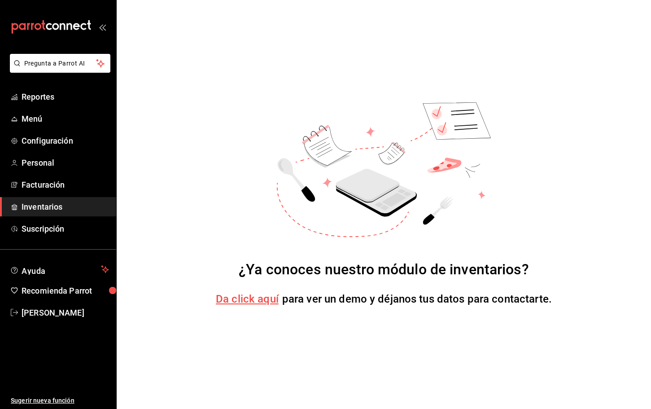
click at [257, 300] on span "Da click aquí" at bounding box center [247, 298] width 63 height 13
click at [48, 138] on span "Configuración" at bounding box center [65, 141] width 87 height 12
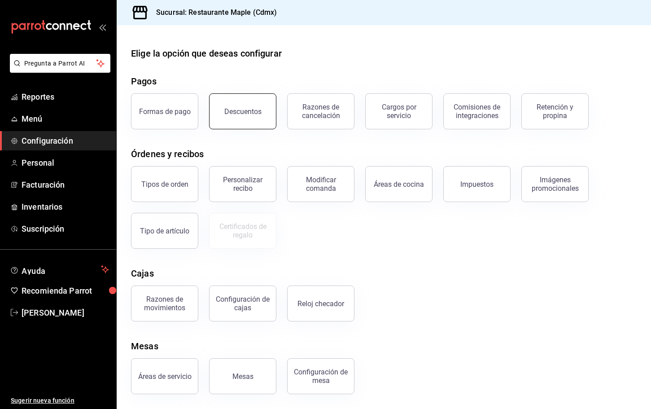
click at [240, 118] on button "Descuentos" at bounding box center [242, 111] width 67 height 36
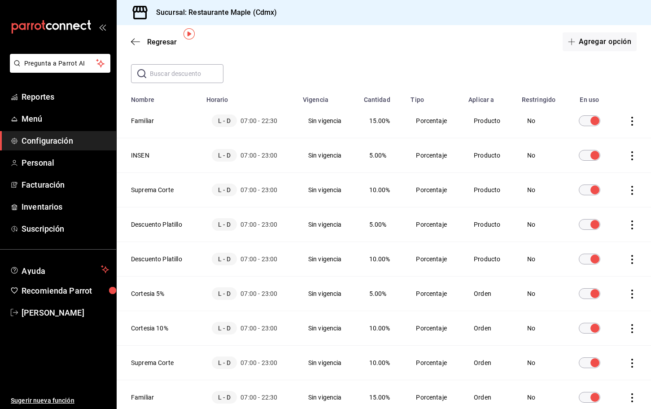
scroll to position [43, 0]
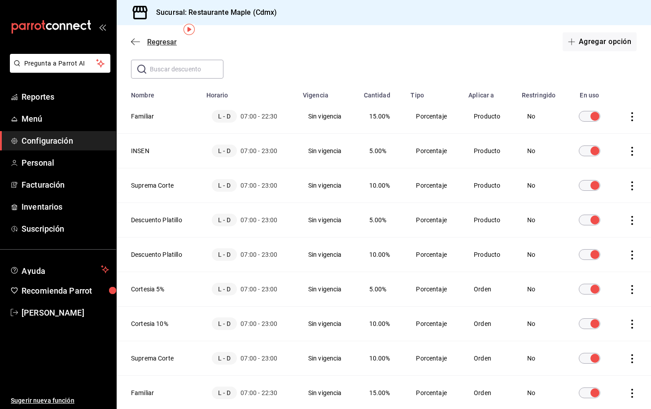
click at [137, 45] on icon "button" at bounding box center [135, 42] width 9 height 8
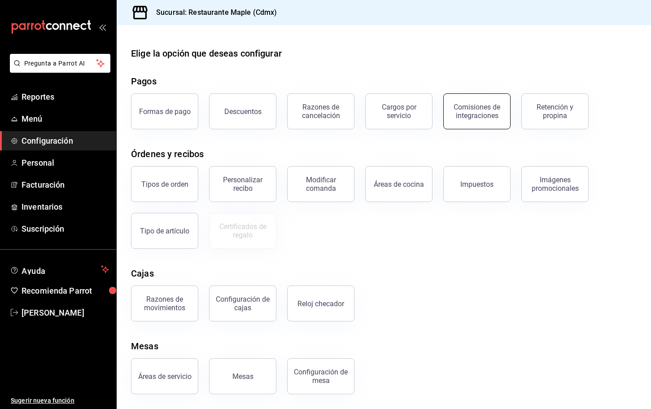
click at [464, 106] on div "Comisiones de integraciones" at bounding box center [477, 111] width 56 height 17
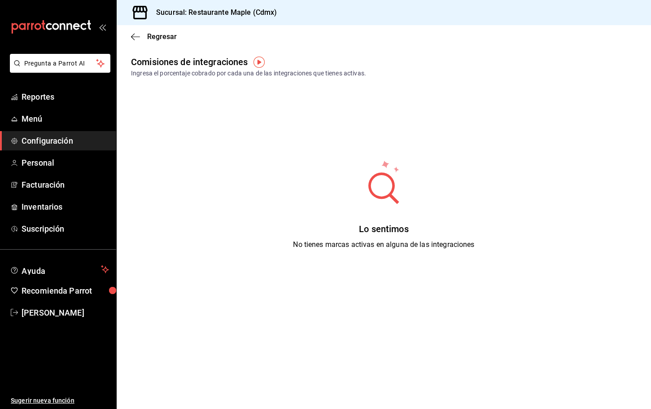
click at [262, 63] on img "button" at bounding box center [258, 62] width 11 height 11
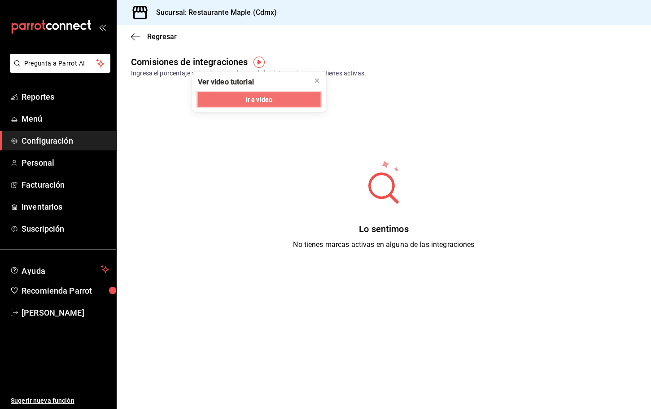
click at [267, 103] on span "Ir a video" at bounding box center [259, 99] width 26 height 9
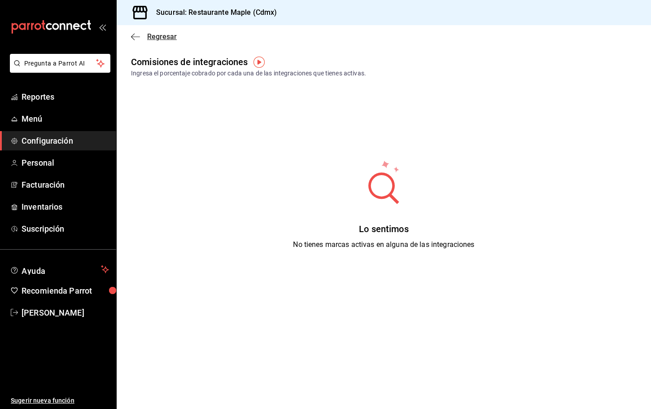
click at [132, 37] on icon "button" at bounding box center [133, 36] width 4 height 7
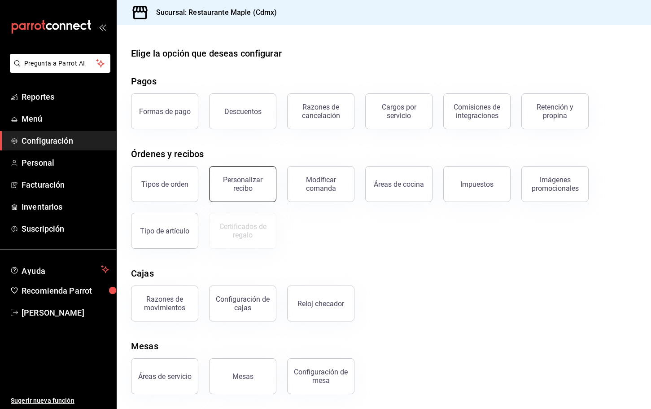
click at [258, 191] on div "Personalizar recibo" at bounding box center [243, 183] width 56 height 17
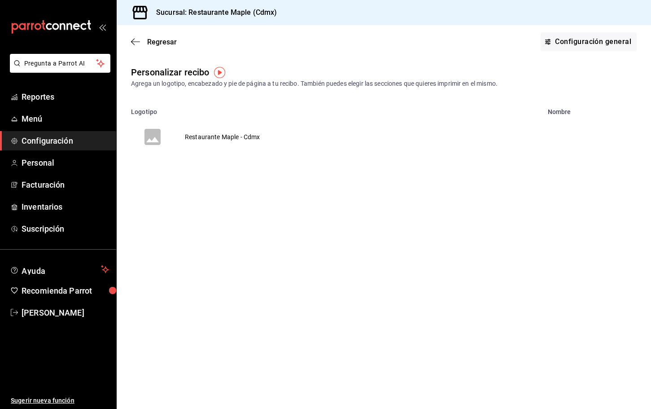
click at [157, 137] on icon "voidReasonsTable" at bounding box center [152, 137] width 16 height 16
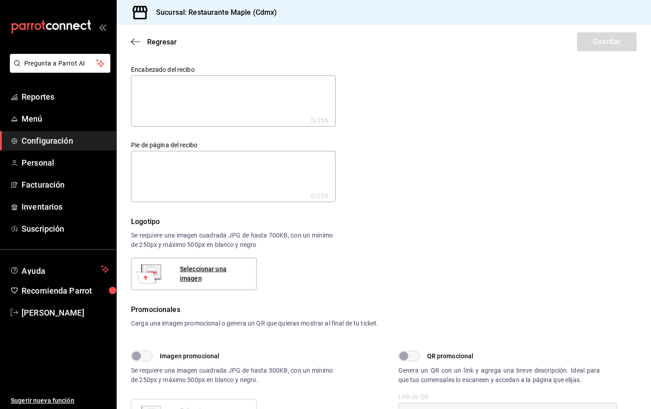
click at [204, 104] on textarea at bounding box center [233, 100] width 205 height 51
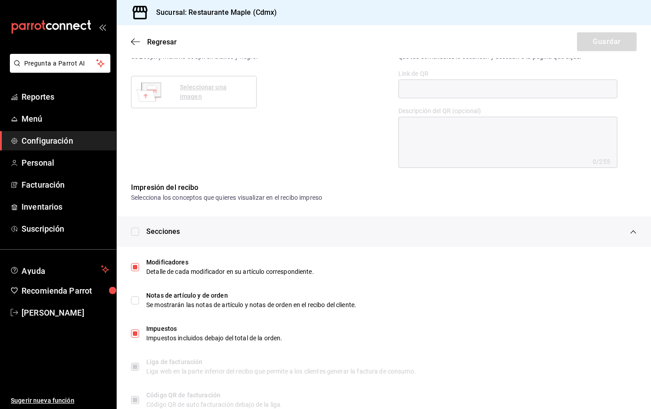
scroll to position [349, 0]
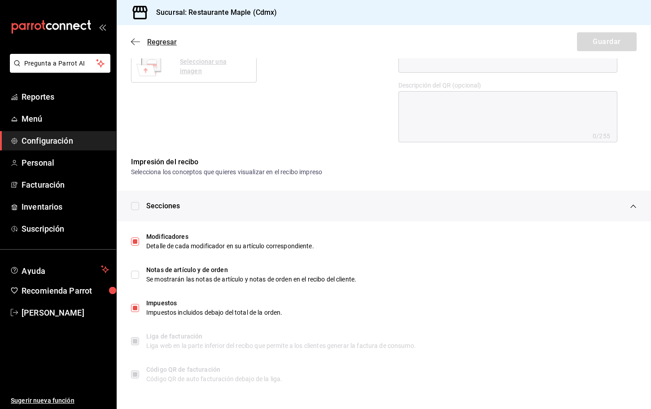
click at [133, 43] on icon "button" at bounding box center [135, 42] width 9 height 8
